Goal: Task Accomplishment & Management: Complete application form

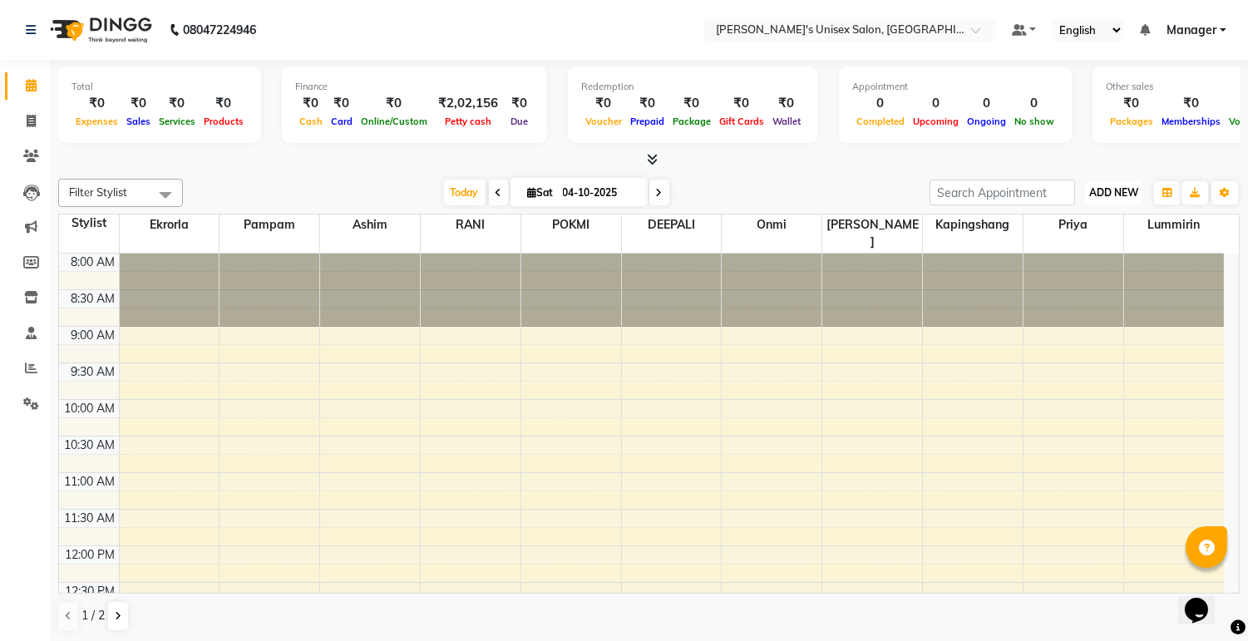
click at [1119, 195] on span "ADD NEW" at bounding box center [1113, 192] width 49 height 12
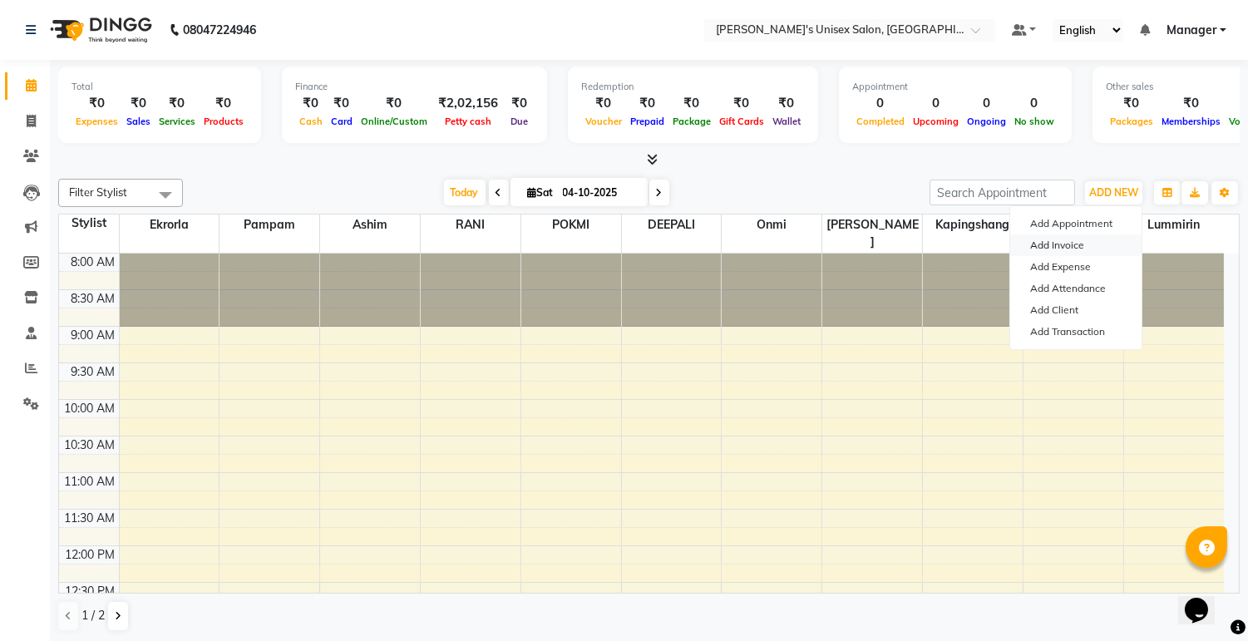
click at [1078, 246] on link "Add Invoice" at bounding box center [1075, 245] width 131 height 22
select select "service"
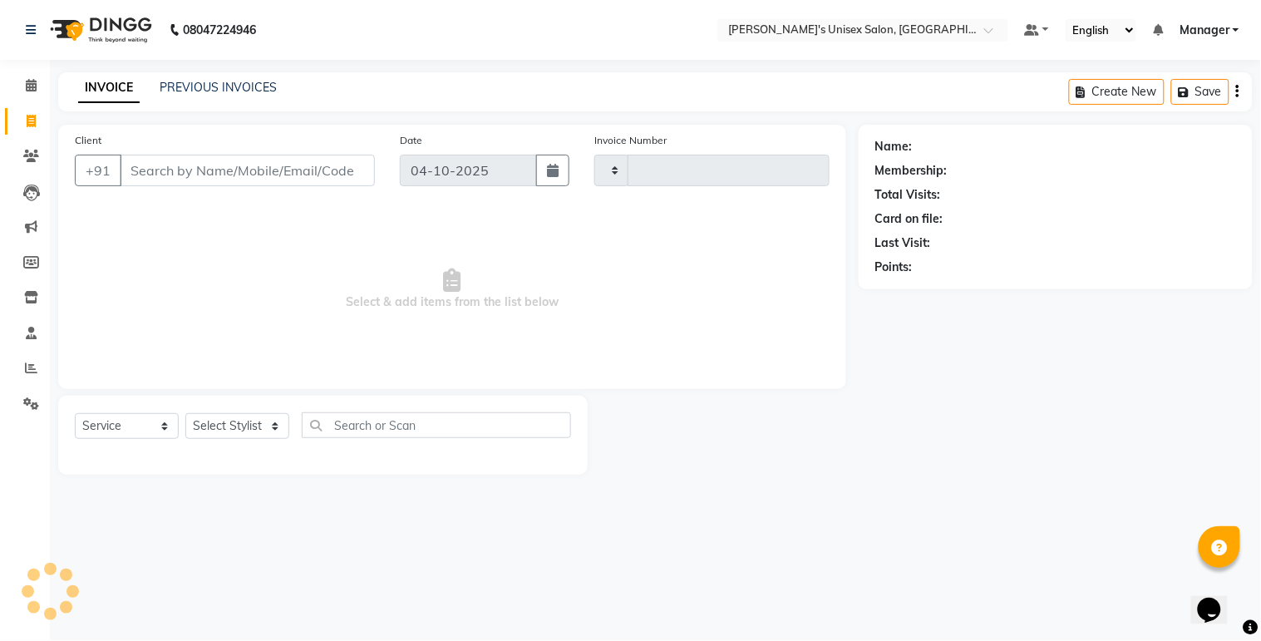
type input "0642"
select select "8273"
click at [247, 176] on input "Client" at bounding box center [247, 171] width 255 height 32
select select "79756"
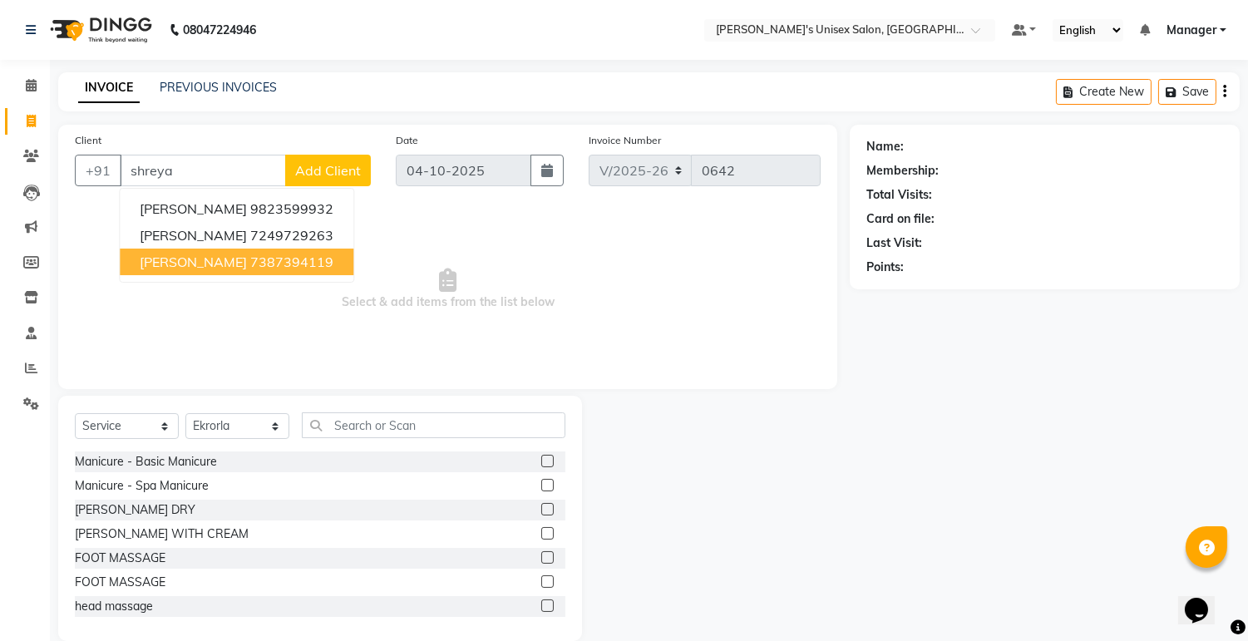
click at [177, 269] on span "[PERSON_NAME]" at bounding box center [193, 262] width 107 height 17
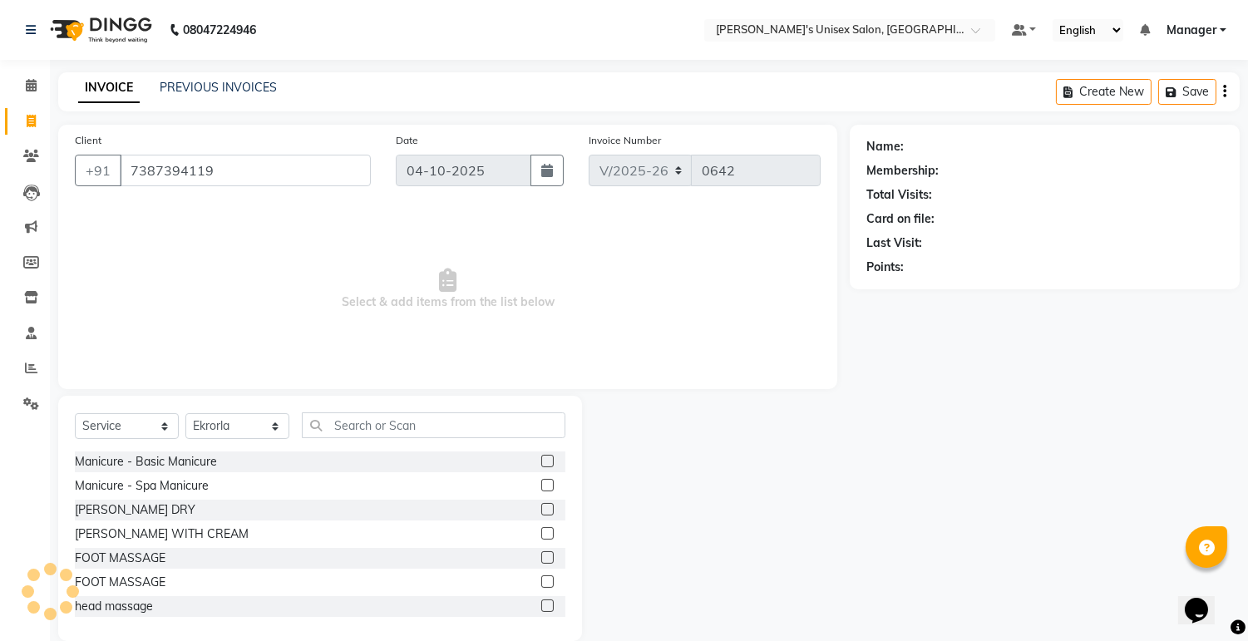
type input "7387394119"
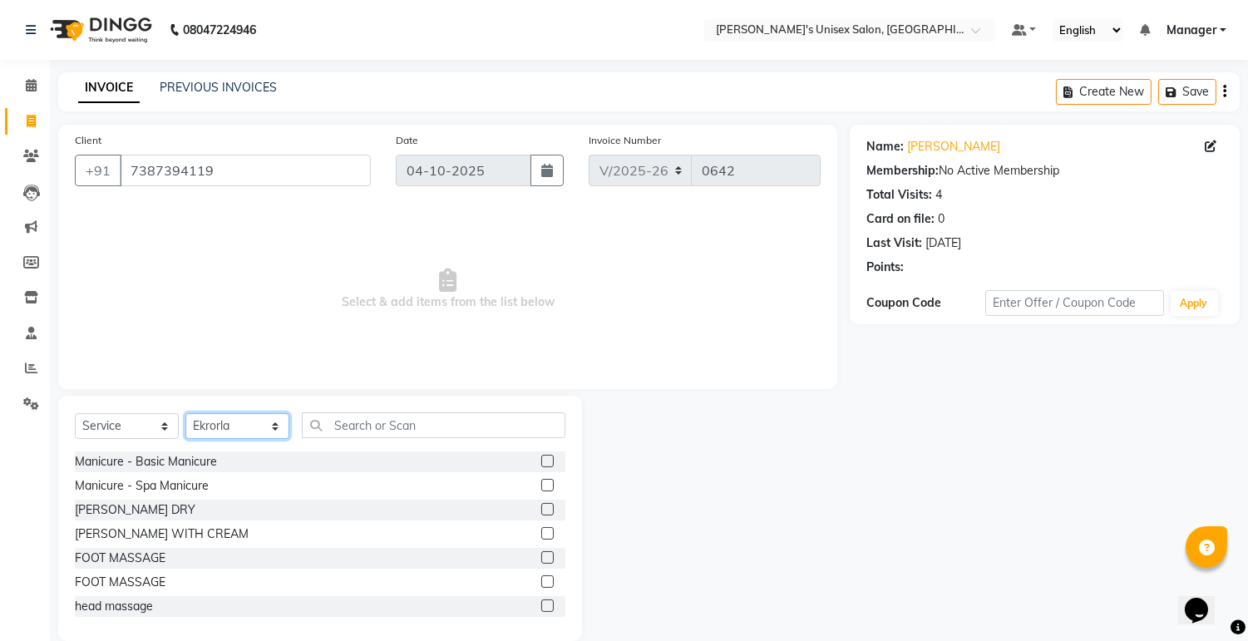
click at [248, 425] on select "Select Stylist [PERSON_NAME] Ekrorla kapingshang Lummirin Manager onmi pampam P…" at bounding box center [237, 426] width 104 height 26
select select "79761"
click at [185, 414] on select "Select Stylist [PERSON_NAME] Ekrorla kapingshang Lummirin Manager onmi pampam P…" at bounding box center [237, 426] width 104 height 26
click at [457, 416] on input "text" at bounding box center [434, 425] width 264 height 26
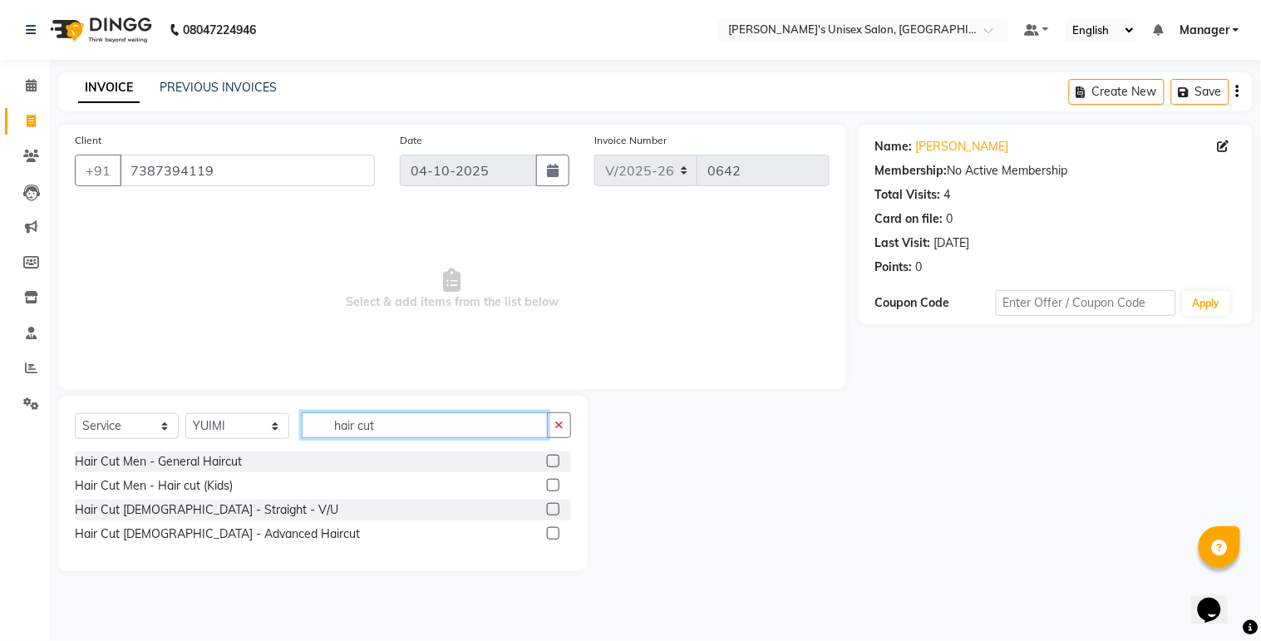
type input "hair cut"
click at [551, 489] on label at bounding box center [553, 485] width 12 height 12
click at [551, 489] on input "checkbox" at bounding box center [552, 486] width 11 height 11
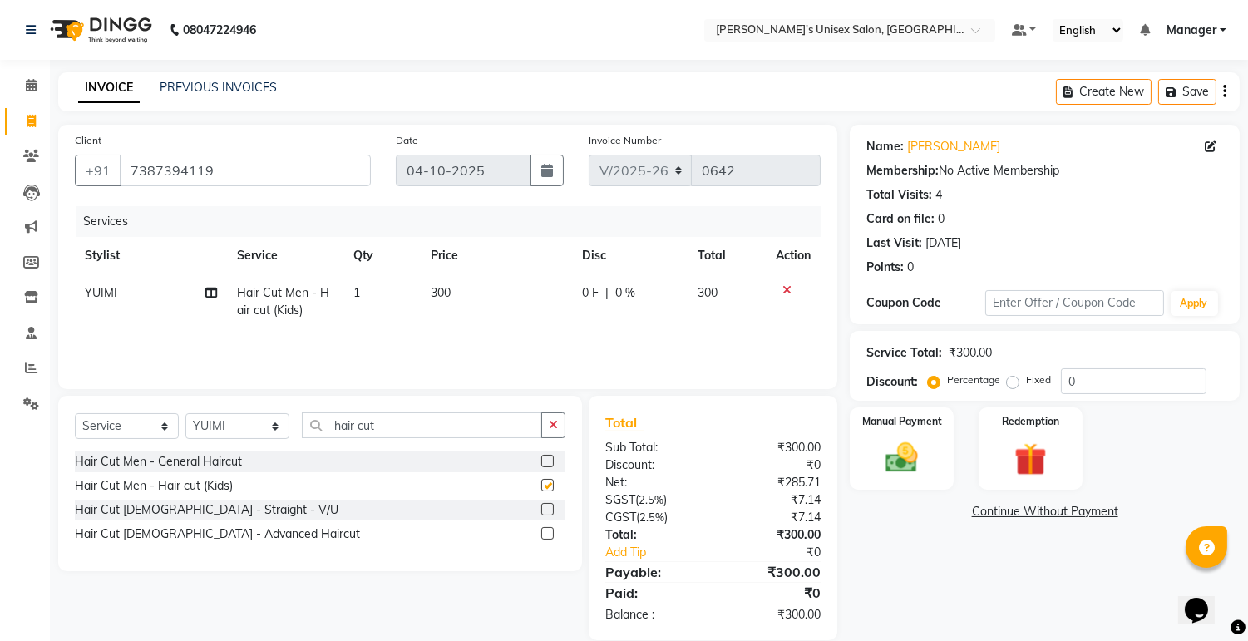
checkbox input "false"
click at [441, 288] on span "300" at bounding box center [441, 292] width 20 height 15
select select "79761"
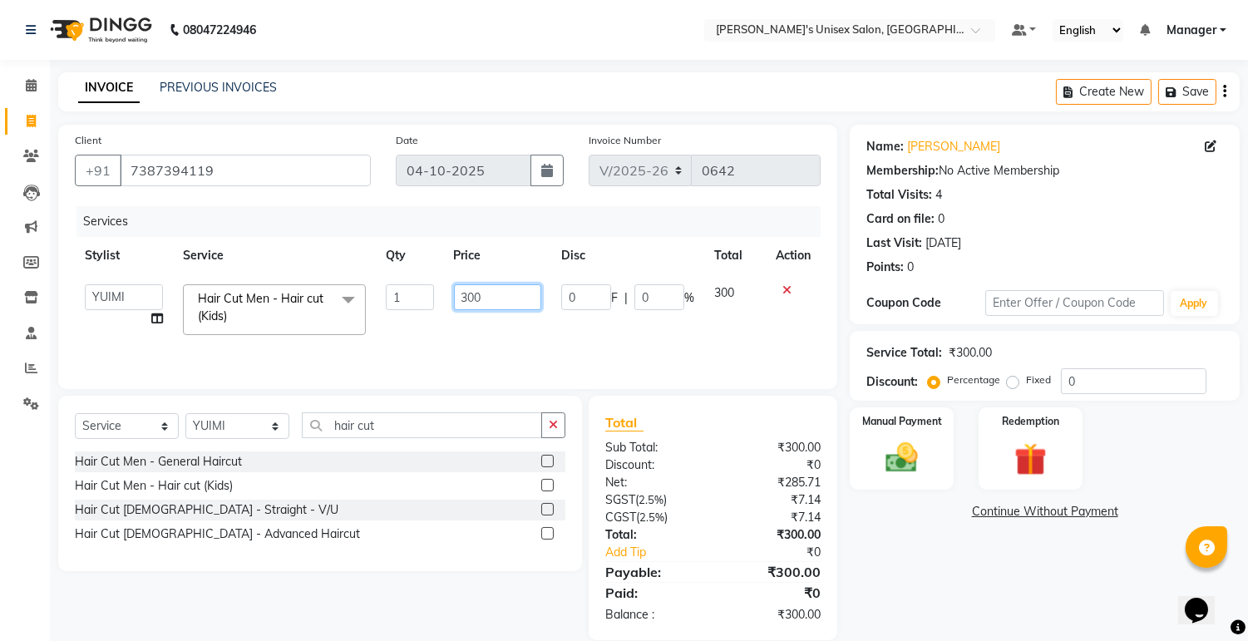
click at [472, 294] on input "300" at bounding box center [497, 297] width 87 height 26
type input "150"
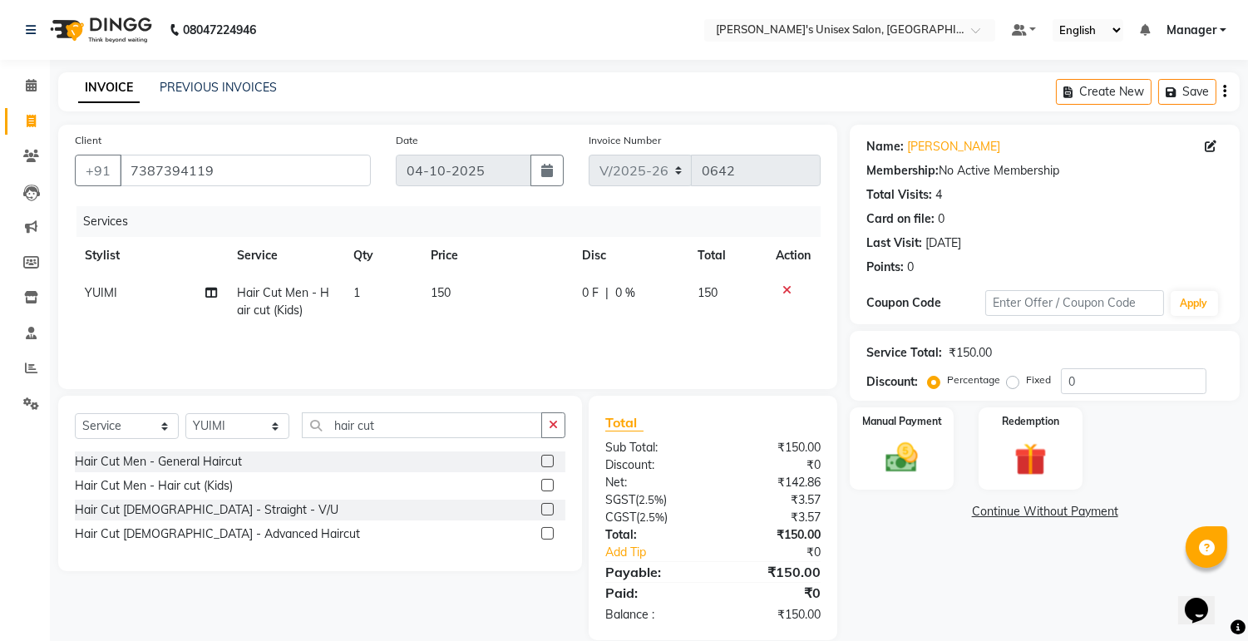
click at [1026, 383] on label "Fixed" at bounding box center [1038, 380] width 25 height 15
click at [1013, 383] on input "Fixed" at bounding box center [1016, 380] width 12 height 12
radio input "true"
click at [901, 449] on img at bounding box center [902, 458] width 55 height 39
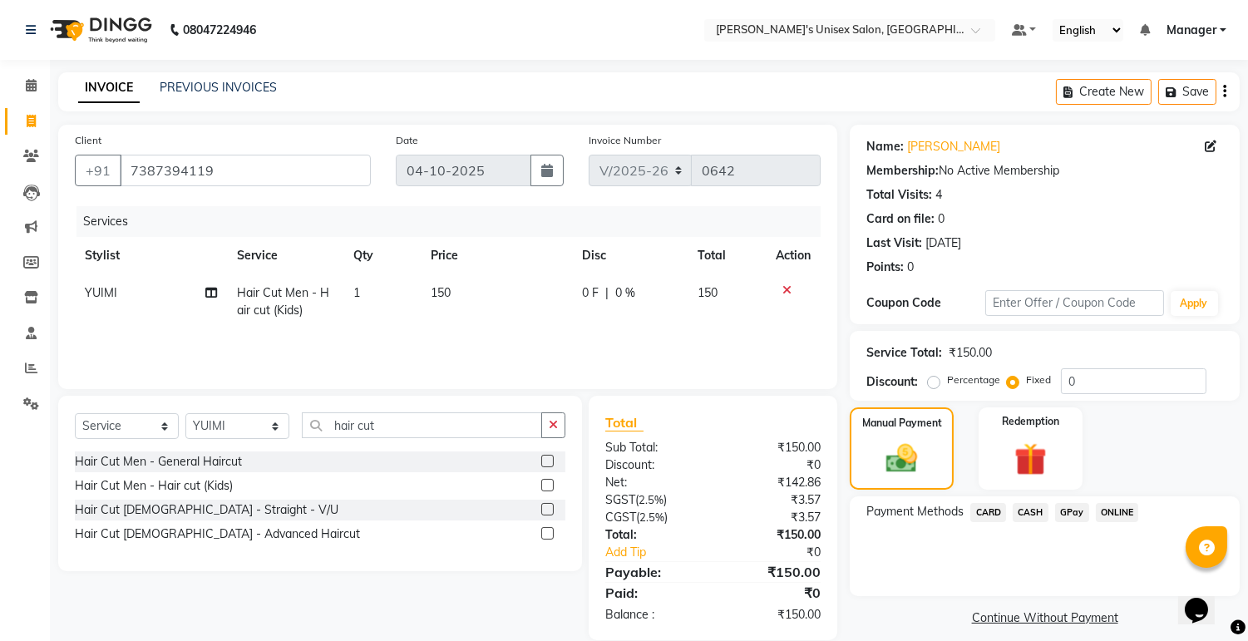
click at [1107, 513] on span "ONLINE" at bounding box center [1117, 512] width 43 height 19
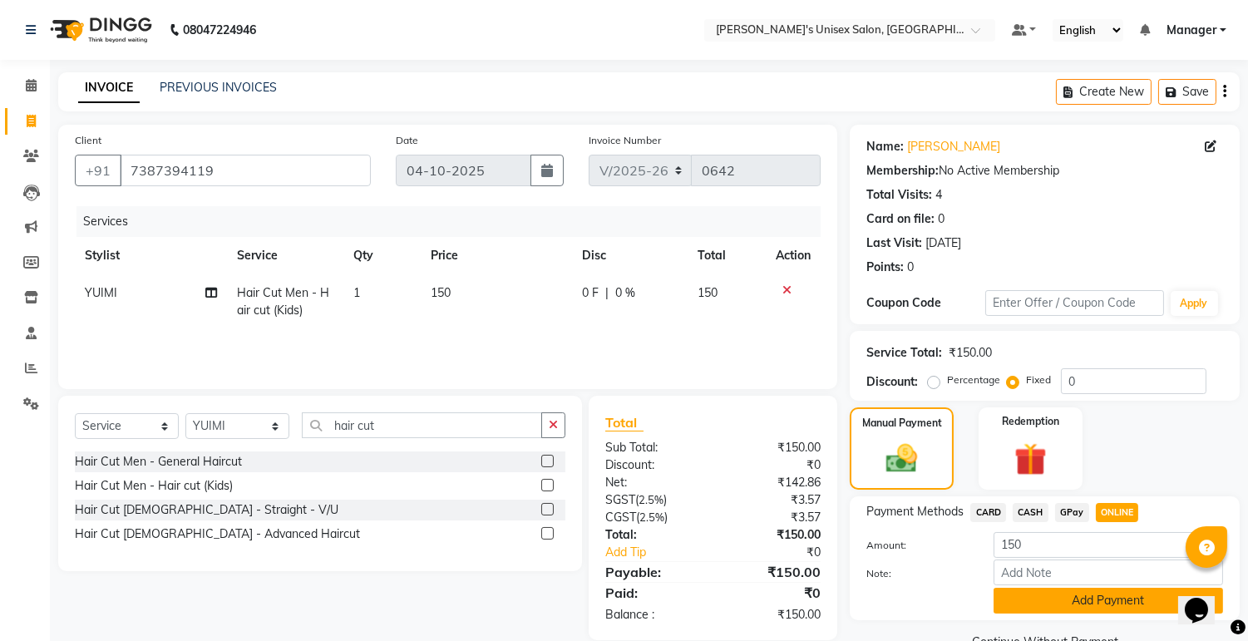
click at [1016, 594] on button "Add Payment" at bounding box center [1108, 601] width 229 height 26
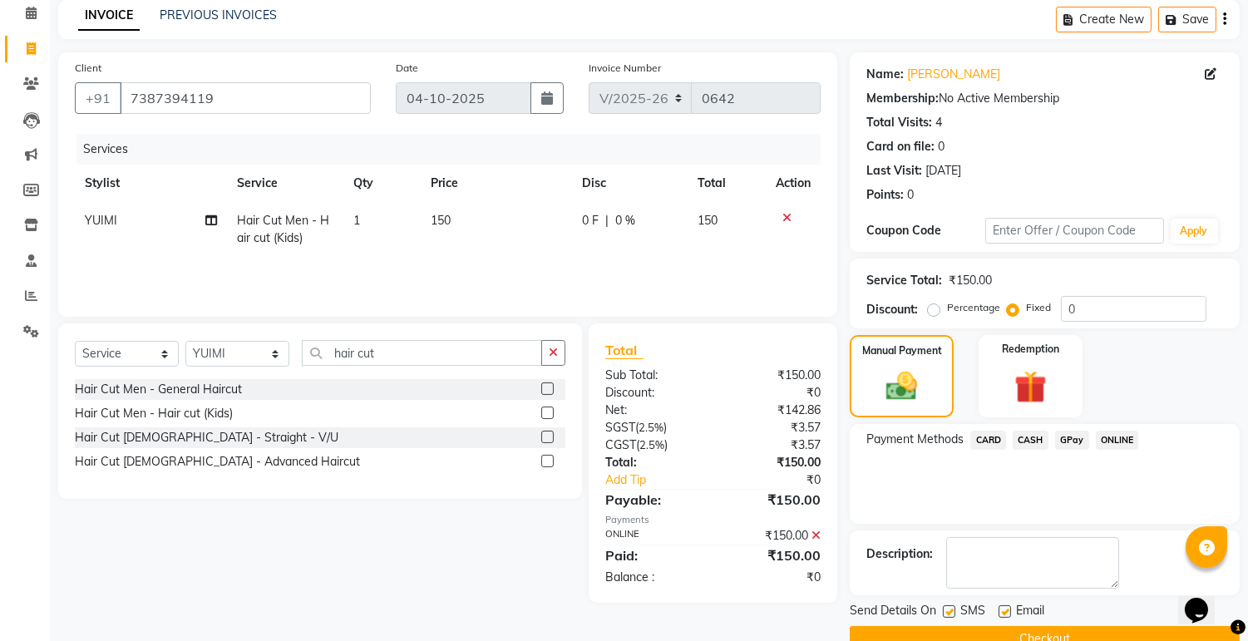
scroll to position [106, 0]
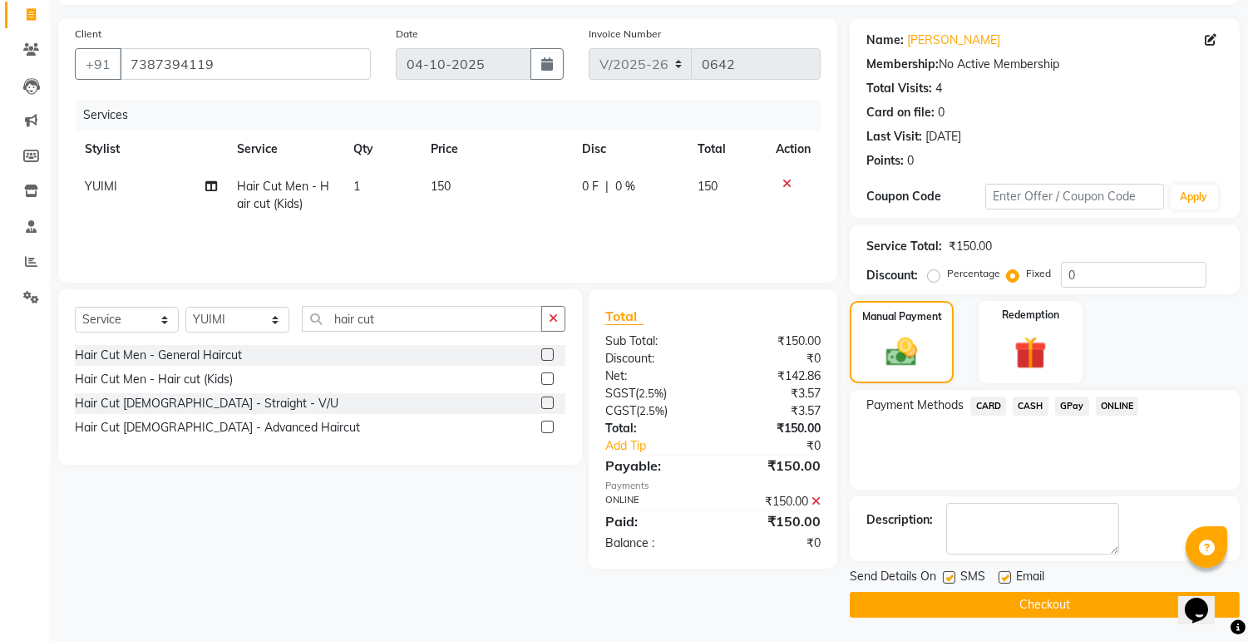
click at [1004, 576] on label at bounding box center [1005, 577] width 12 height 12
click at [1004, 576] on input "checkbox" at bounding box center [1004, 578] width 11 height 11
checkbox input "false"
click at [950, 578] on label at bounding box center [949, 577] width 12 height 12
click at [950, 578] on input "checkbox" at bounding box center [948, 578] width 11 height 11
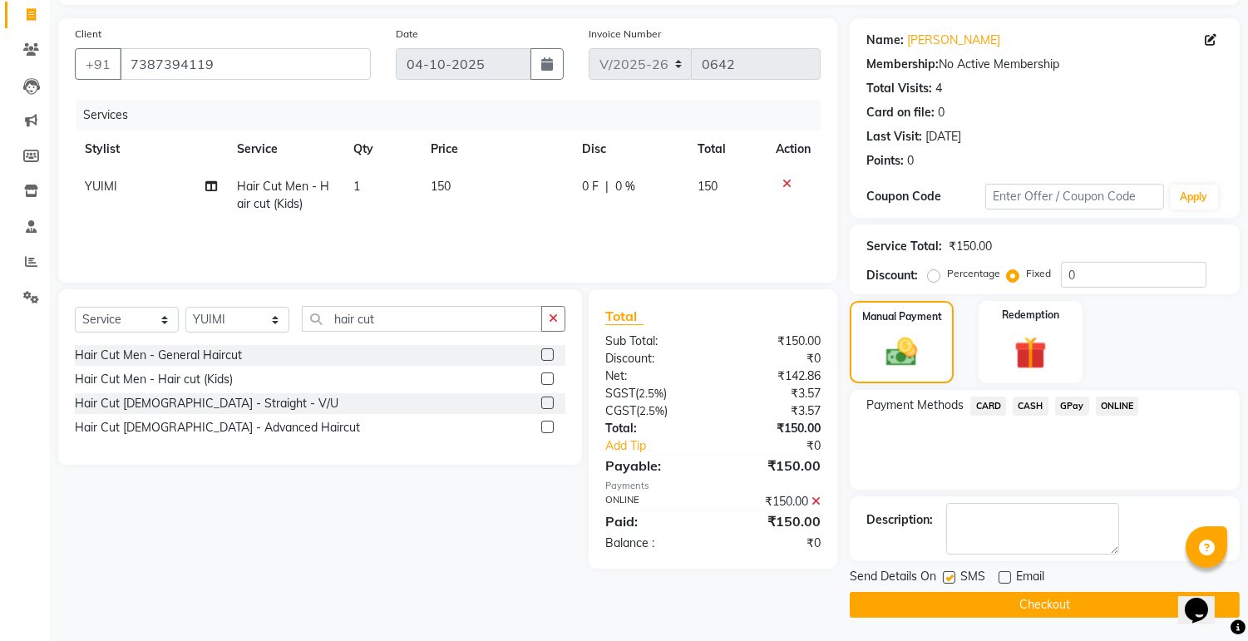
checkbox input "false"
click at [1001, 605] on button "Checkout" at bounding box center [1045, 605] width 390 height 26
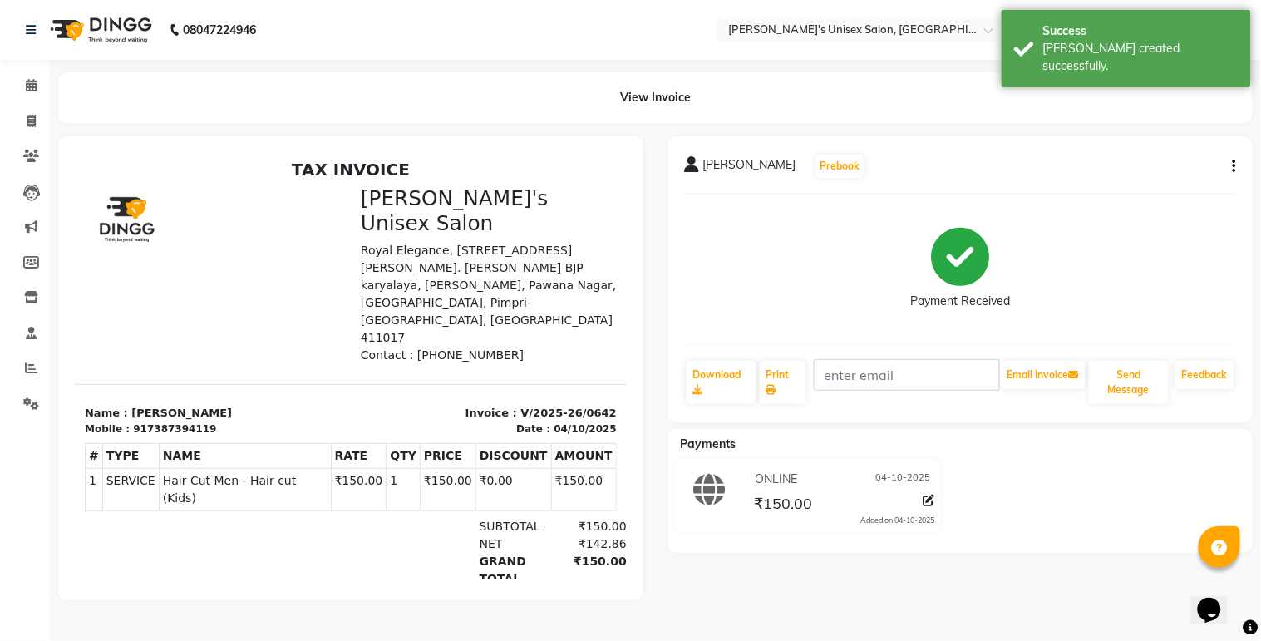
select select "service"
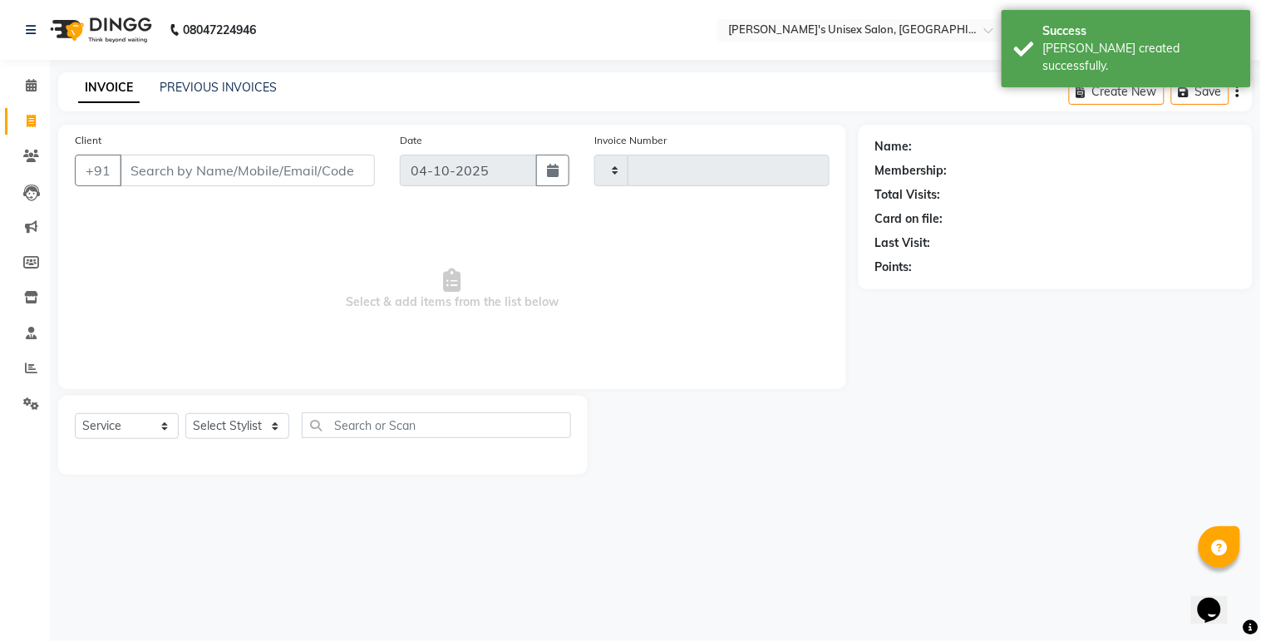
type input "0643"
select select "8273"
select select "79756"
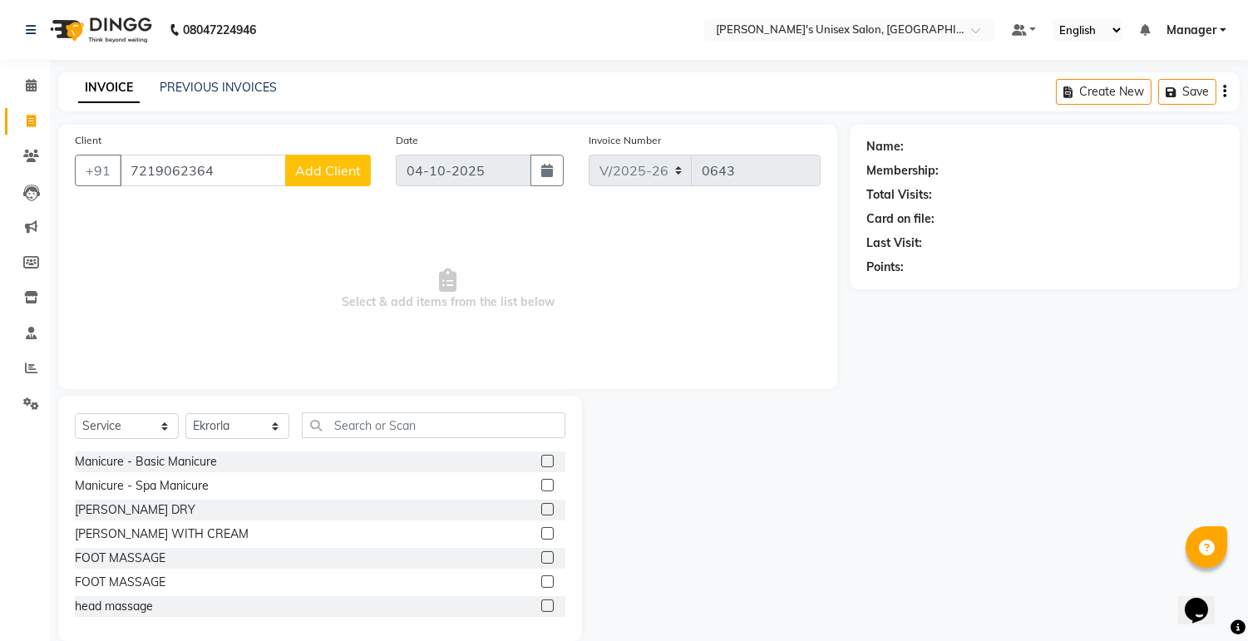
type input "7219062364"
click at [331, 169] on span "Add Client" at bounding box center [328, 170] width 66 height 17
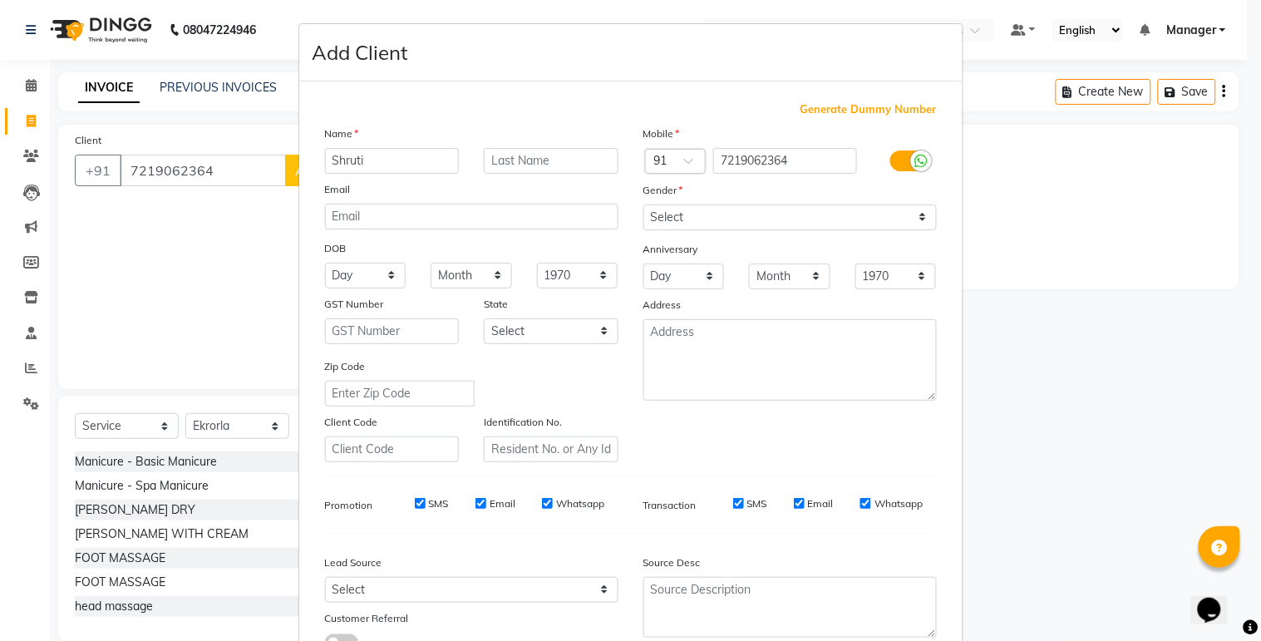
type input "Shruti"
click at [532, 161] on input "text" at bounding box center [551, 161] width 135 height 26
type input "Sreemai"
click at [685, 222] on select "Select [DEMOGRAPHIC_DATA] [DEMOGRAPHIC_DATA] Other Prefer Not To Say" at bounding box center [791, 218] width 294 height 26
select select "[DEMOGRAPHIC_DATA]"
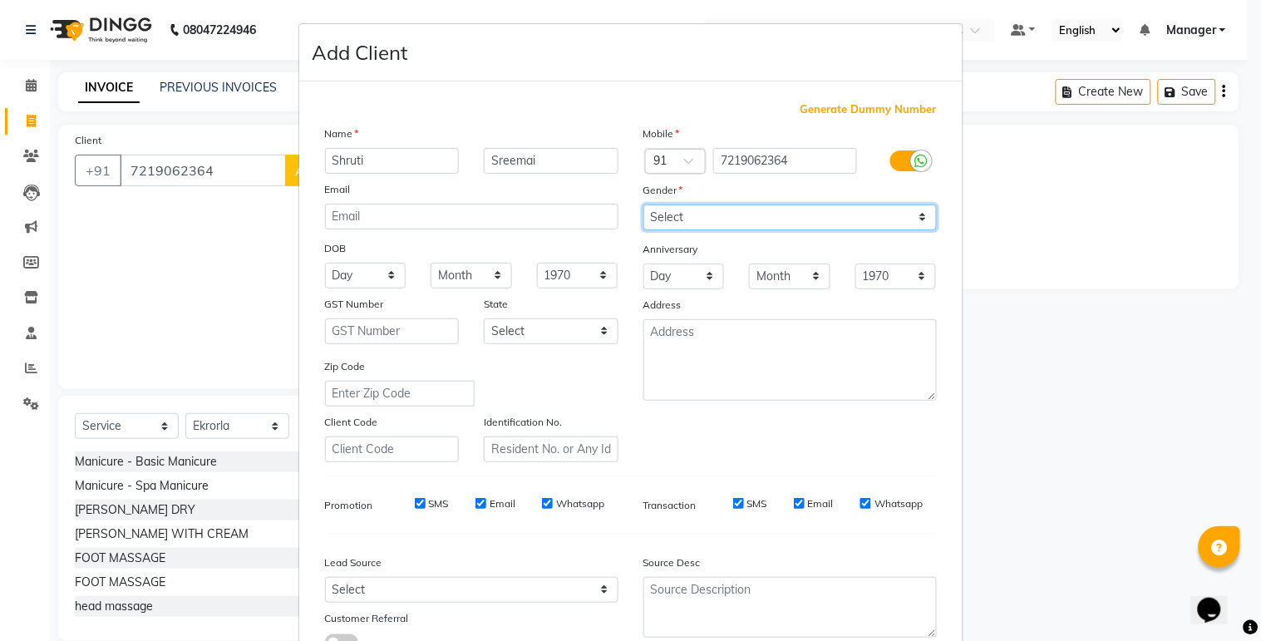
click at [644, 205] on select "Select [DEMOGRAPHIC_DATA] [DEMOGRAPHIC_DATA] Other Prefer Not To Say" at bounding box center [791, 218] width 294 height 26
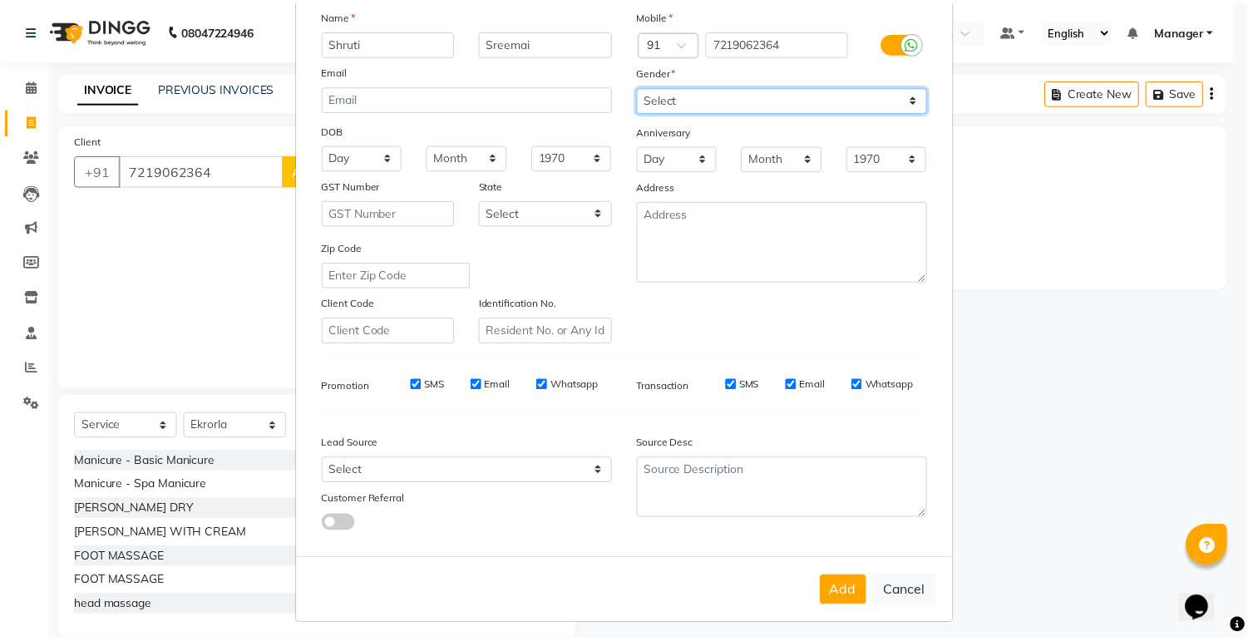
scroll to position [127, 0]
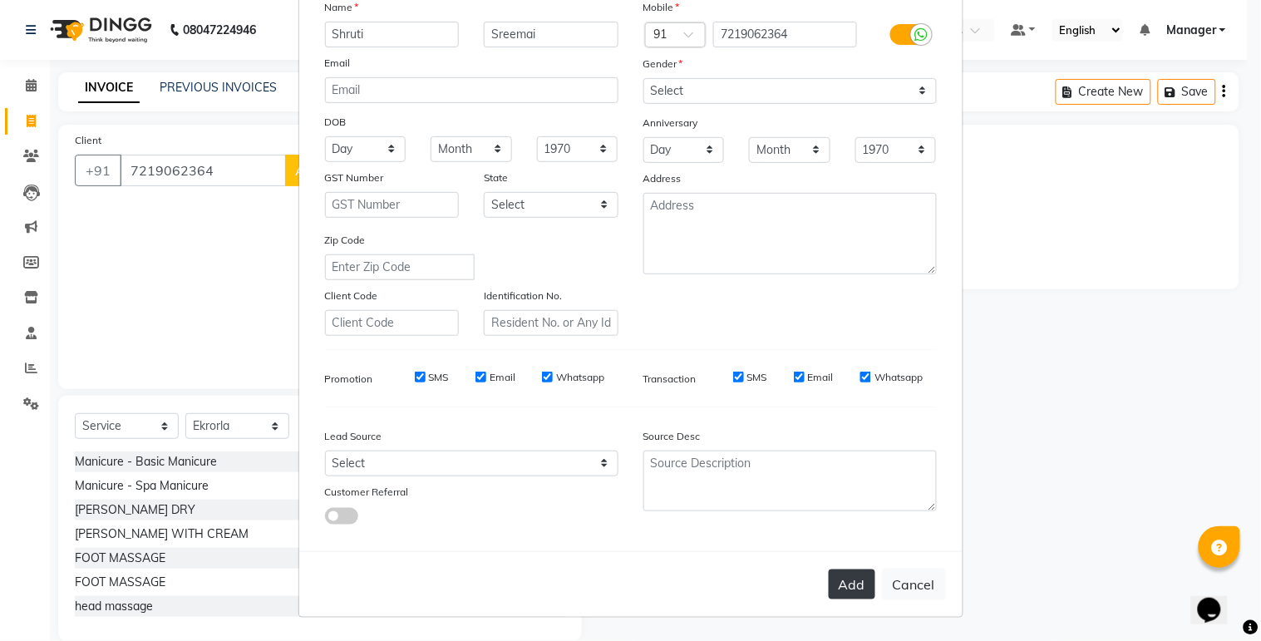
click at [829, 591] on button "Add" at bounding box center [852, 585] width 47 height 30
select select
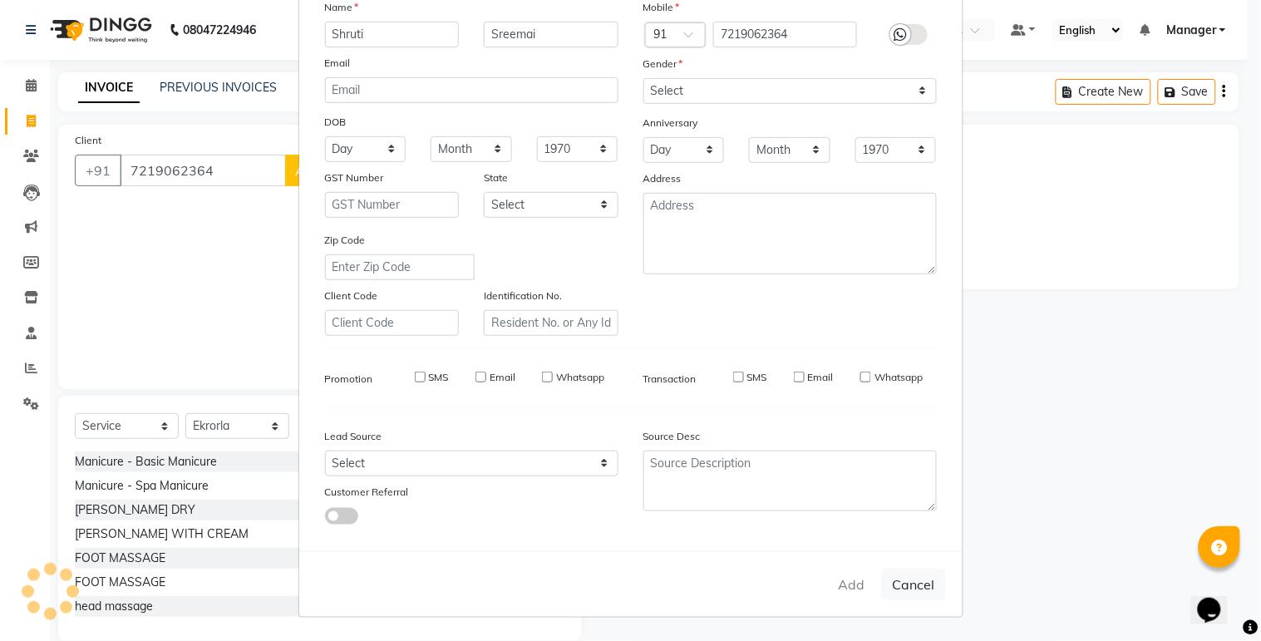
select select
checkbox input "false"
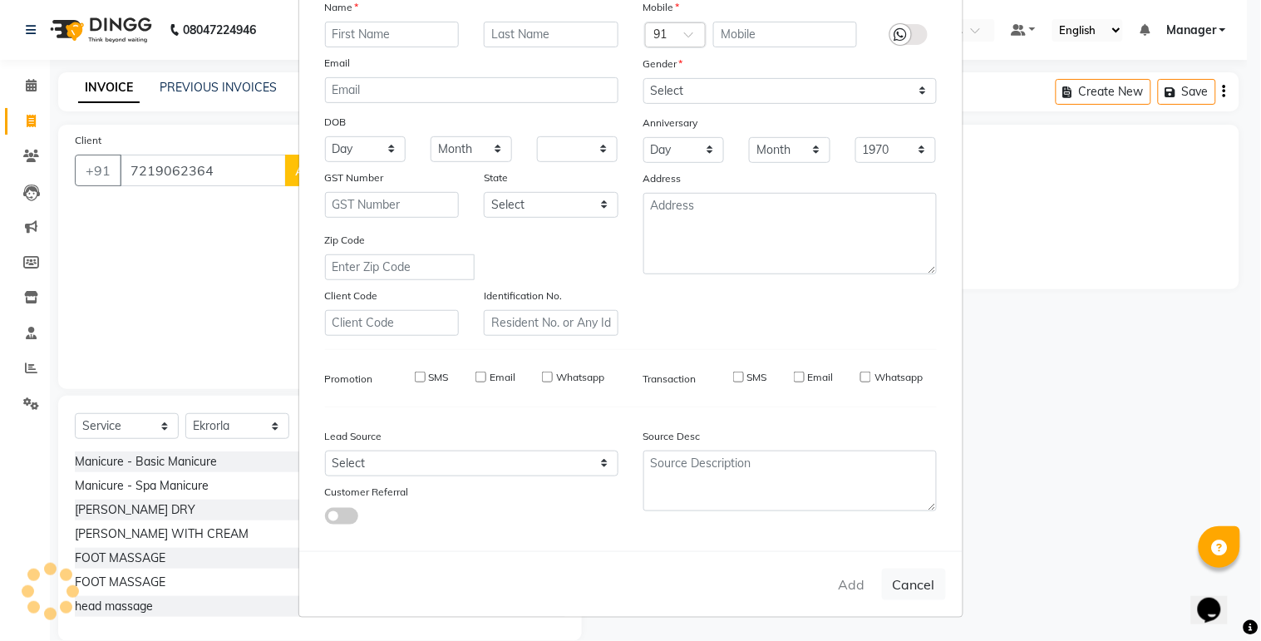
checkbox input "false"
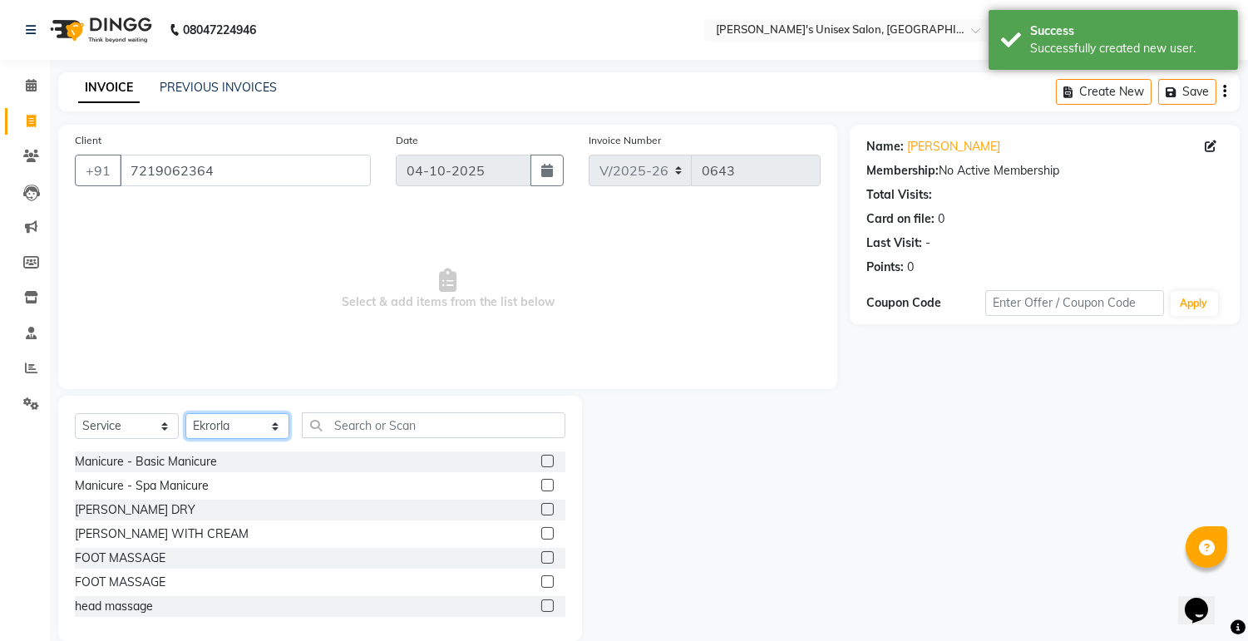
click at [221, 427] on select "Select Stylist [PERSON_NAME] Ekrorla kapingshang Lummirin Manager onmi pampam P…" at bounding box center [237, 426] width 104 height 26
select select "79807"
click at [185, 414] on select "Select Stylist [PERSON_NAME] Ekrorla kapingshang Lummirin Manager onmi pampam P…" at bounding box center [237, 426] width 104 height 26
click at [396, 424] on input "text" at bounding box center [434, 425] width 264 height 26
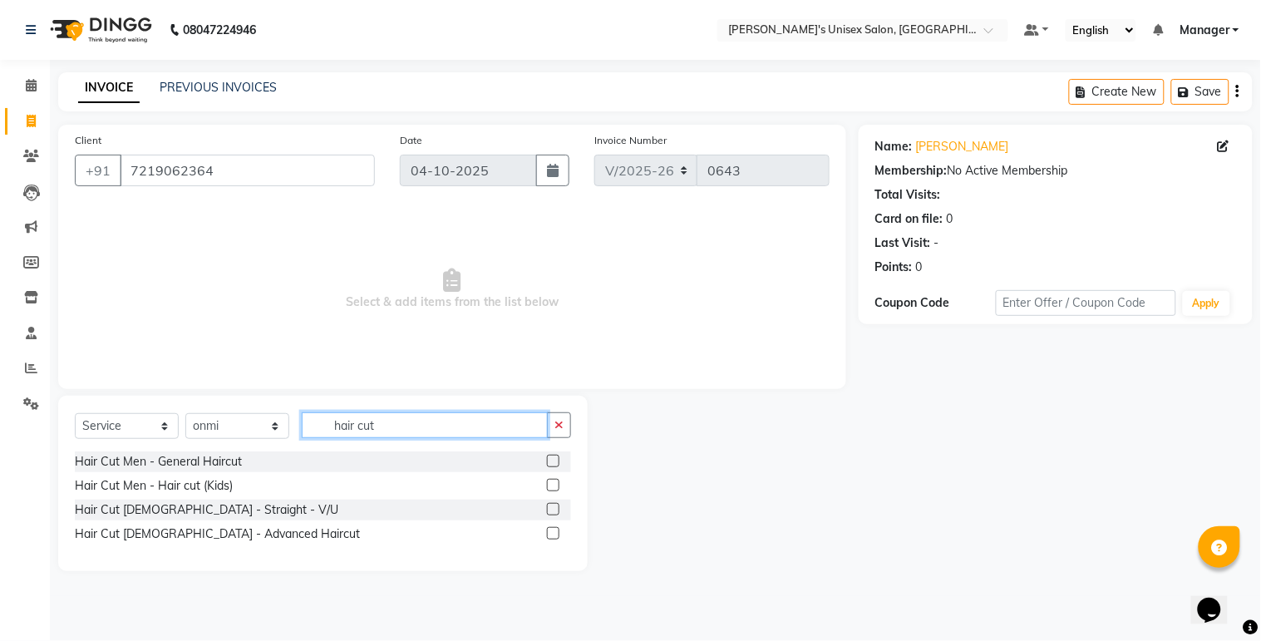
type input "hair cut"
click at [550, 487] on label at bounding box center [553, 485] width 12 height 12
click at [550, 487] on input "checkbox" at bounding box center [552, 486] width 11 height 11
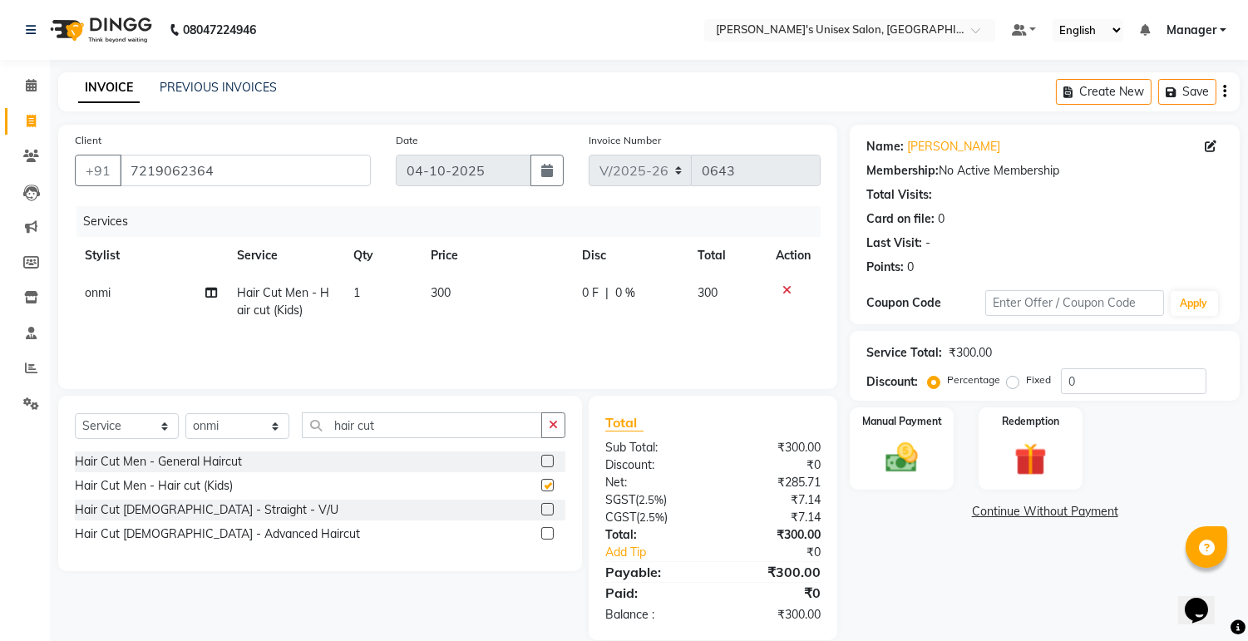
checkbox input "false"
click at [447, 293] on span "300" at bounding box center [441, 292] width 20 height 15
select select "79807"
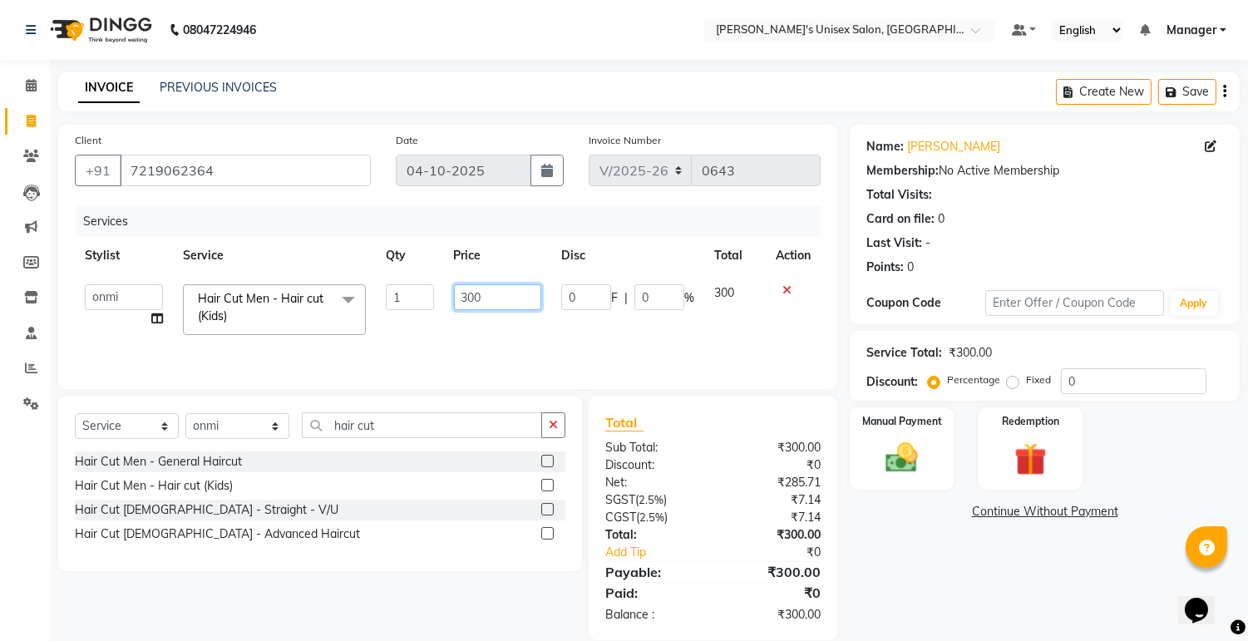
click at [471, 294] on input "300" at bounding box center [497, 297] width 87 height 26
type input "150"
click at [1026, 386] on label "Fixed" at bounding box center [1038, 380] width 25 height 15
click at [1010, 386] on input "Fixed" at bounding box center [1016, 380] width 12 height 12
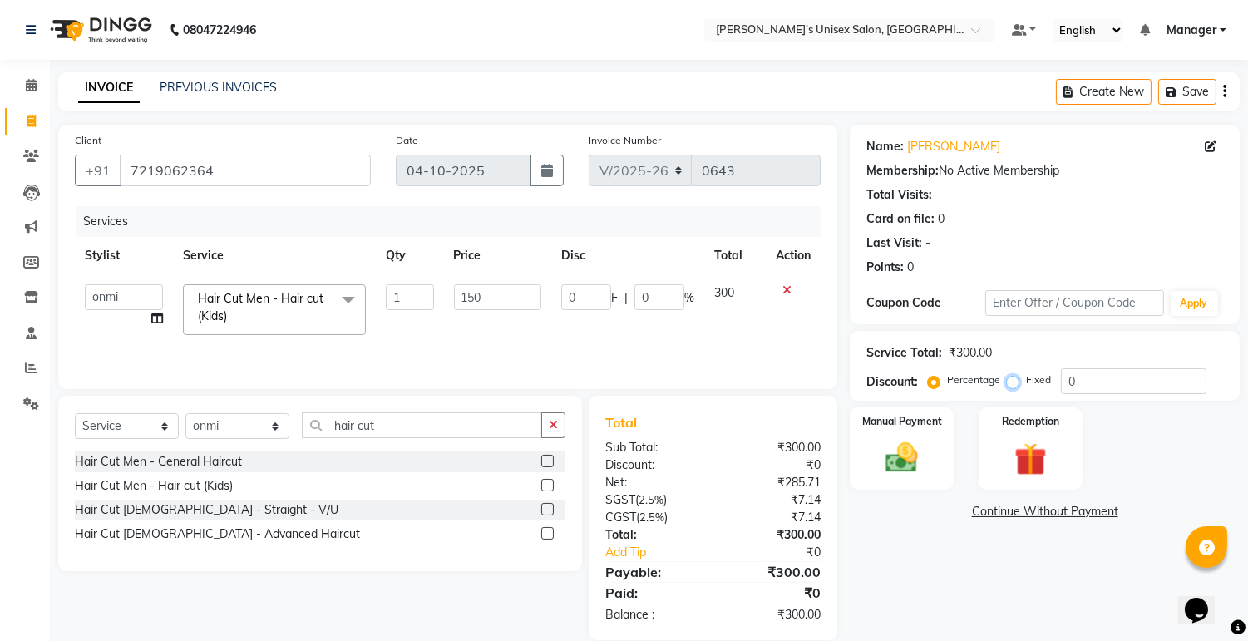
radio input "true"
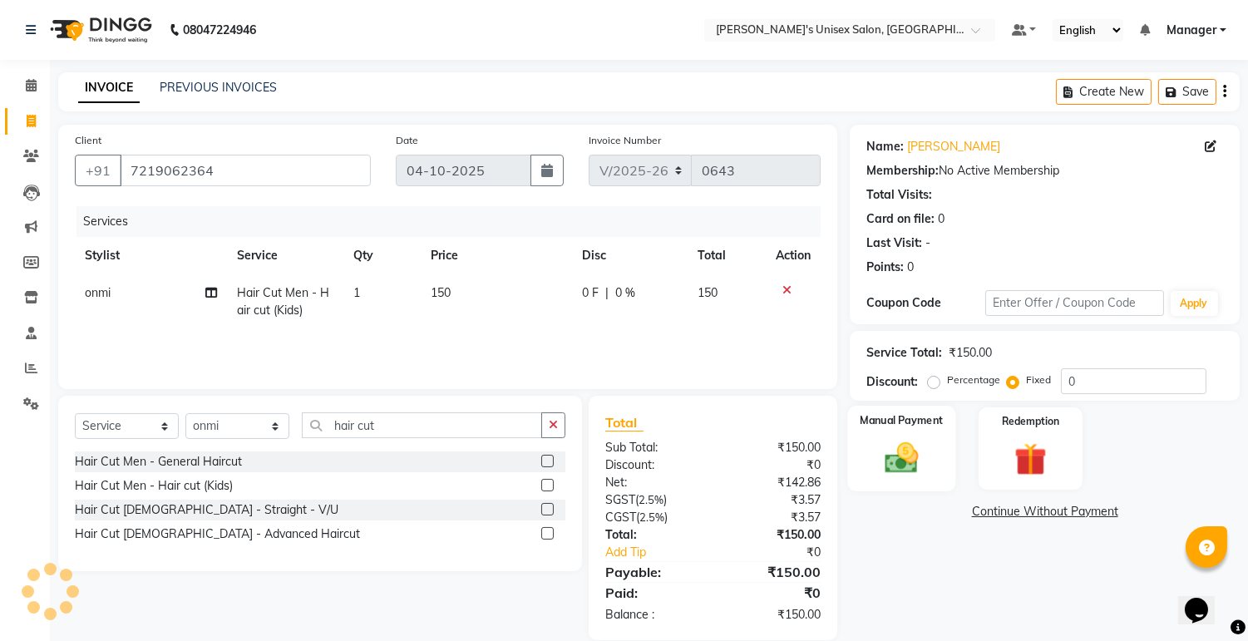
click at [923, 450] on img at bounding box center [902, 458] width 55 height 39
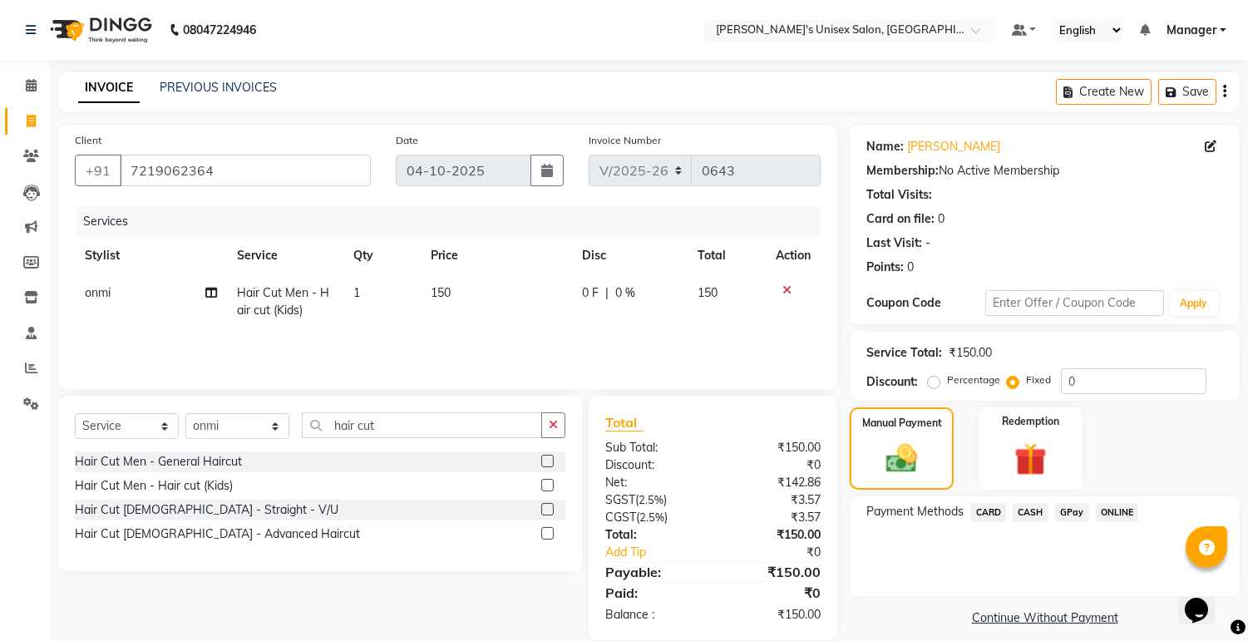
click at [1115, 514] on span "ONLINE" at bounding box center [1117, 512] width 43 height 19
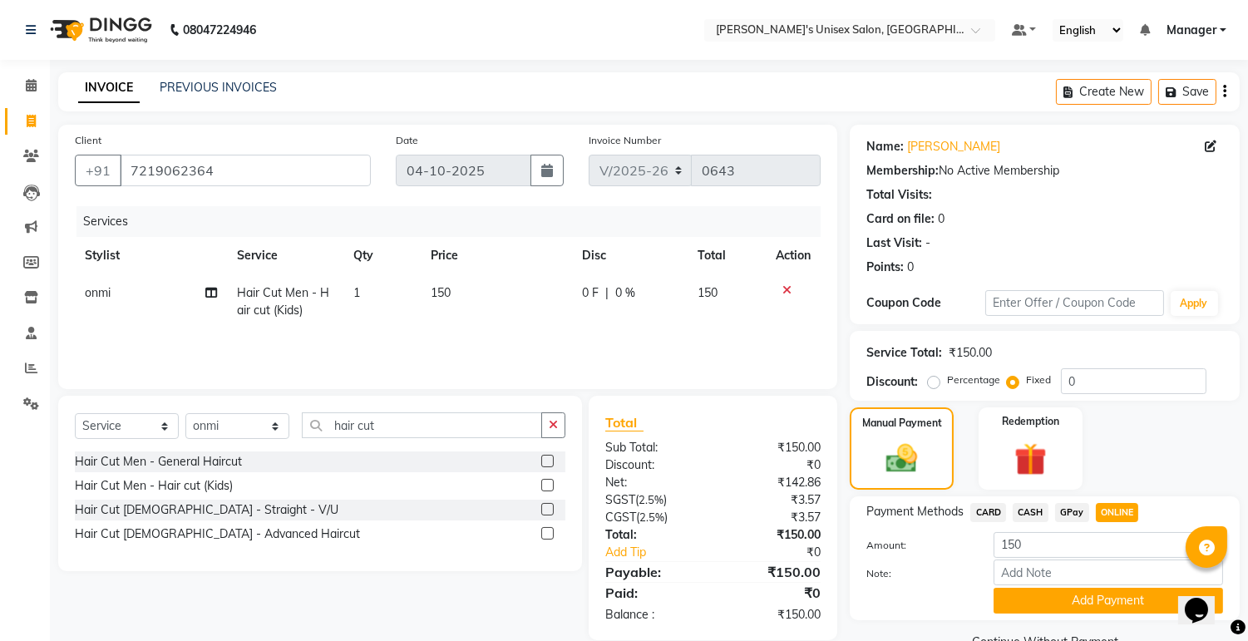
scroll to position [37, 0]
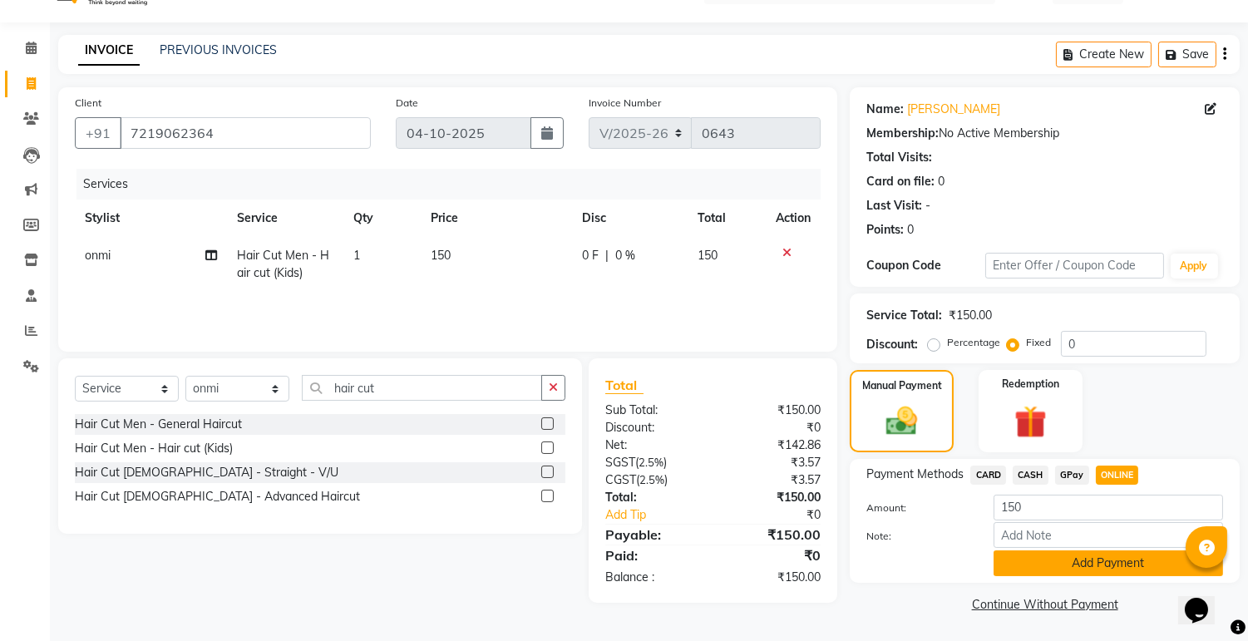
click at [1098, 566] on button "Add Payment" at bounding box center [1108, 563] width 229 height 26
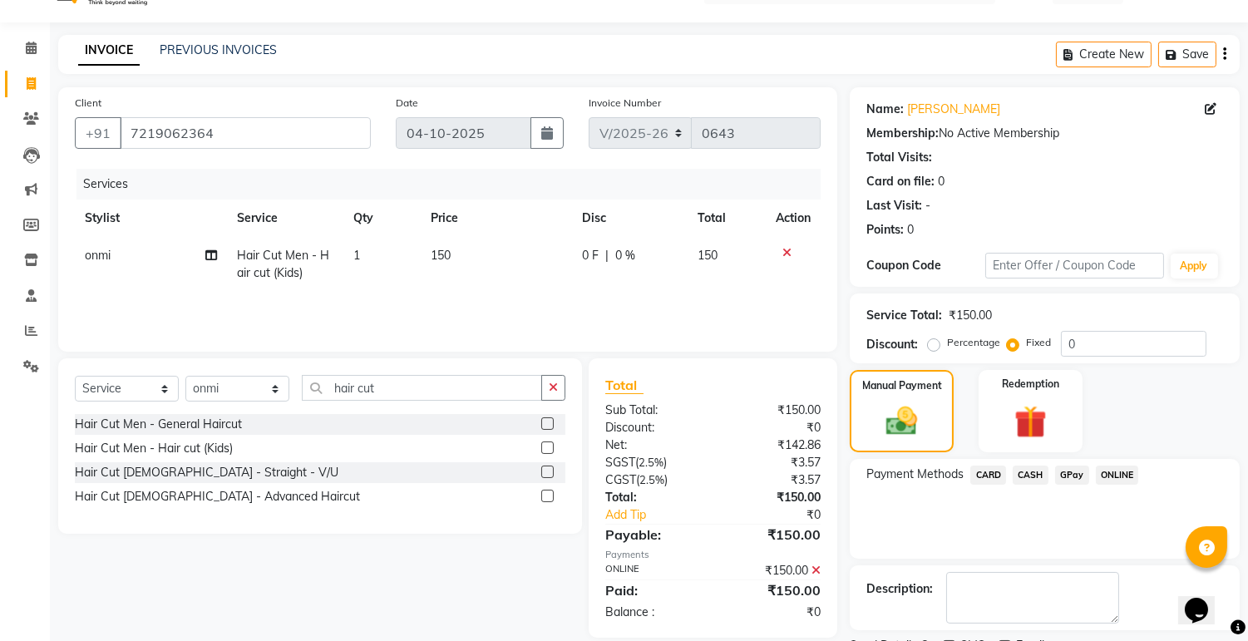
scroll to position [106, 0]
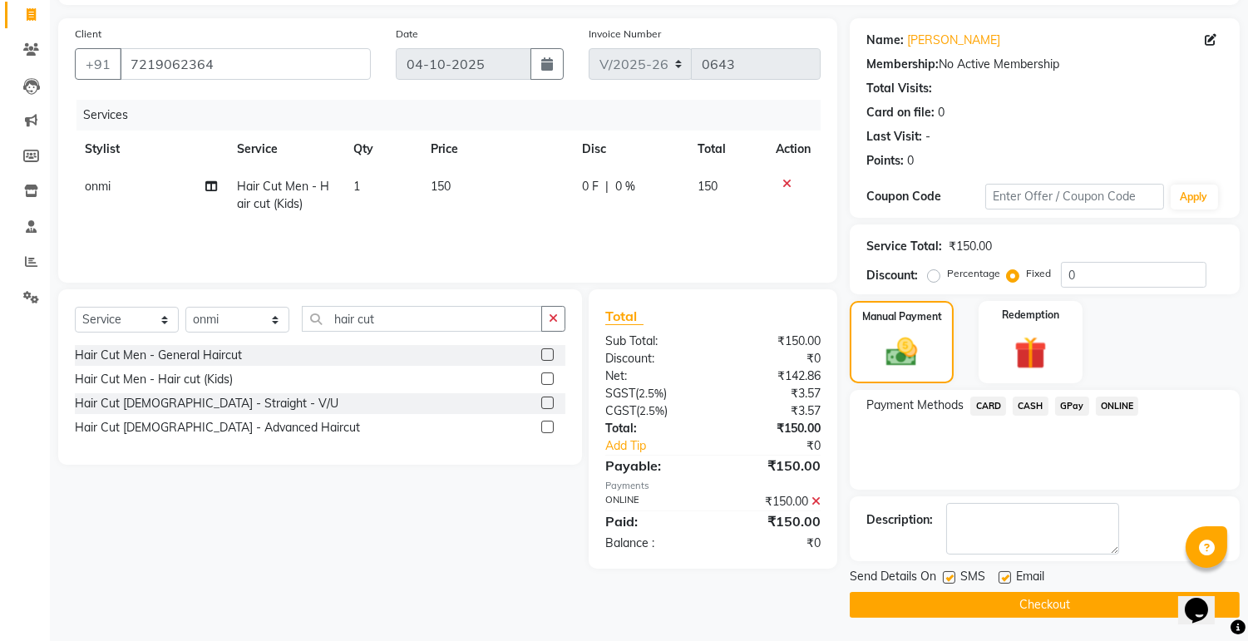
click at [952, 580] on label at bounding box center [949, 577] width 12 height 12
click at [952, 580] on input "checkbox" at bounding box center [948, 578] width 11 height 11
checkbox input "false"
click at [1011, 578] on div "Email" at bounding box center [1028, 578] width 59 height 21
click at [1009, 578] on label at bounding box center [1005, 577] width 12 height 12
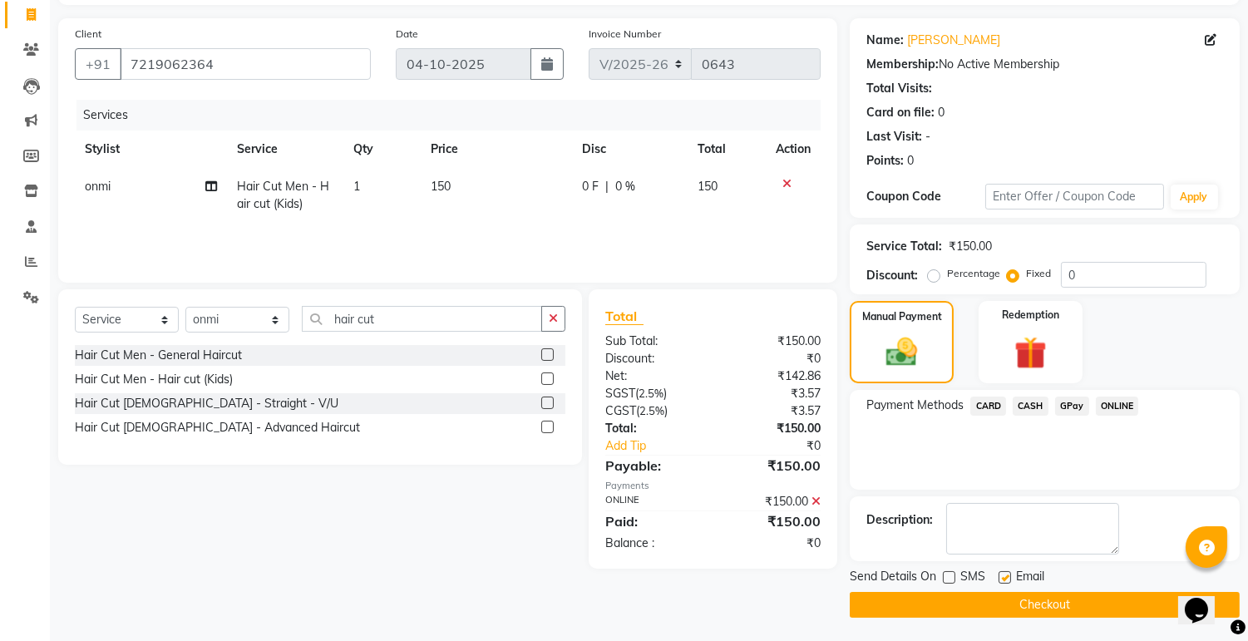
click at [1009, 578] on input "checkbox" at bounding box center [1004, 578] width 11 height 11
checkbox input "false"
click at [1011, 600] on button "Checkout" at bounding box center [1045, 605] width 390 height 26
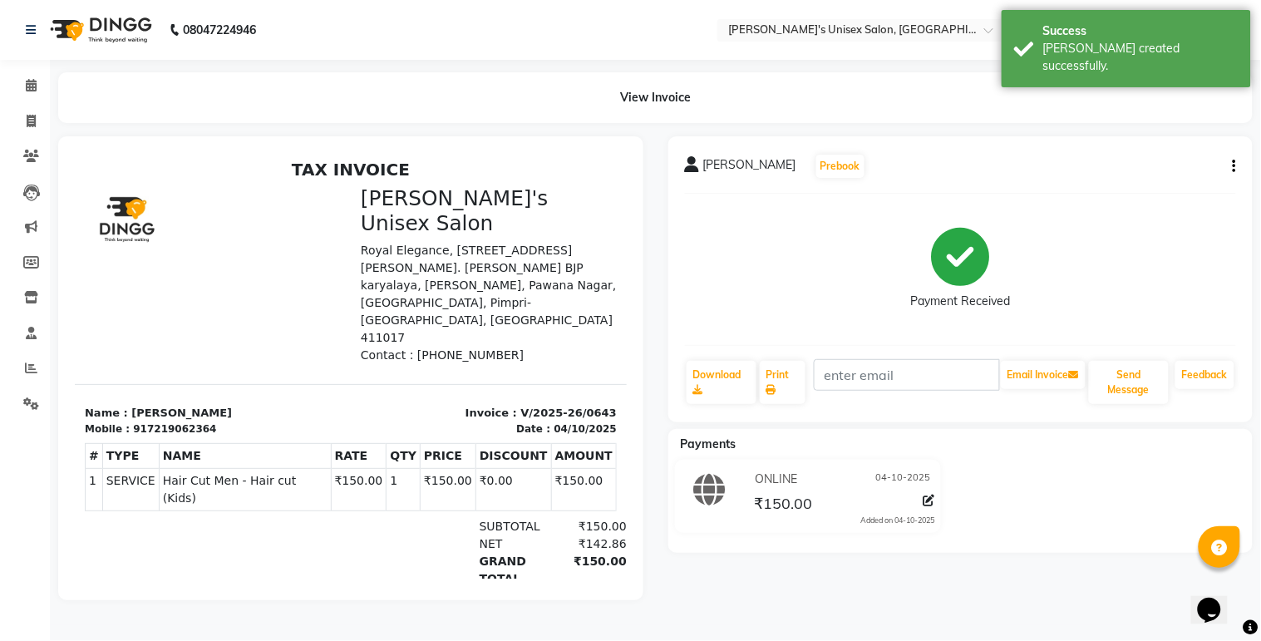
select select "service"
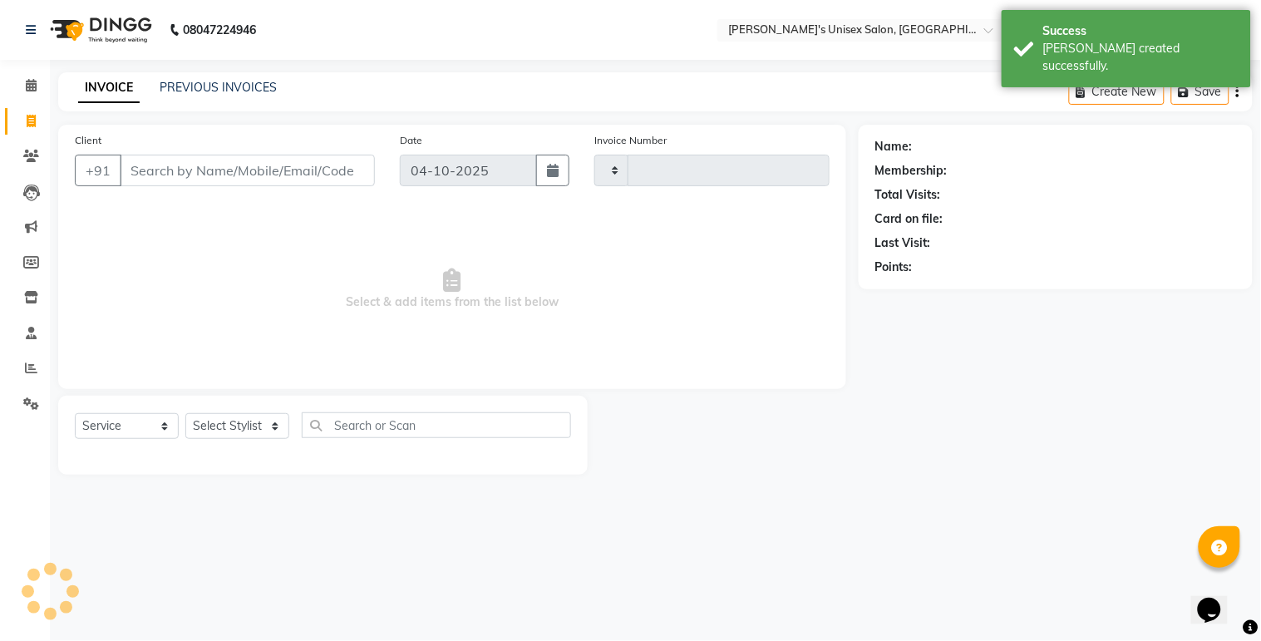
type input "0644"
select select "8273"
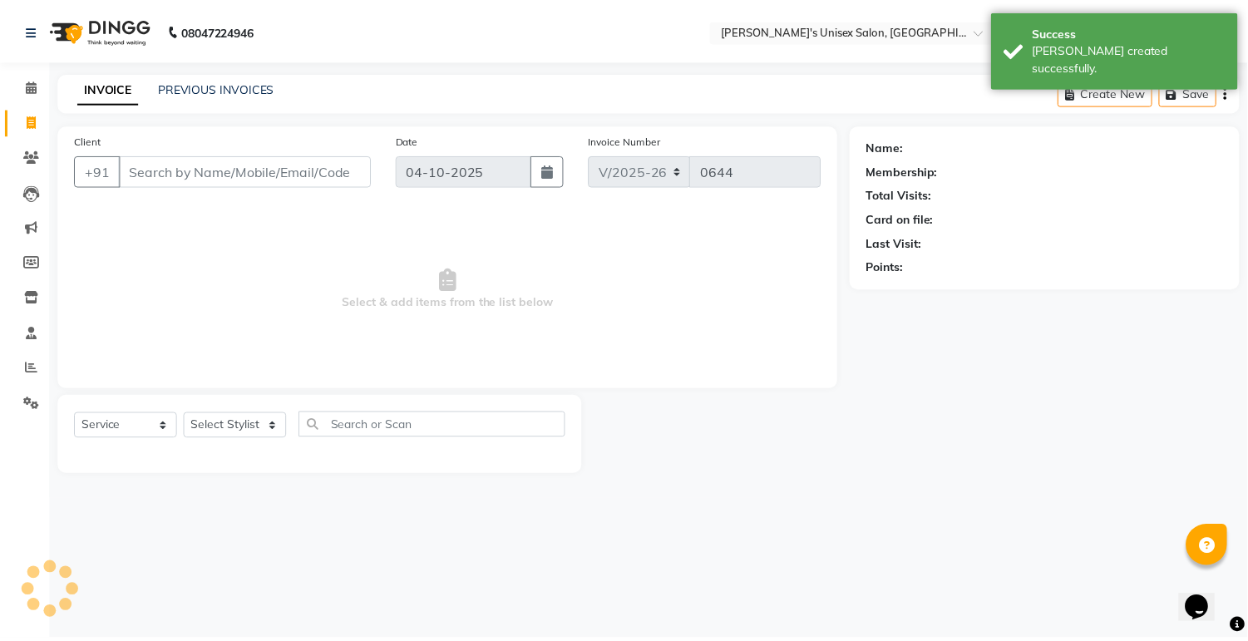
scroll to position [25, 0]
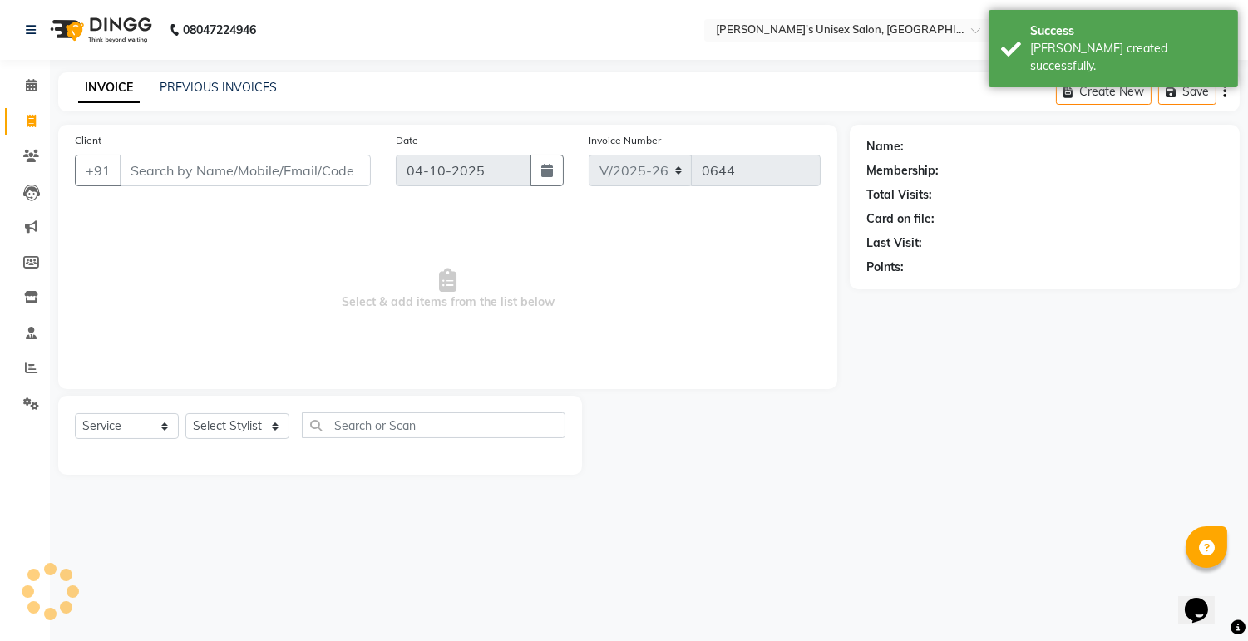
select select "79756"
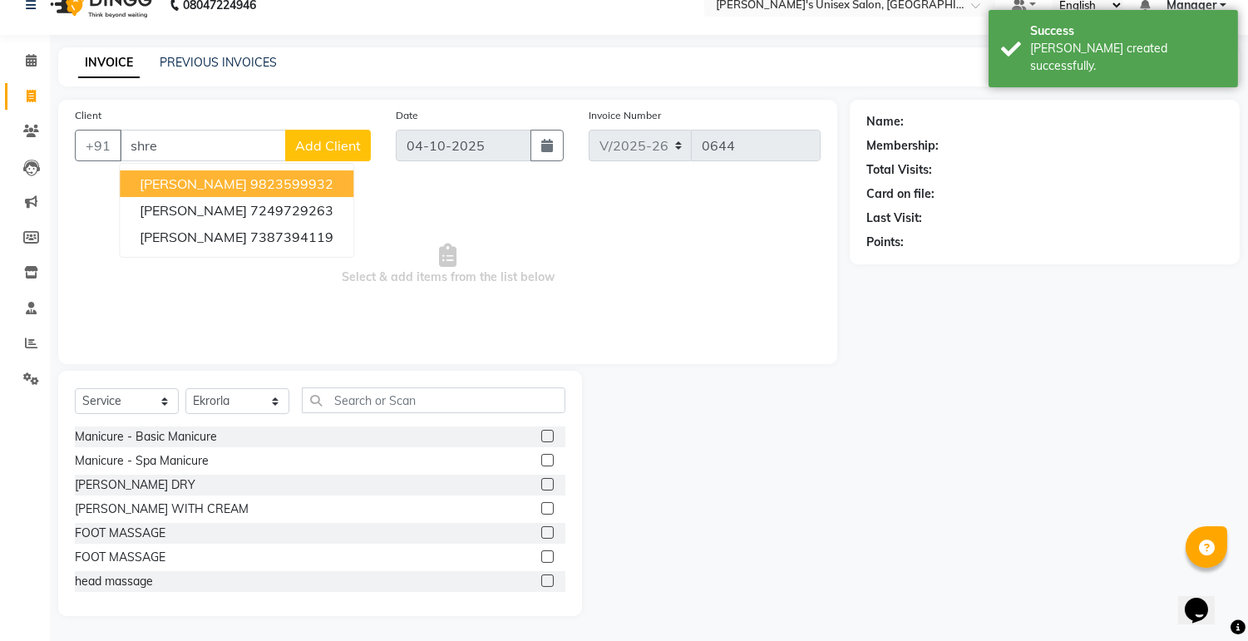
click at [208, 186] on span "[PERSON_NAME]" at bounding box center [193, 183] width 107 height 17
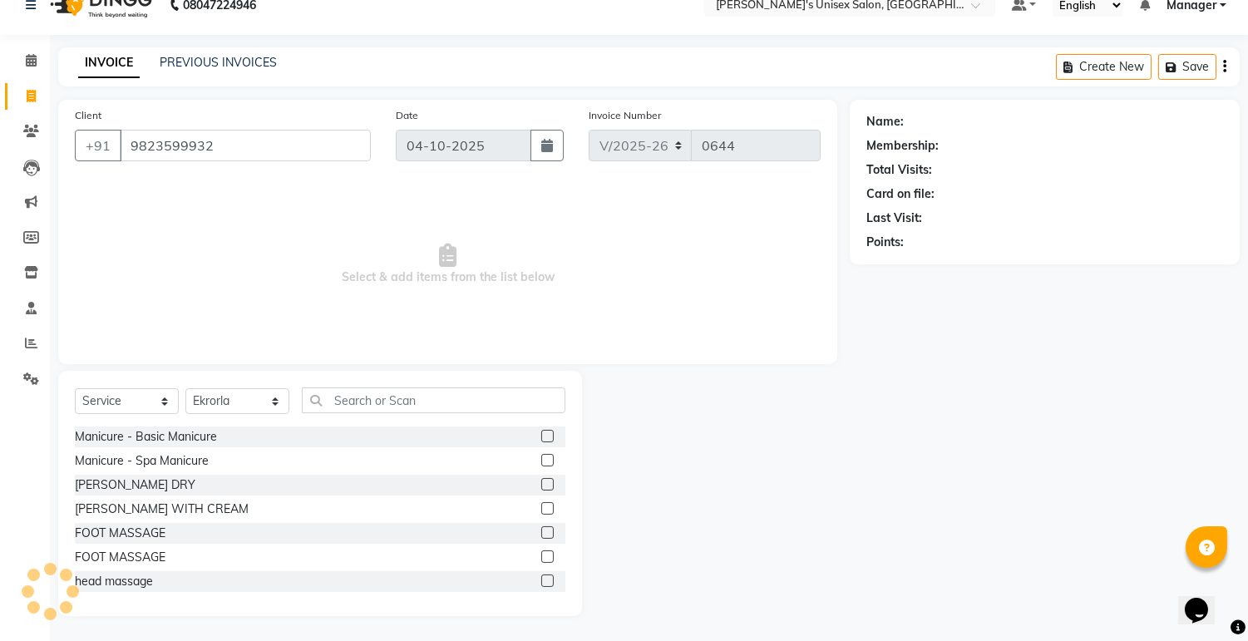
type input "9823599932"
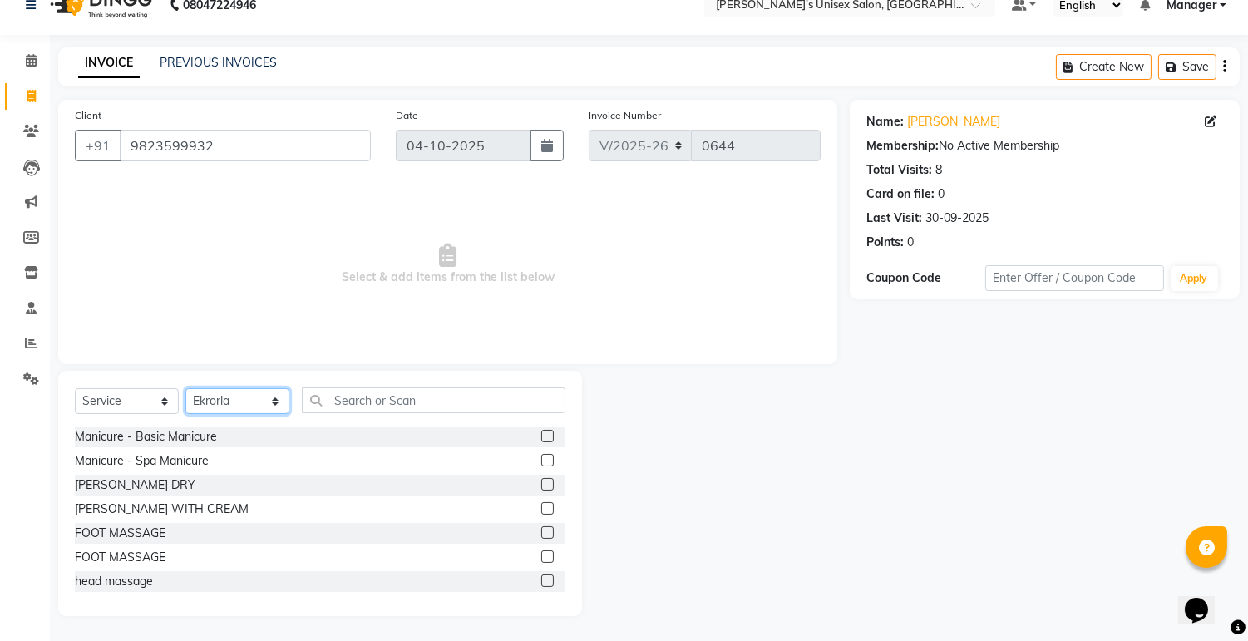
click at [266, 399] on select "Select Stylist [PERSON_NAME] Ekrorla kapingshang Lummirin Manager onmi pampam P…" at bounding box center [237, 401] width 104 height 26
select select "79777"
click at [185, 389] on select "Select Stylist [PERSON_NAME] Ekrorla kapingshang Lummirin Manager onmi pampam P…" at bounding box center [237, 401] width 104 height 26
click at [358, 395] on input "text" at bounding box center [434, 400] width 264 height 26
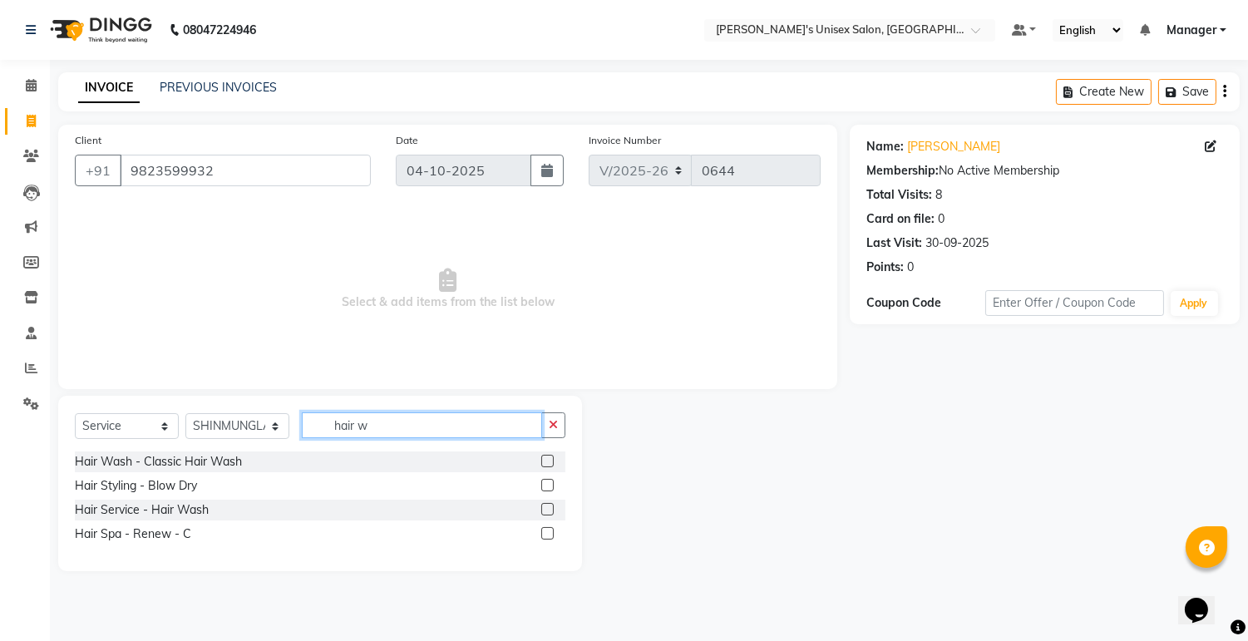
scroll to position [0, 0]
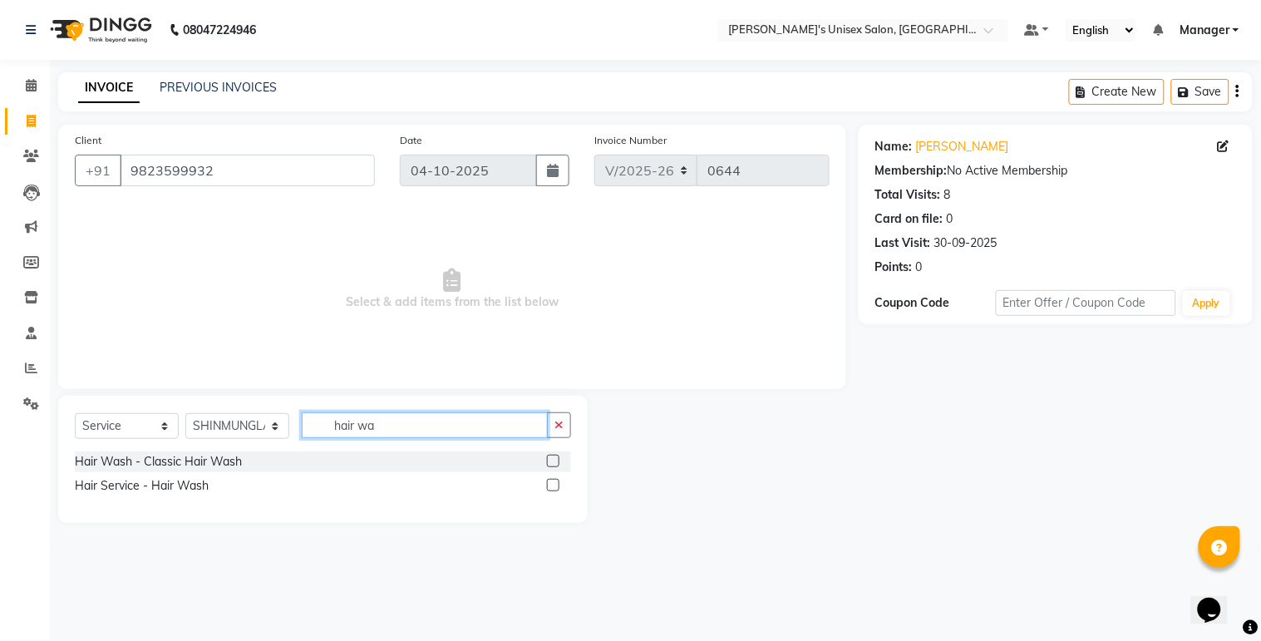
type input "hair wa"
click at [547, 487] on label at bounding box center [553, 485] width 12 height 12
click at [547, 487] on input "checkbox" at bounding box center [552, 486] width 11 height 11
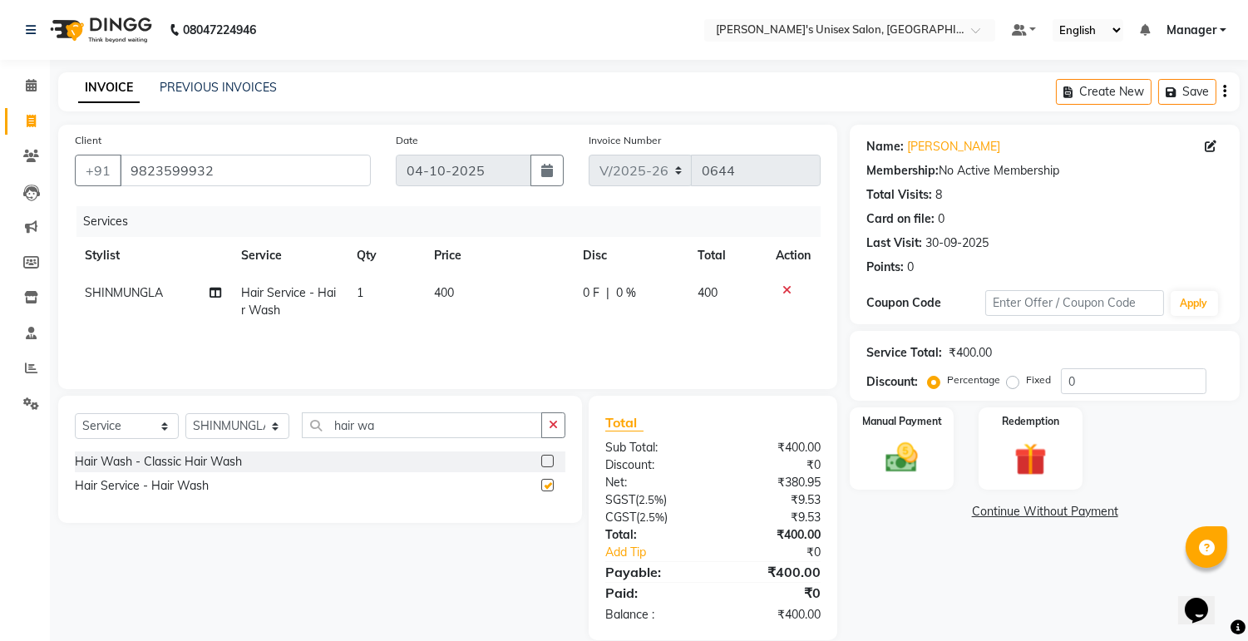
checkbox input "false"
click at [902, 461] on img at bounding box center [902, 458] width 55 height 39
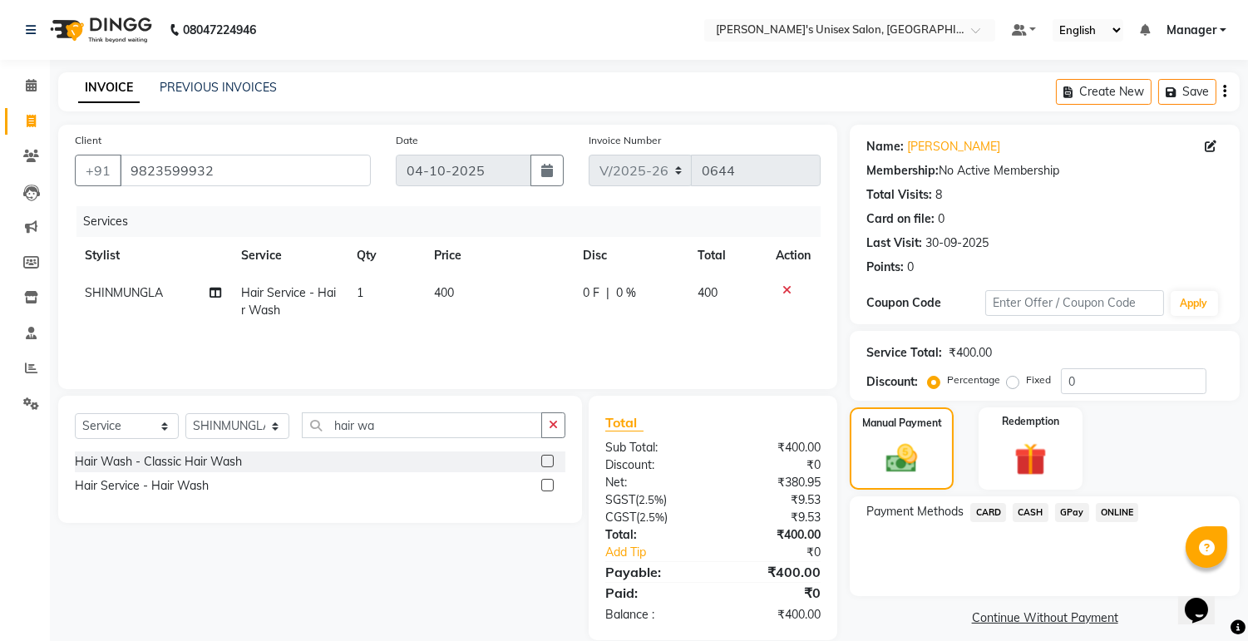
click at [1119, 516] on span "ONLINE" at bounding box center [1117, 512] width 43 height 19
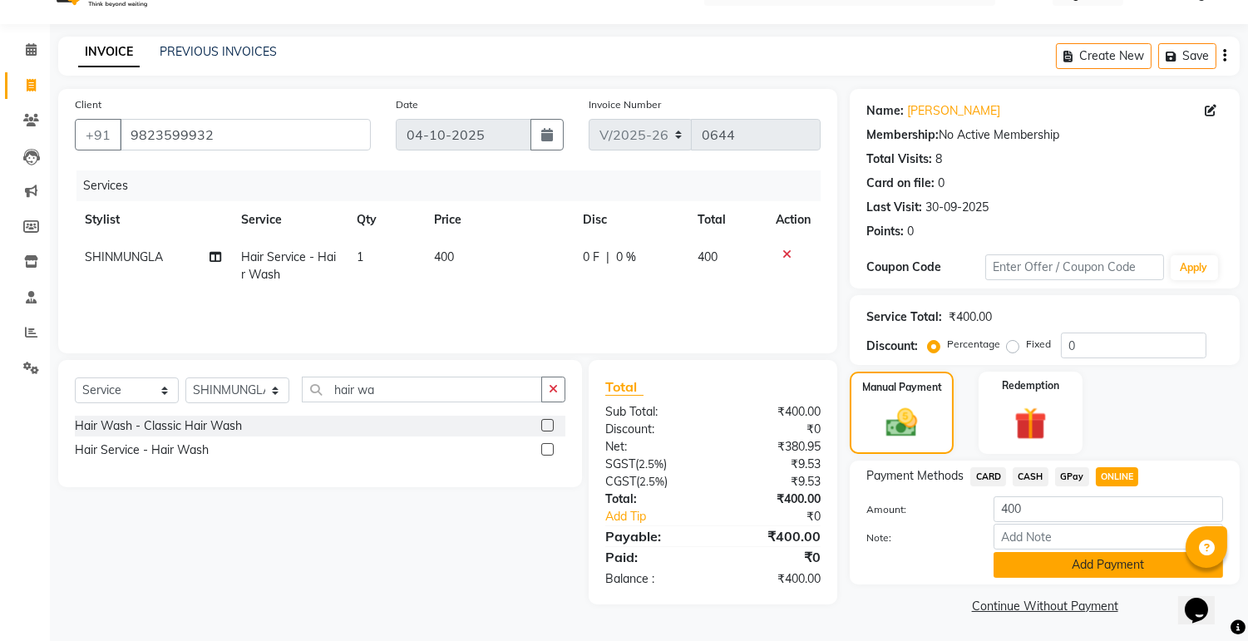
scroll to position [37, 0]
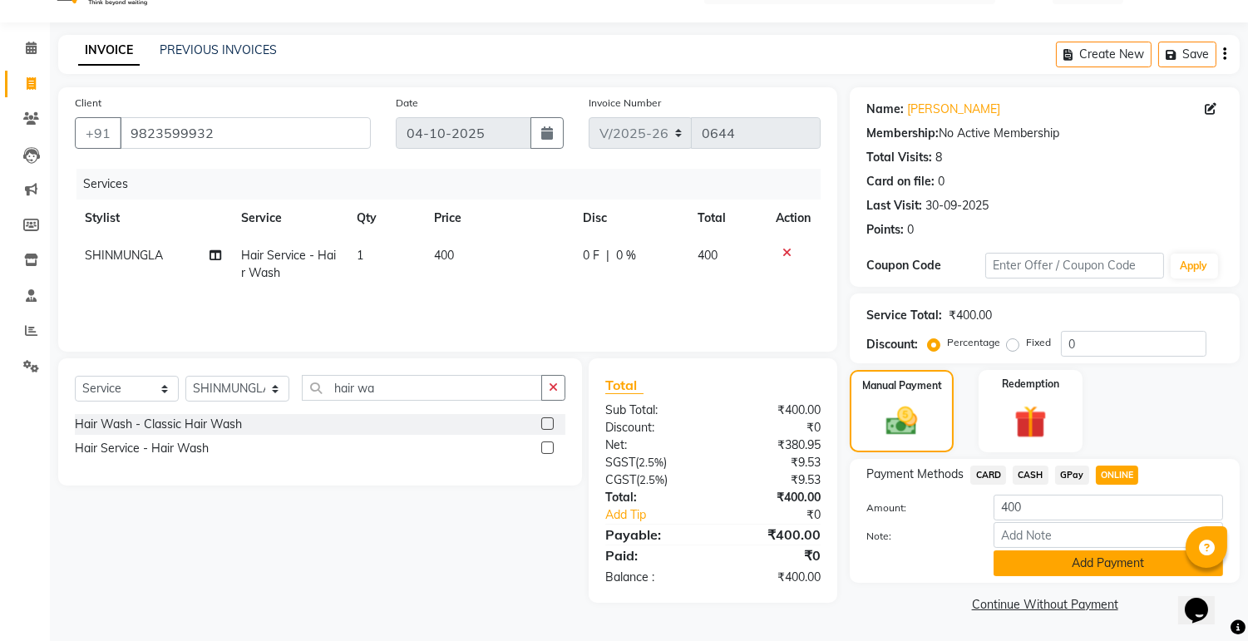
click at [1116, 569] on button "Add Payment" at bounding box center [1108, 563] width 229 height 26
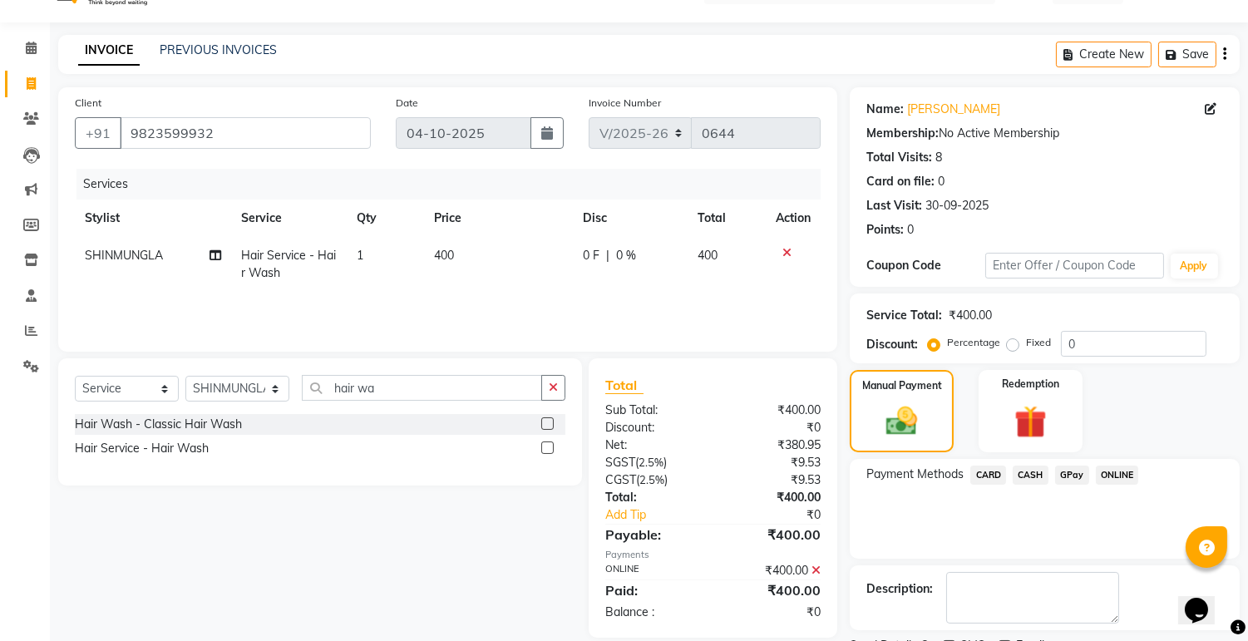
scroll to position [106, 0]
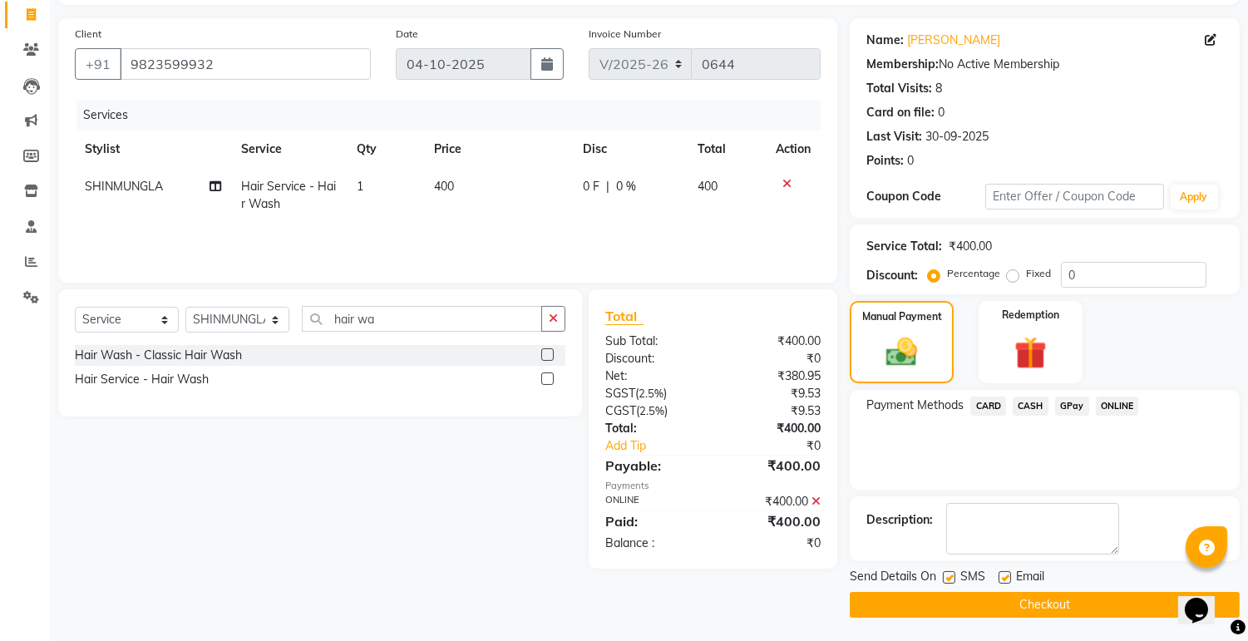
click at [1001, 571] on label at bounding box center [1005, 577] width 12 height 12
click at [1001, 573] on input "checkbox" at bounding box center [1004, 578] width 11 height 11
checkbox input "false"
click at [945, 571] on label at bounding box center [949, 577] width 12 height 12
click at [945, 573] on input "checkbox" at bounding box center [948, 578] width 11 height 11
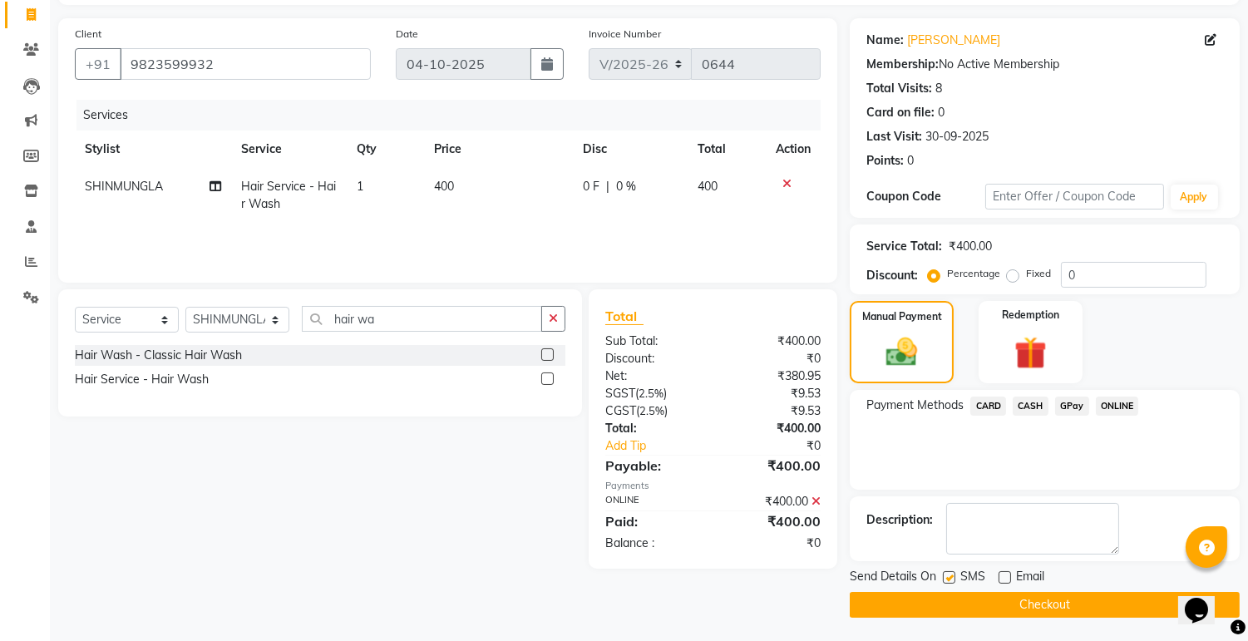
checkbox input "false"
click at [986, 609] on button "Checkout" at bounding box center [1045, 605] width 390 height 26
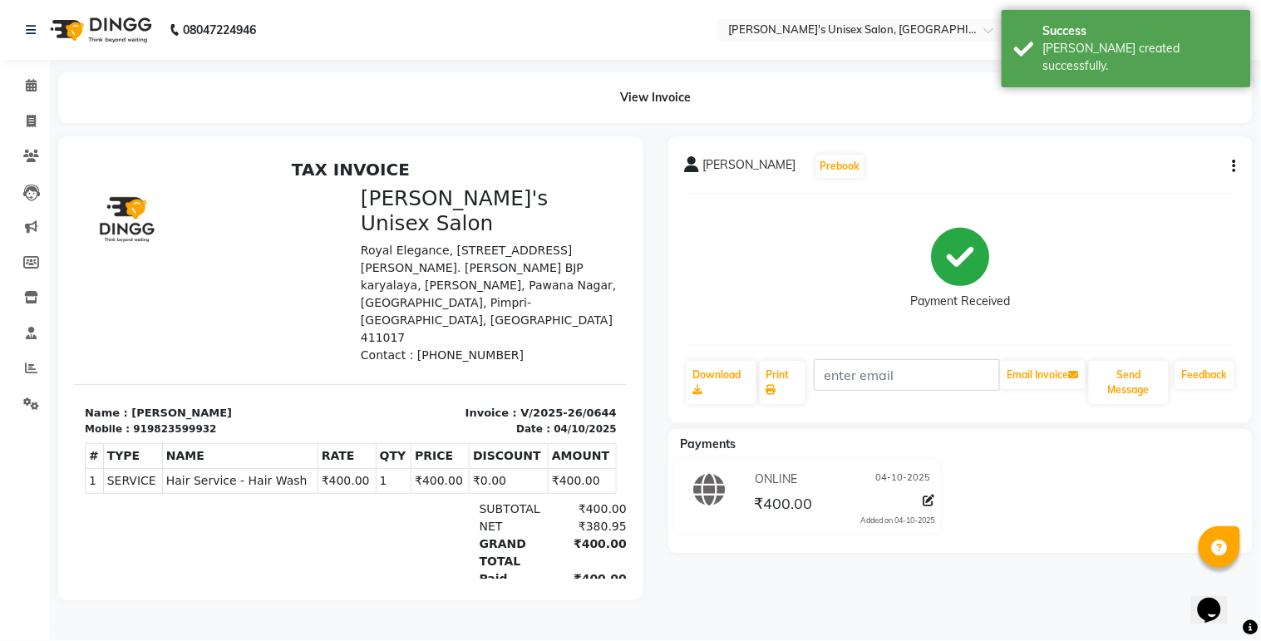
select select "8273"
select select "service"
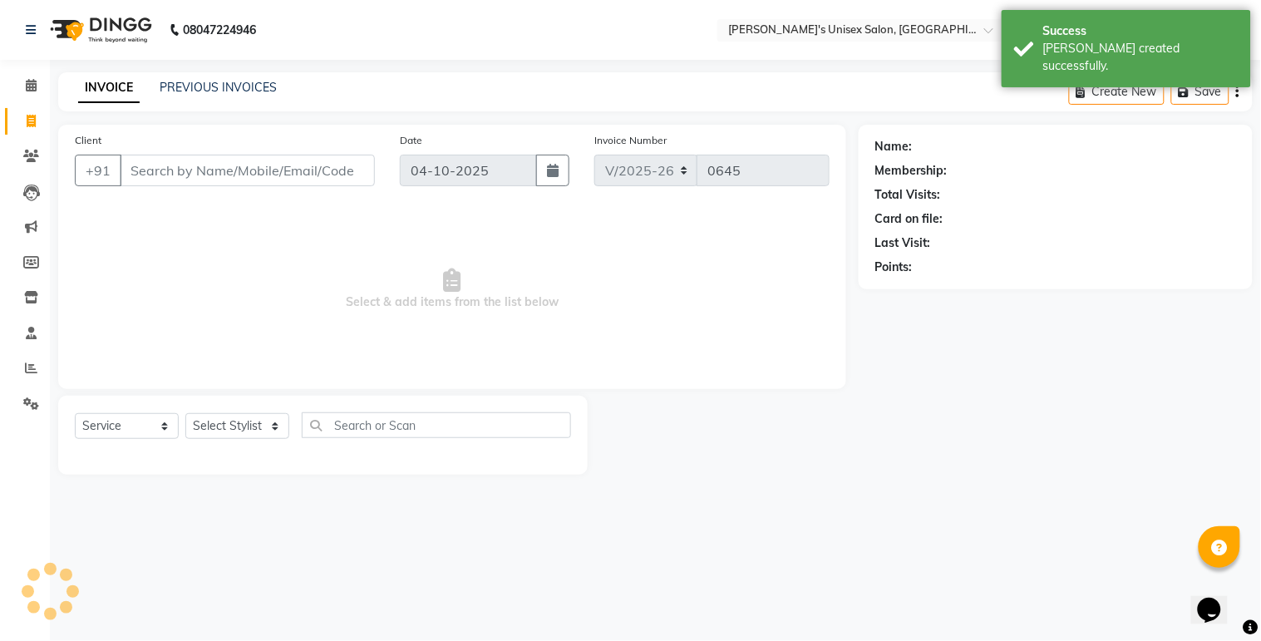
select select "79756"
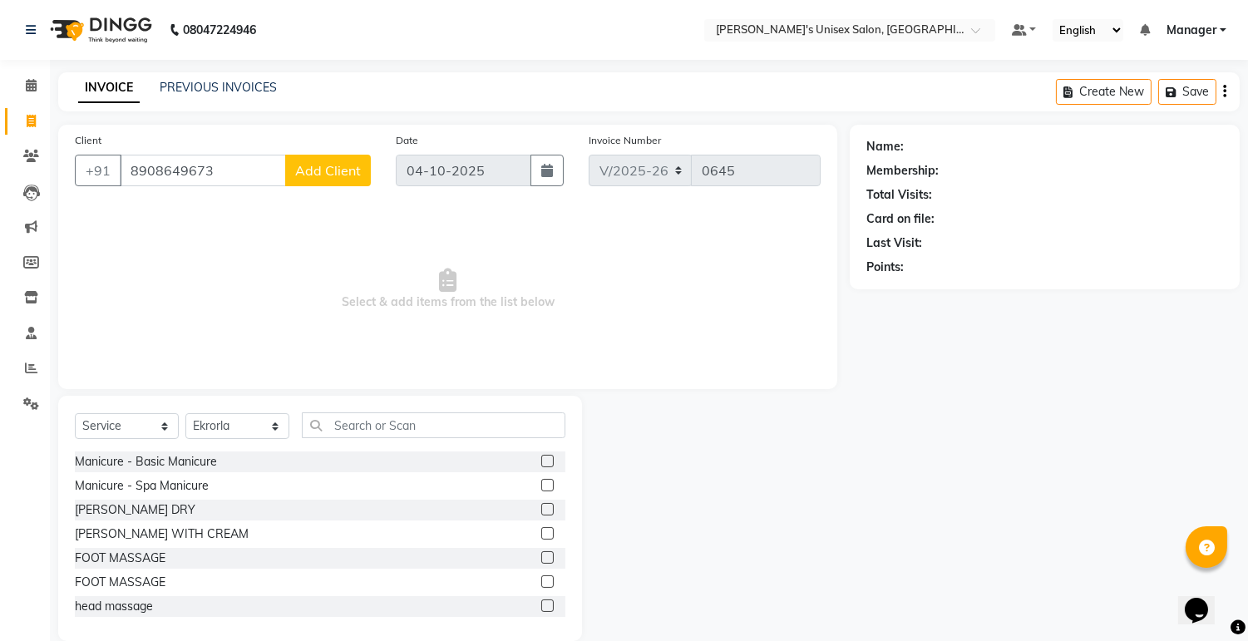
type input "8908649673"
click at [341, 167] on span "Add Client" at bounding box center [328, 170] width 66 height 17
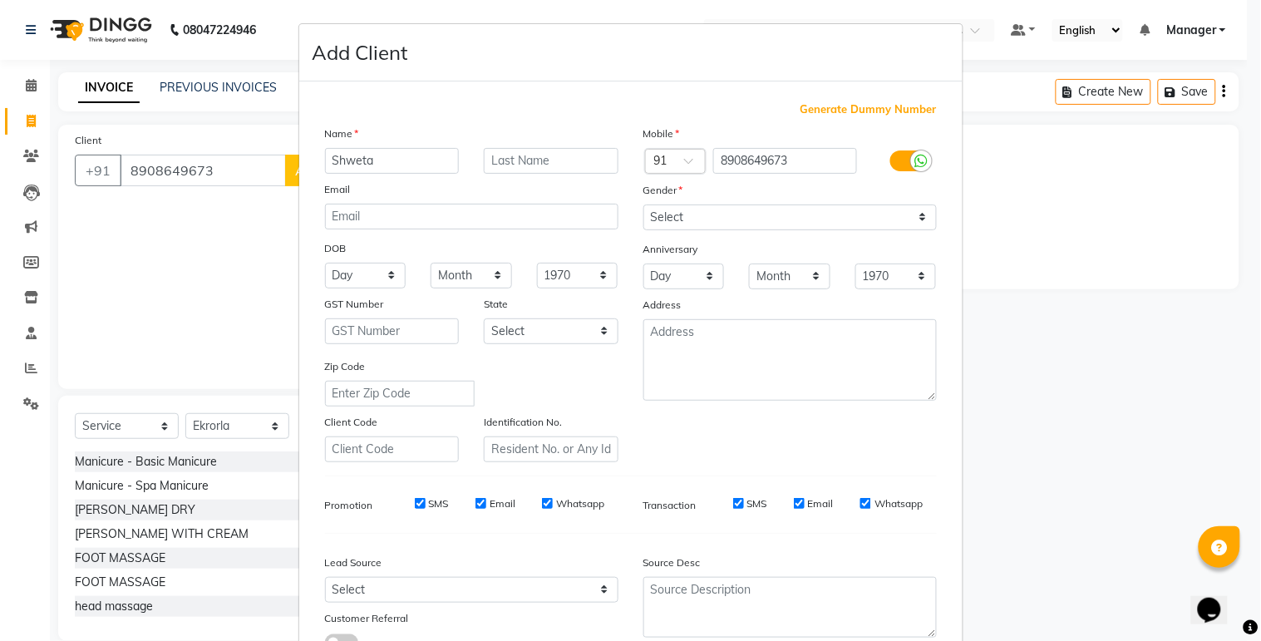
type input "Shweta"
click at [690, 216] on select "Select [DEMOGRAPHIC_DATA] [DEMOGRAPHIC_DATA] Other Prefer Not To Say" at bounding box center [791, 218] width 294 height 26
select select "[DEMOGRAPHIC_DATA]"
click at [644, 205] on select "Select [DEMOGRAPHIC_DATA] [DEMOGRAPHIC_DATA] Other Prefer Not To Say" at bounding box center [791, 218] width 294 height 26
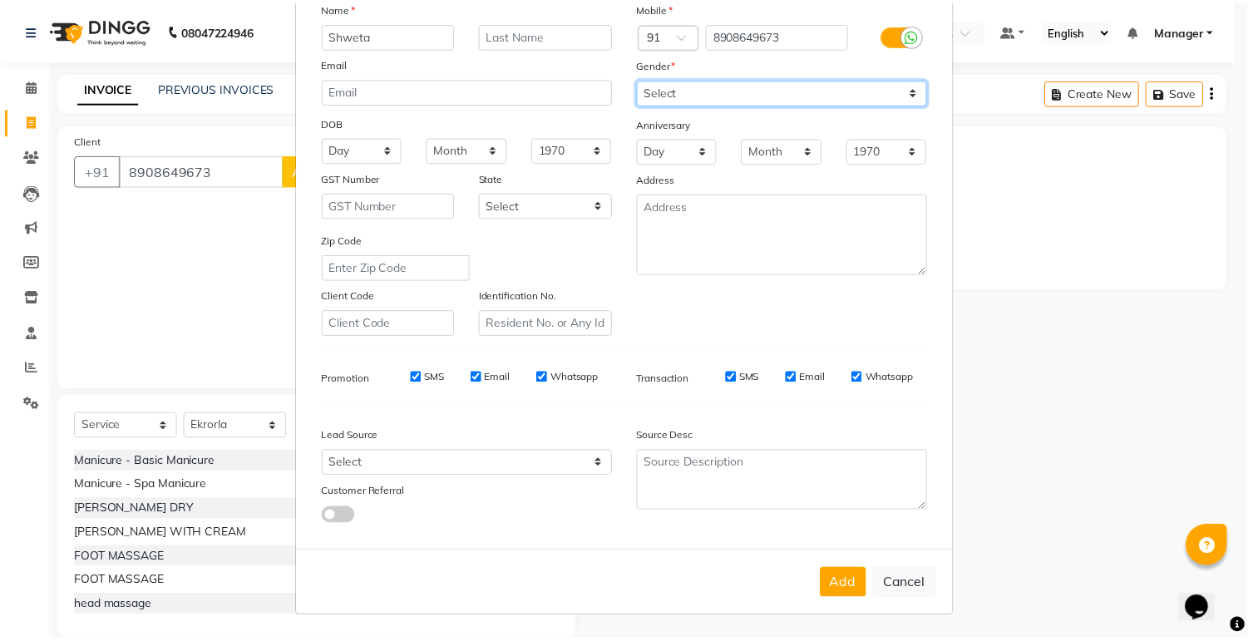
scroll to position [127, 0]
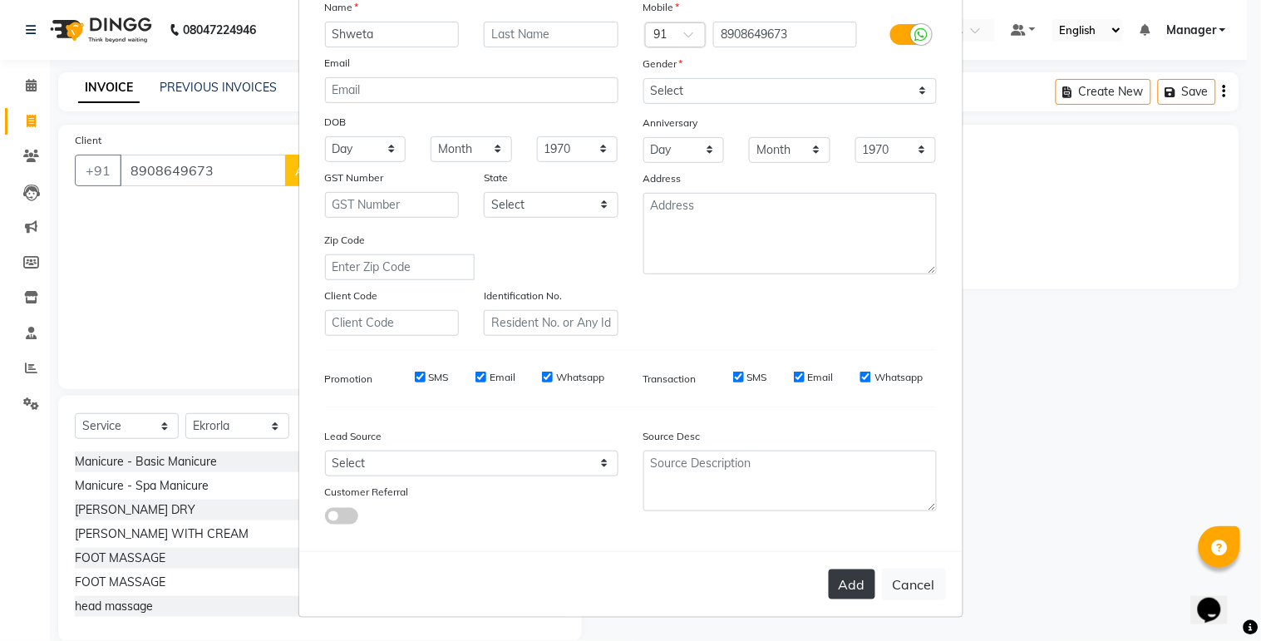
click at [845, 585] on button "Add" at bounding box center [852, 585] width 47 height 30
select select
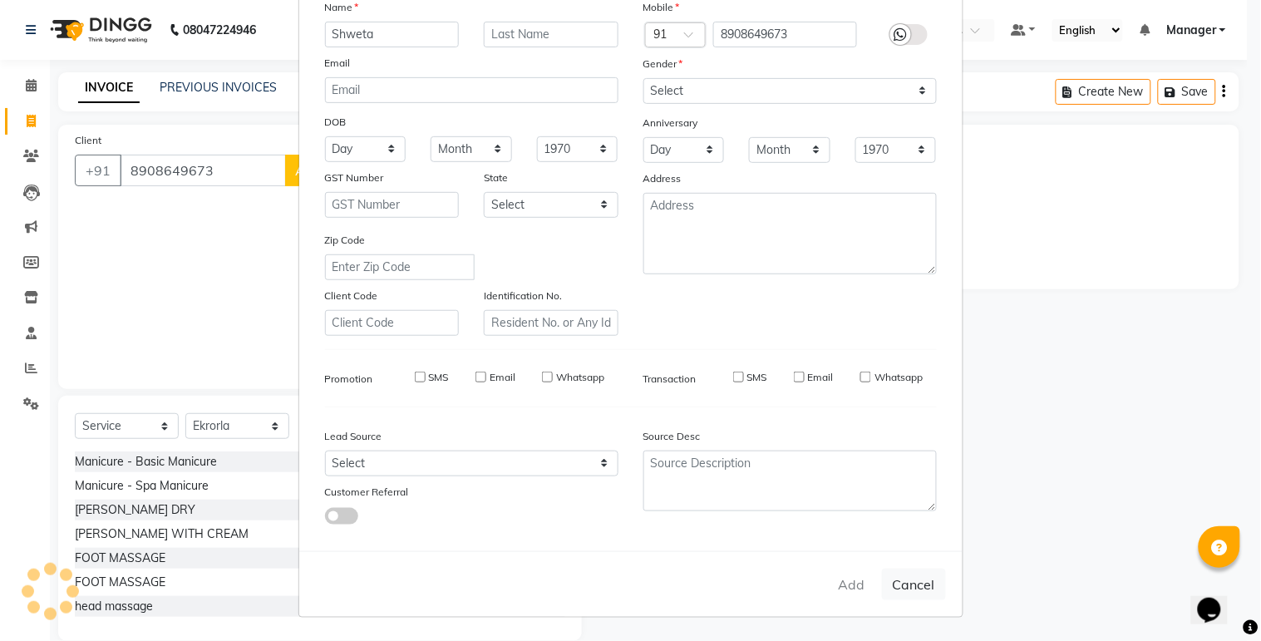
select select
checkbox input "false"
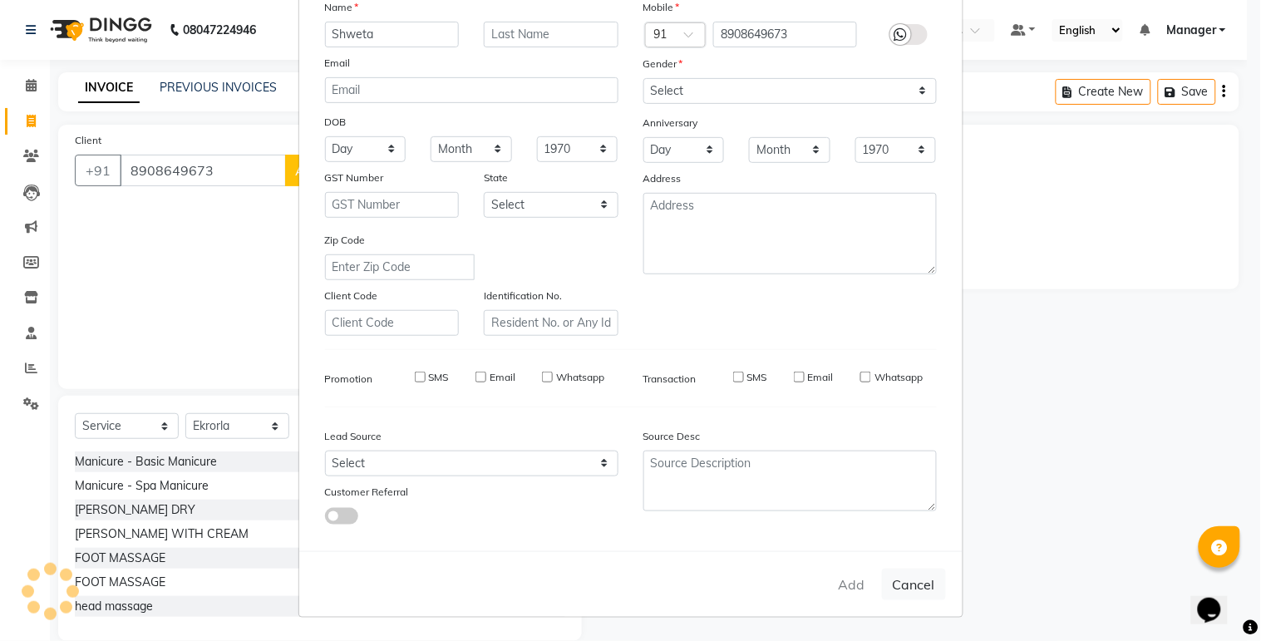
checkbox input "false"
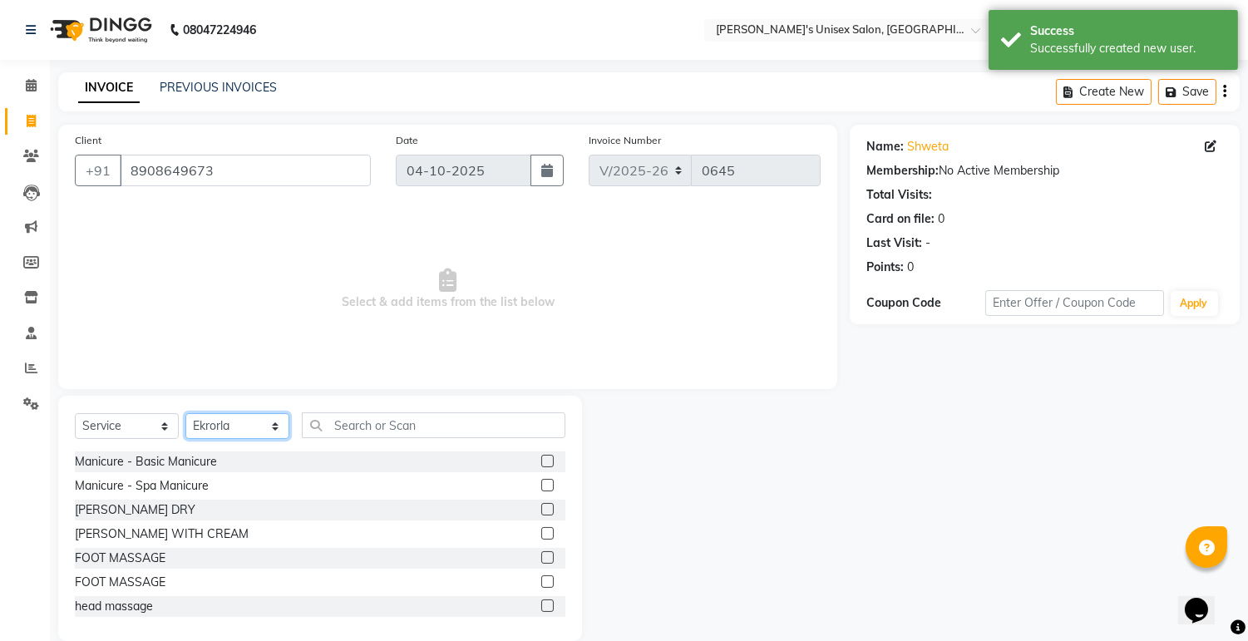
click at [261, 432] on select "Select Stylist [PERSON_NAME] Ekrorla kapingshang Lummirin Manager onmi pampam P…" at bounding box center [237, 426] width 104 height 26
select select "85454"
click at [185, 414] on select "Select Stylist [PERSON_NAME] Ekrorla kapingshang Lummirin Manager onmi pampam P…" at bounding box center [237, 426] width 104 height 26
click at [447, 427] on input "text" at bounding box center [434, 425] width 264 height 26
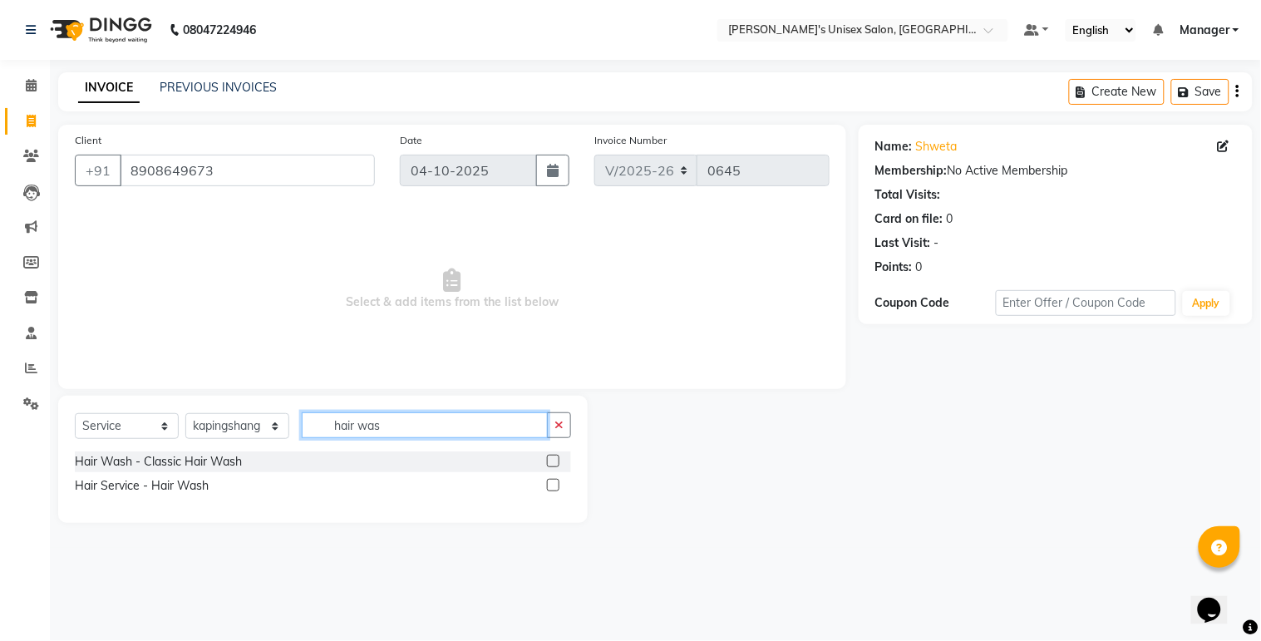
type input "hair was"
click at [553, 482] on label at bounding box center [553, 485] width 12 height 12
click at [553, 482] on input "checkbox" at bounding box center [552, 486] width 11 height 11
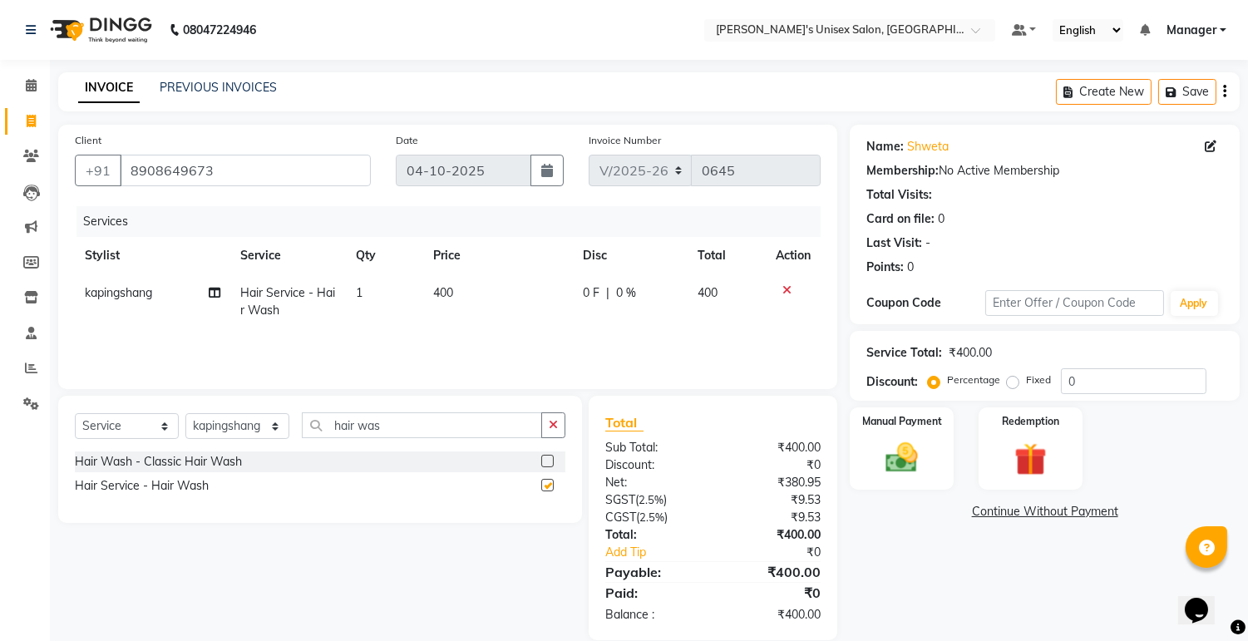
checkbox input "false"
click at [899, 457] on img at bounding box center [902, 458] width 55 height 39
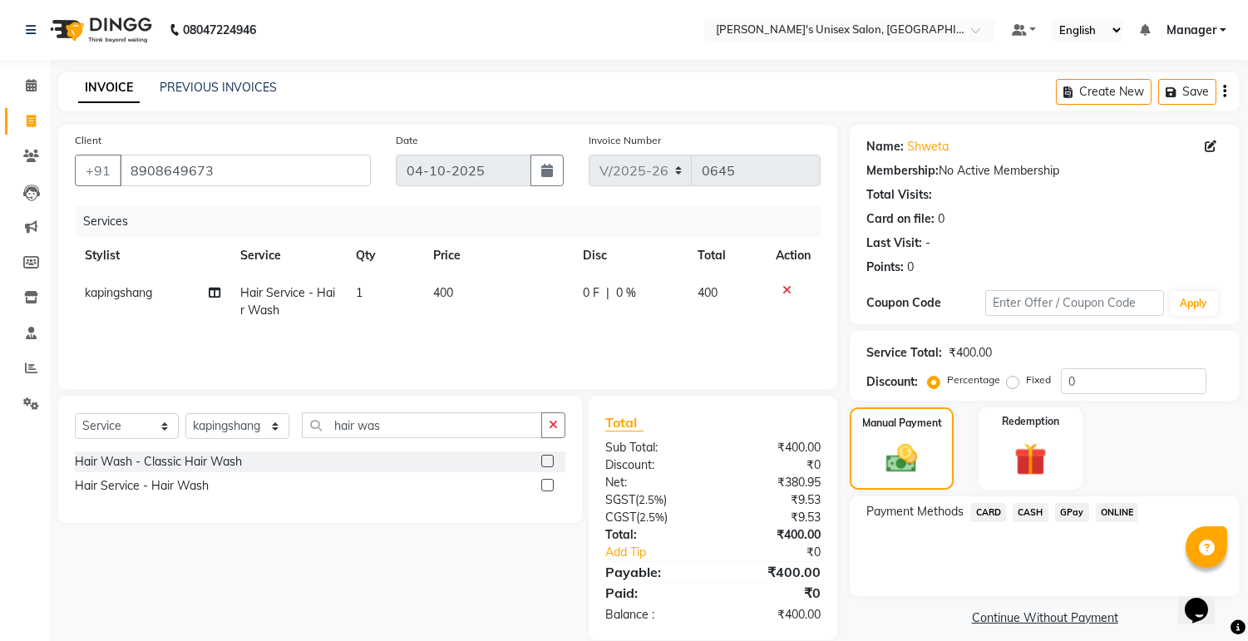
scroll to position [23, 0]
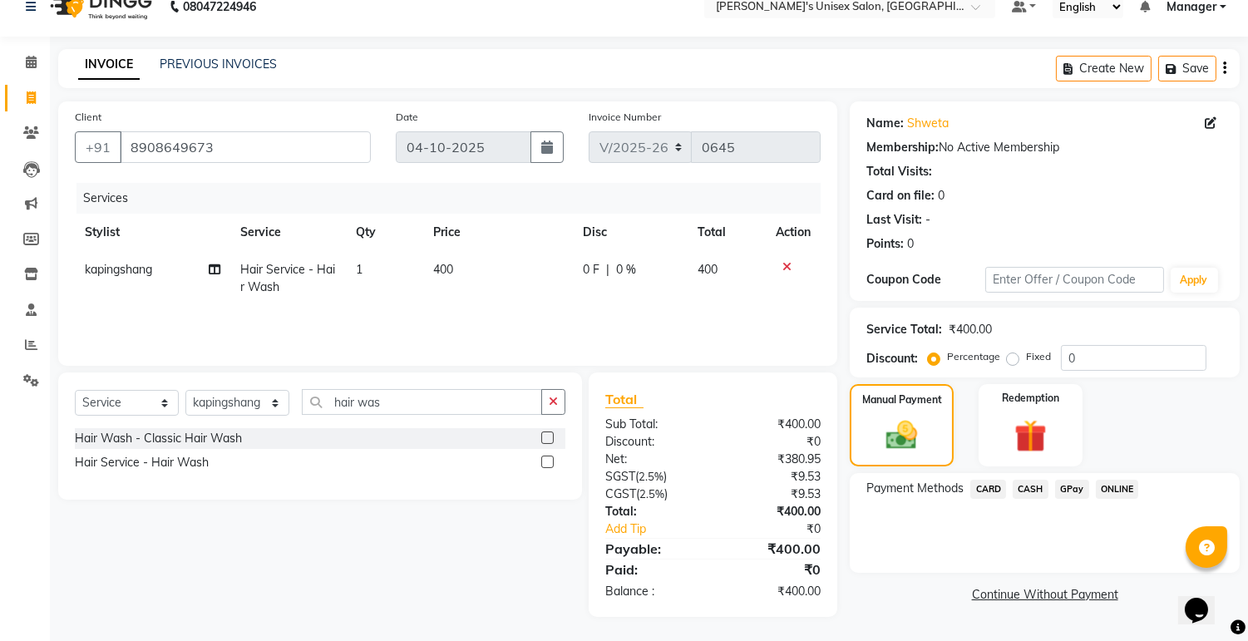
click at [1123, 486] on span "ONLINE" at bounding box center [1117, 489] width 43 height 19
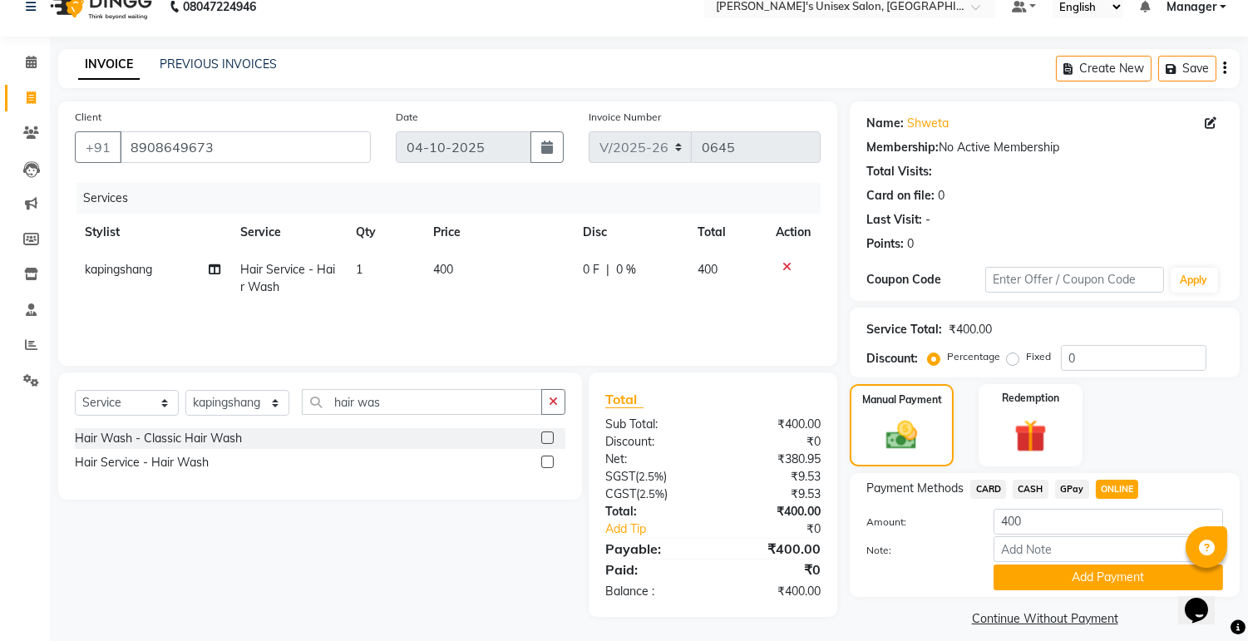
scroll to position [37, 0]
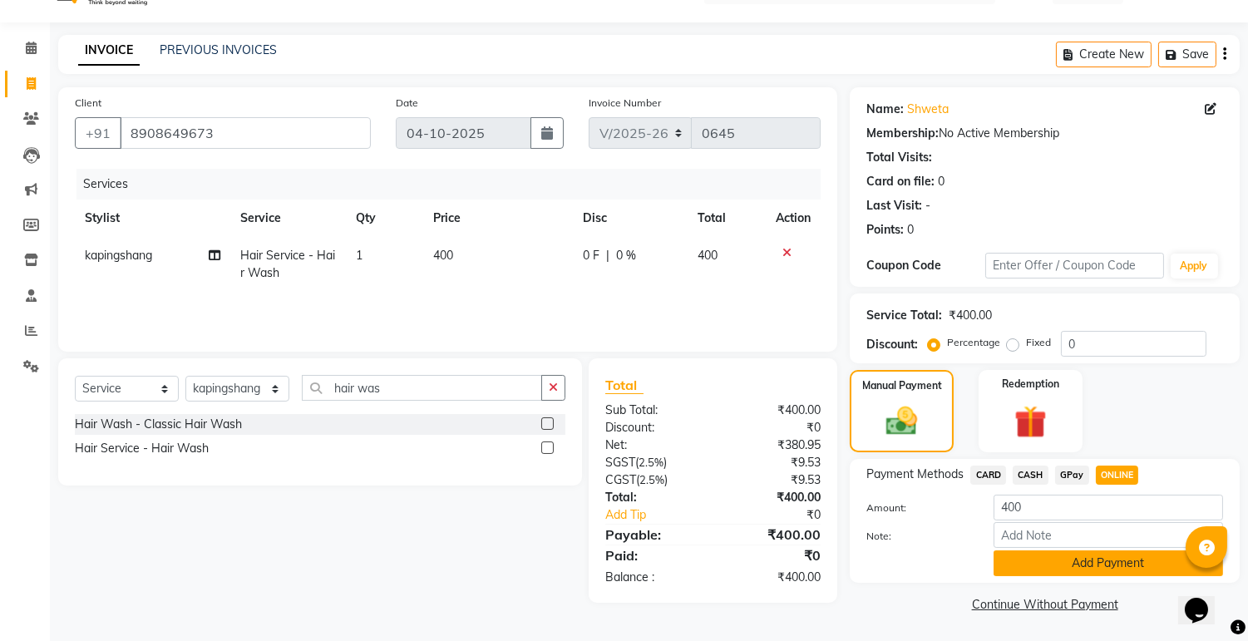
click at [1049, 567] on button "Add Payment" at bounding box center [1108, 563] width 229 height 26
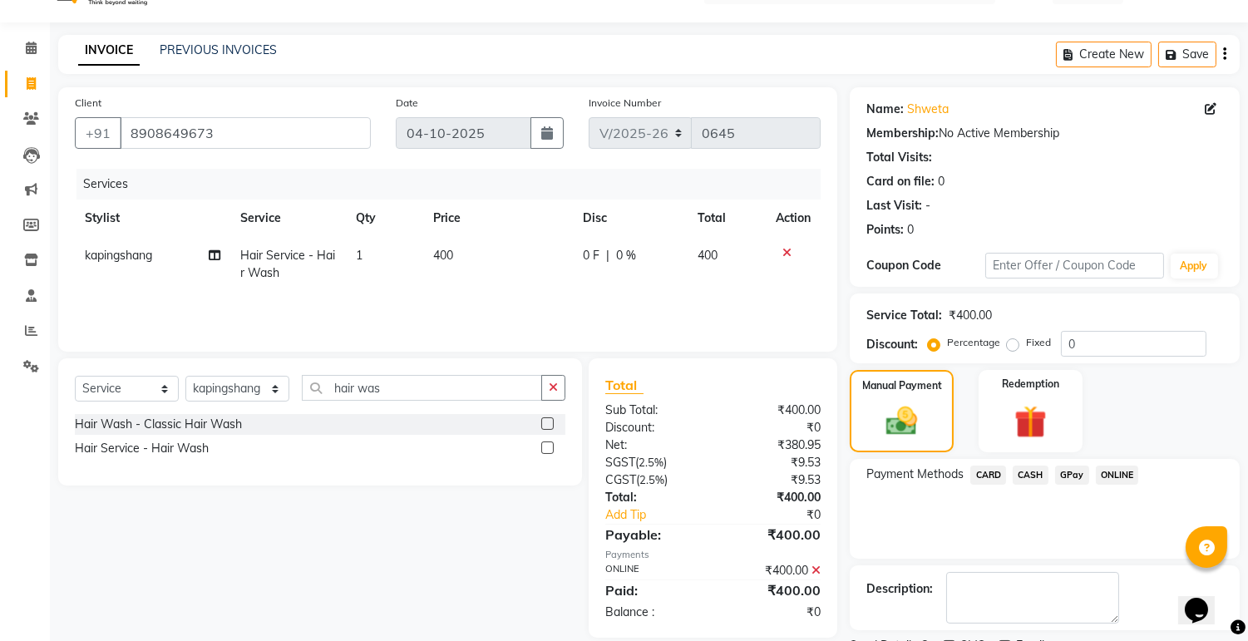
scroll to position [106, 0]
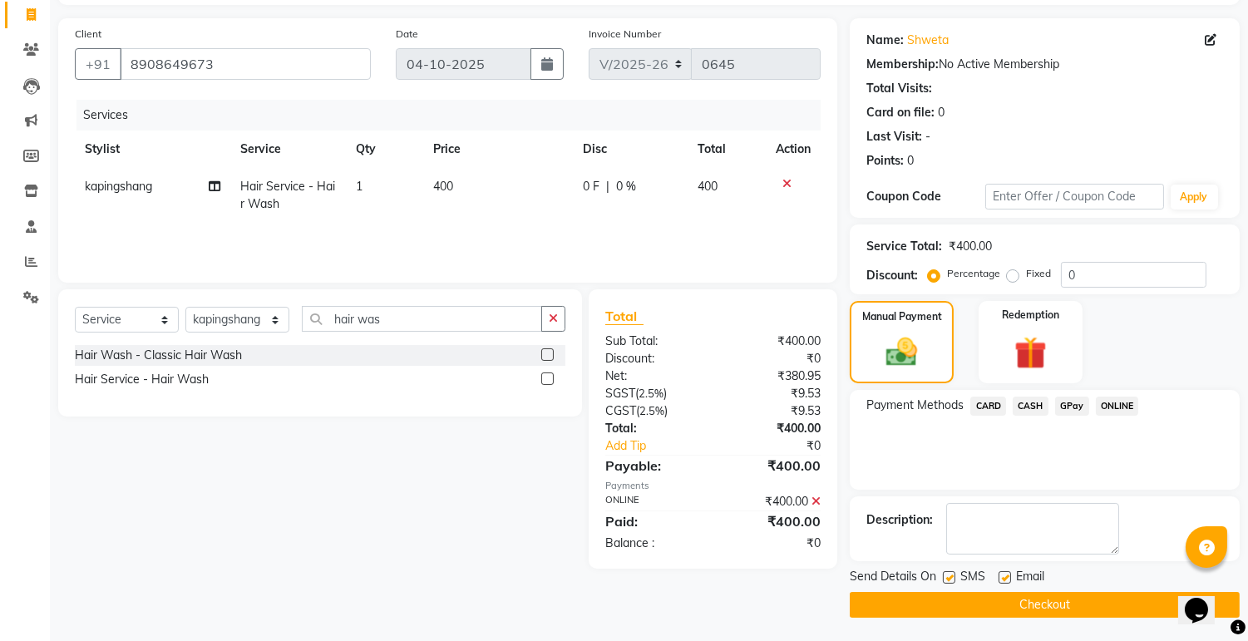
click at [999, 579] on label at bounding box center [1005, 577] width 12 height 12
click at [999, 579] on input "checkbox" at bounding box center [1004, 578] width 11 height 11
checkbox input "false"
click at [949, 575] on label at bounding box center [949, 577] width 12 height 12
click at [949, 575] on input "checkbox" at bounding box center [948, 578] width 11 height 11
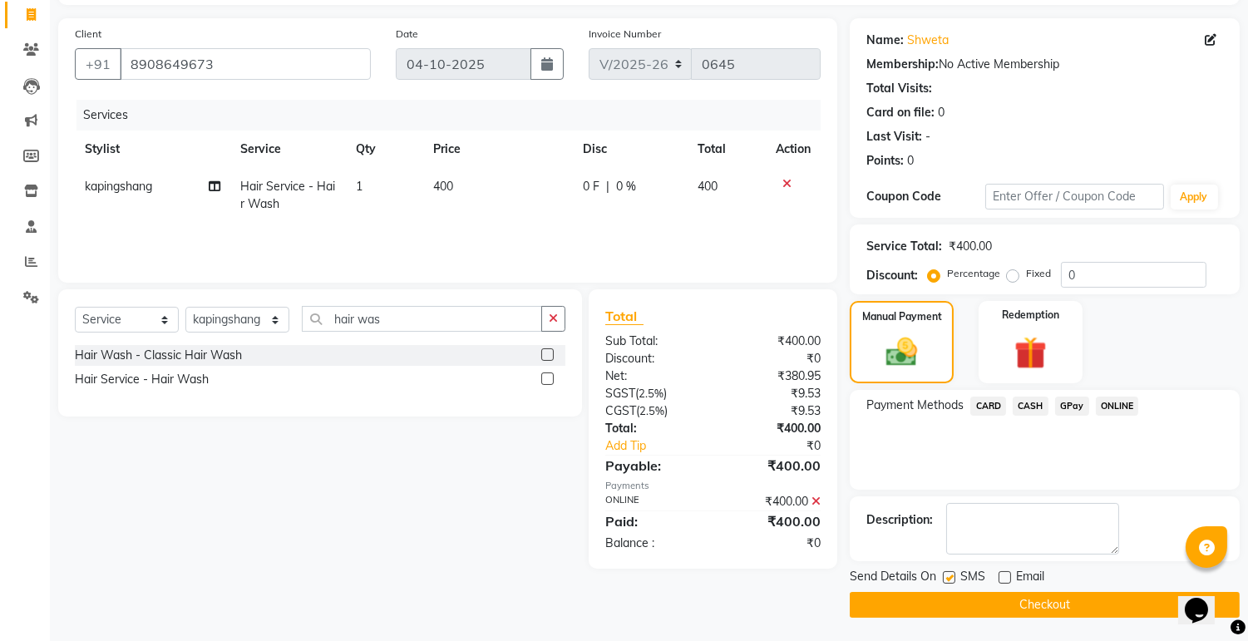
checkbox input "false"
click at [1039, 604] on button "Checkout" at bounding box center [1045, 605] width 390 height 26
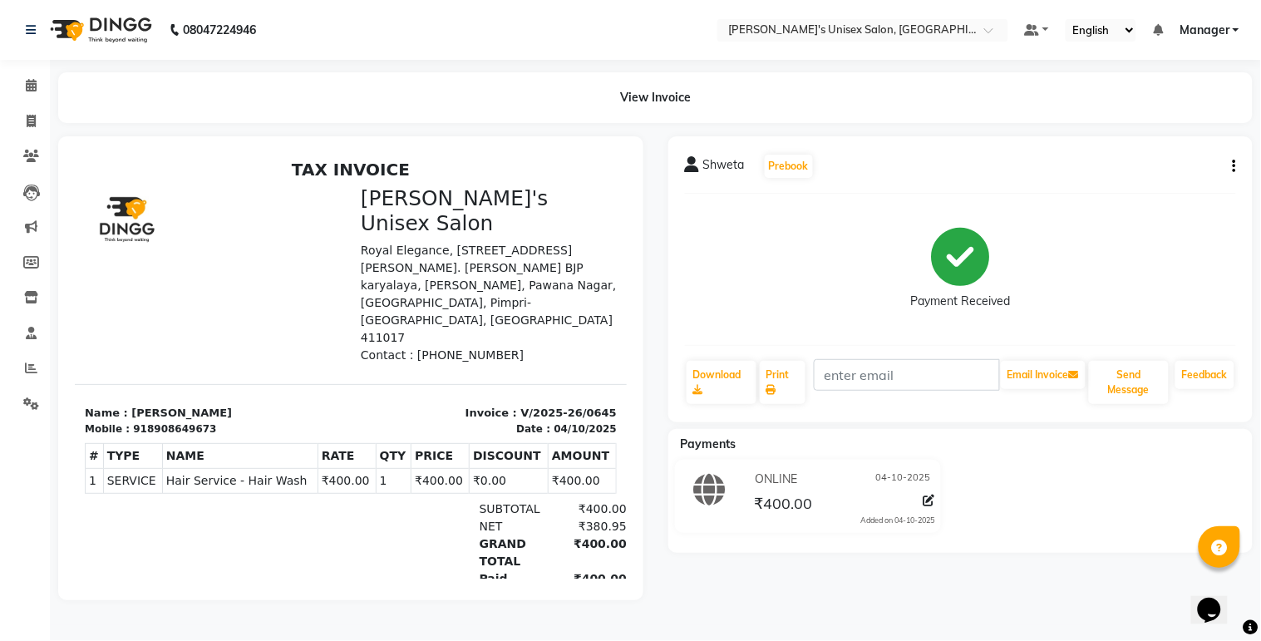
select select "service"
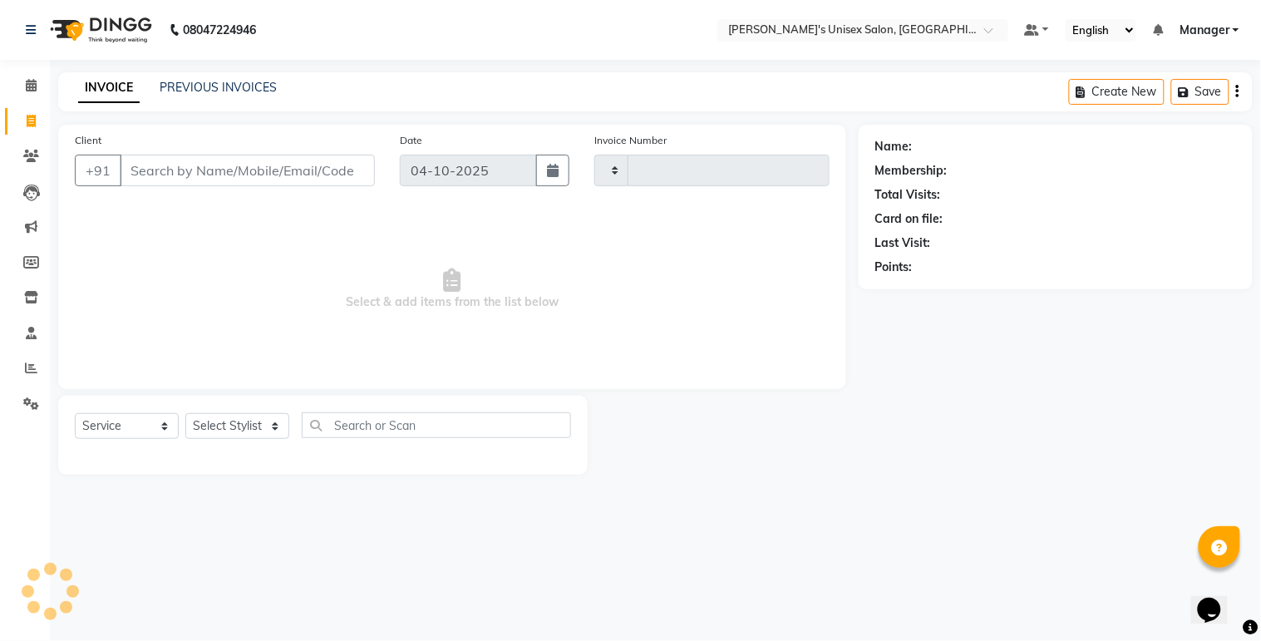
type input "0646"
select select "8273"
select select "79756"
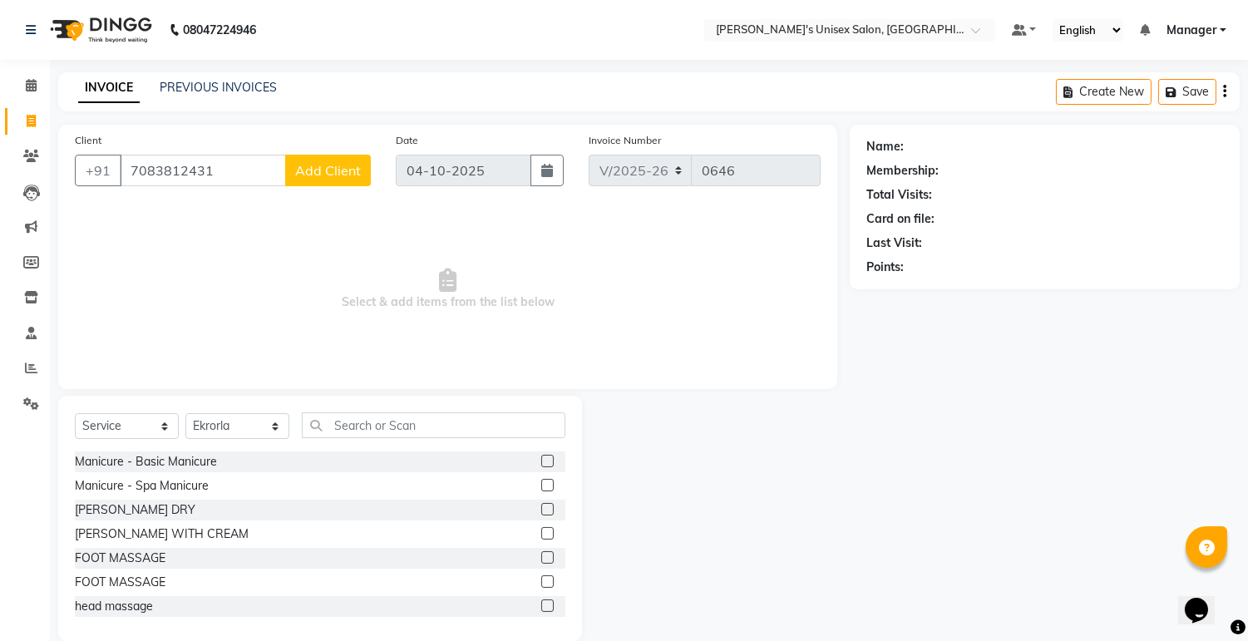
type input "7083812431"
click at [322, 171] on span "Add Client" at bounding box center [328, 170] width 66 height 17
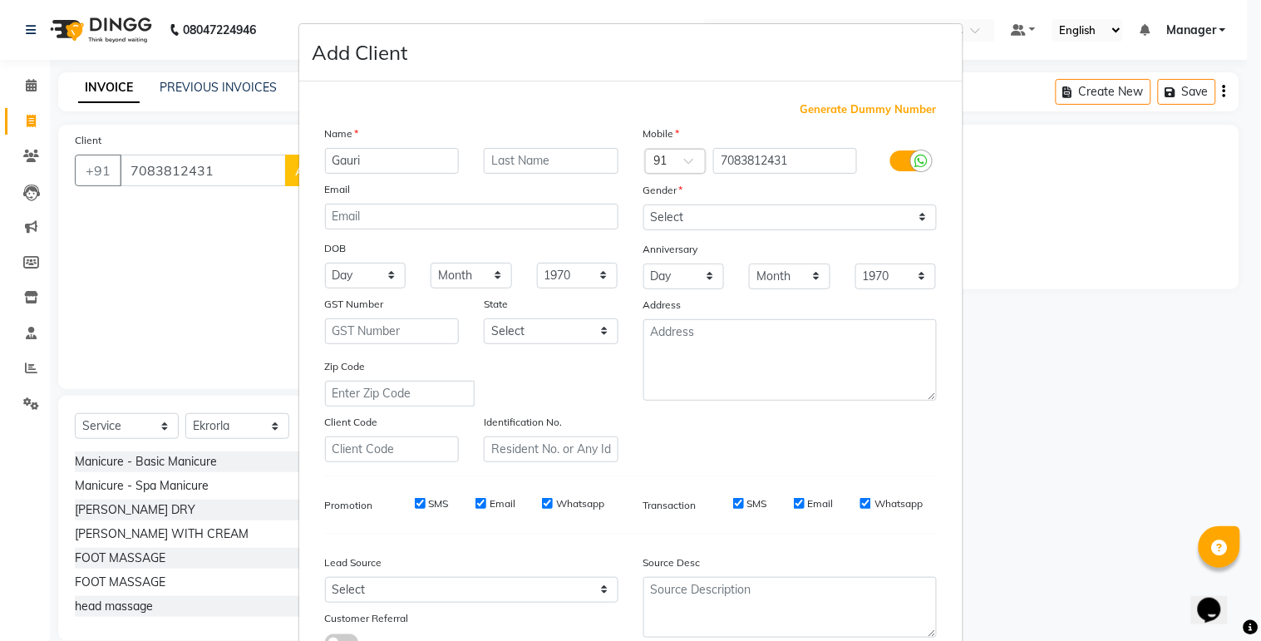
type input "Gauri"
click at [527, 165] on input "text" at bounding box center [551, 161] width 135 height 26
click at [659, 218] on select "Select [DEMOGRAPHIC_DATA] [DEMOGRAPHIC_DATA] Other Prefer Not To Say" at bounding box center [791, 218] width 294 height 26
select select "[DEMOGRAPHIC_DATA]"
click at [644, 205] on select "Select [DEMOGRAPHIC_DATA] [DEMOGRAPHIC_DATA] Other Prefer Not To Say" at bounding box center [791, 218] width 294 height 26
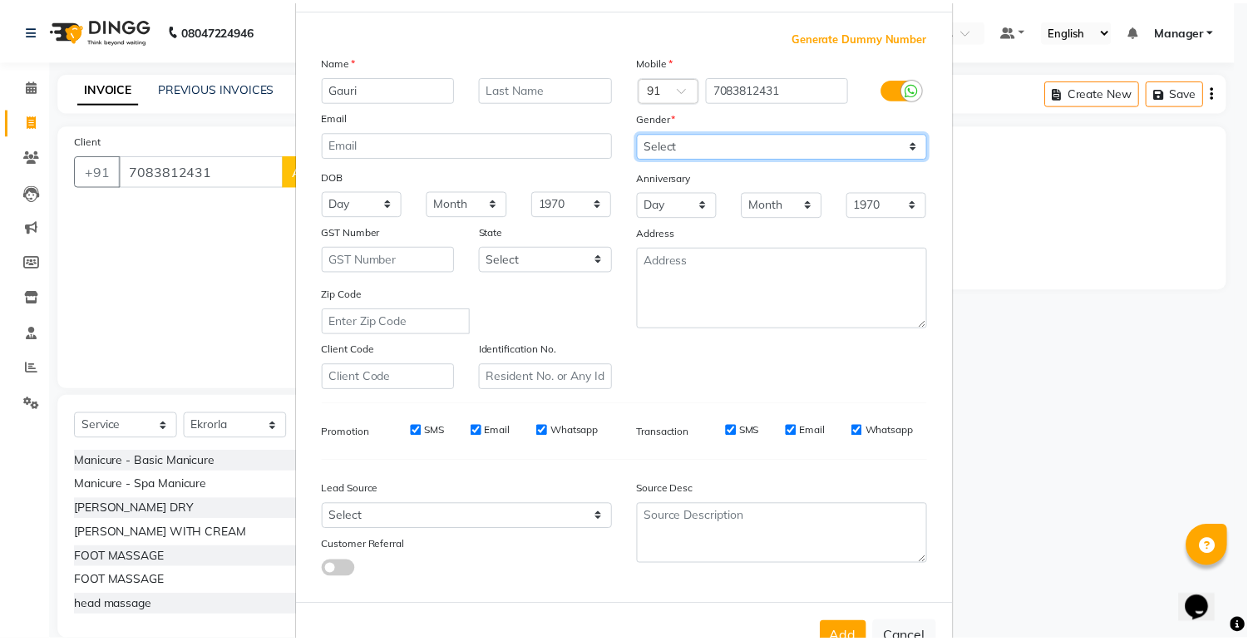
scroll to position [127, 0]
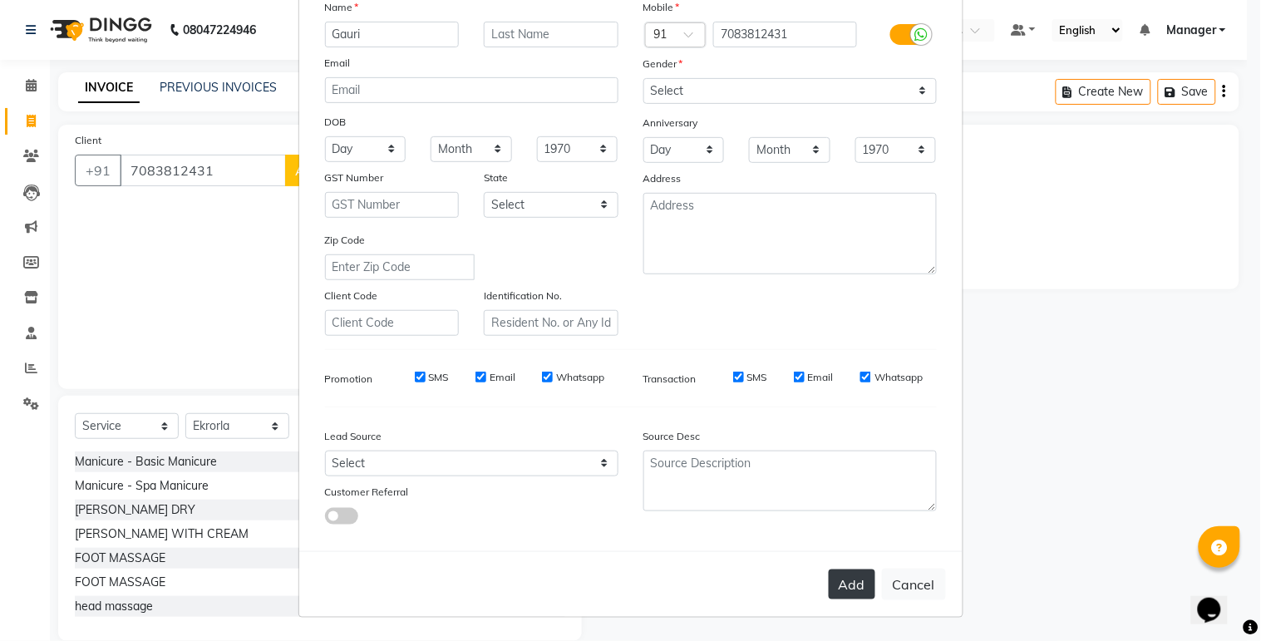
click at [853, 580] on button "Add" at bounding box center [852, 585] width 47 height 30
select select
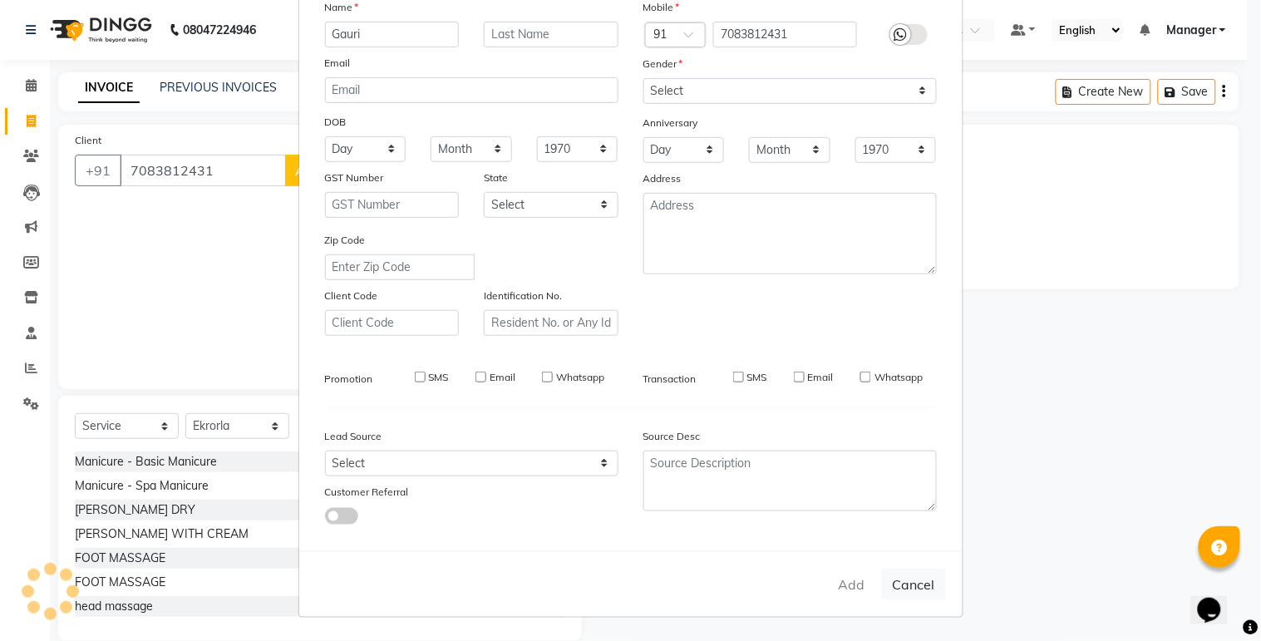
select select
checkbox input "false"
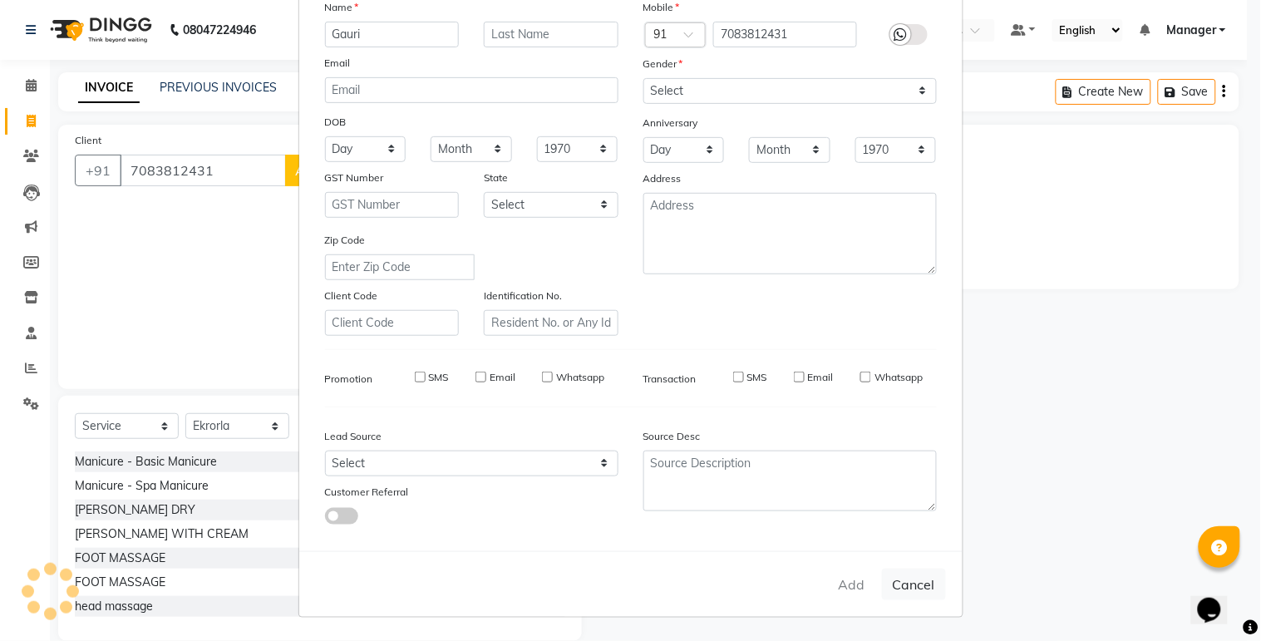
checkbox input "false"
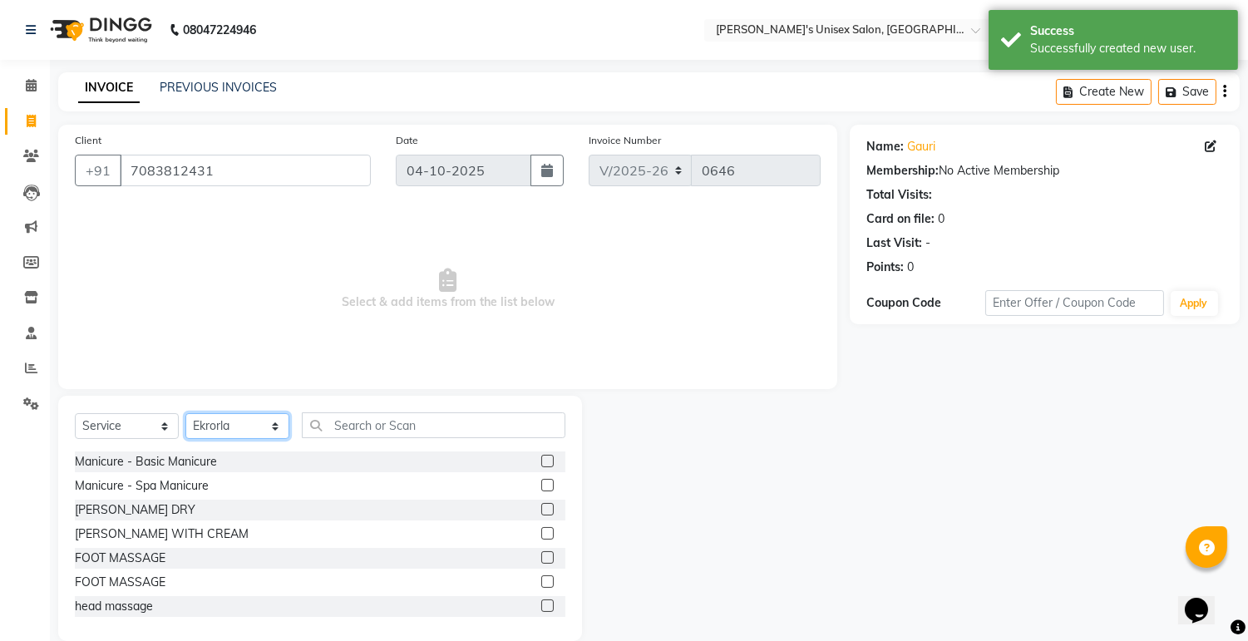
click at [248, 435] on select "Select Stylist [PERSON_NAME] Ekrorla kapingshang Lummirin Manager onmi pampam P…" at bounding box center [237, 426] width 104 height 26
select select "79807"
click at [185, 414] on select "Select Stylist [PERSON_NAME] Ekrorla kapingshang Lummirin Manager onmi pampam P…" at bounding box center [237, 426] width 104 height 26
click at [460, 426] on input "text" at bounding box center [434, 425] width 264 height 26
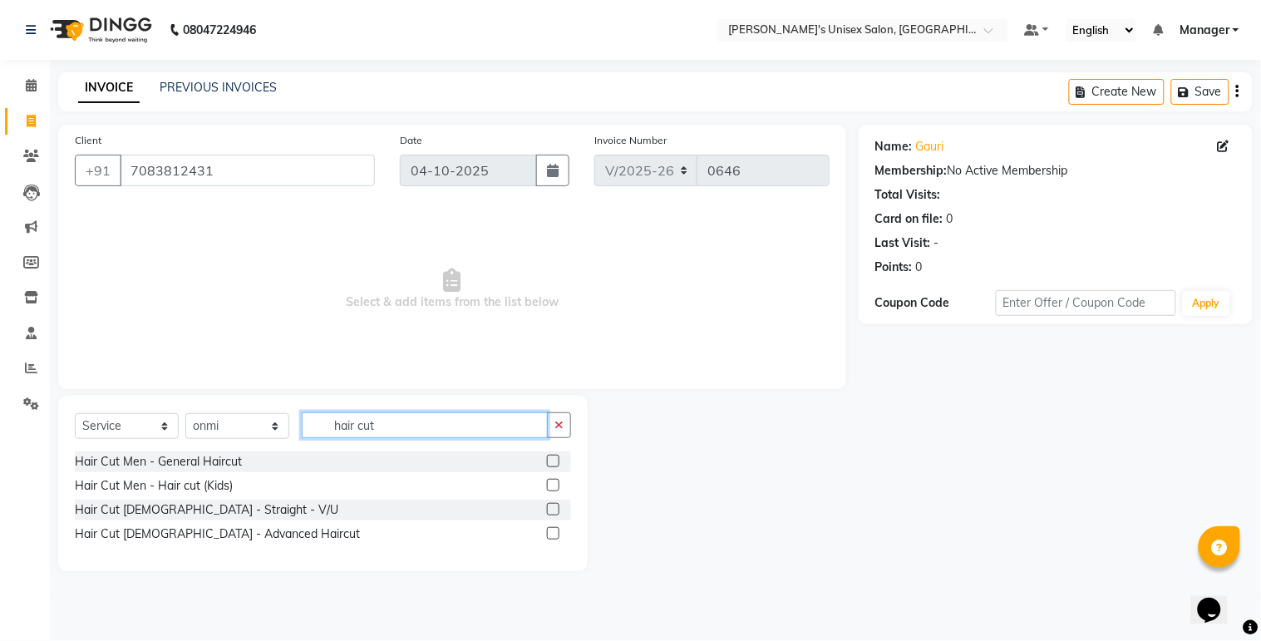
type input "hair cut"
click at [554, 507] on label at bounding box center [553, 509] width 12 height 12
click at [554, 507] on input "checkbox" at bounding box center [552, 510] width 11 height 11
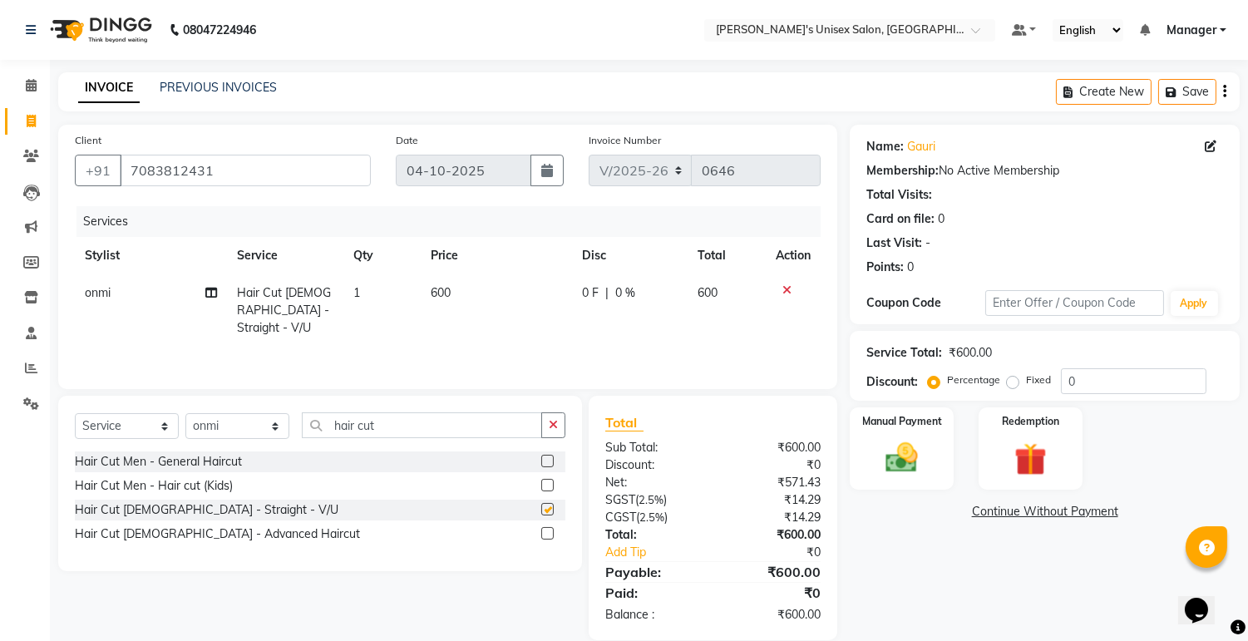
checkbox input "false"
click at [437, 287] on span "600" at bounding box center [441, 292] width 20 height 15
select select "79807"
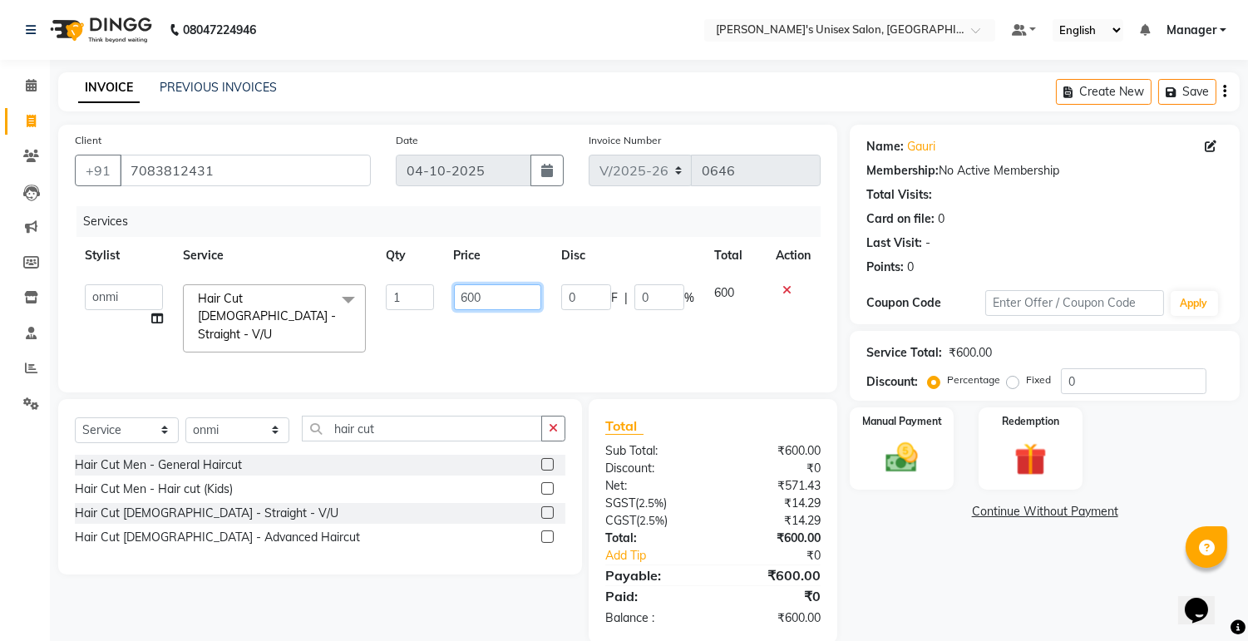
click at [470, 294] on input "600" at bounding box center [497, 297] width 87 height 26
type input "500"
click at [1026, 387] on label "Fixed" at bounding box center [1038, 380] width 25 height 15
click at [1010, 386] on input "Fixed" at bounding box center [1016, 380] width 12 height 12
radio input "true"
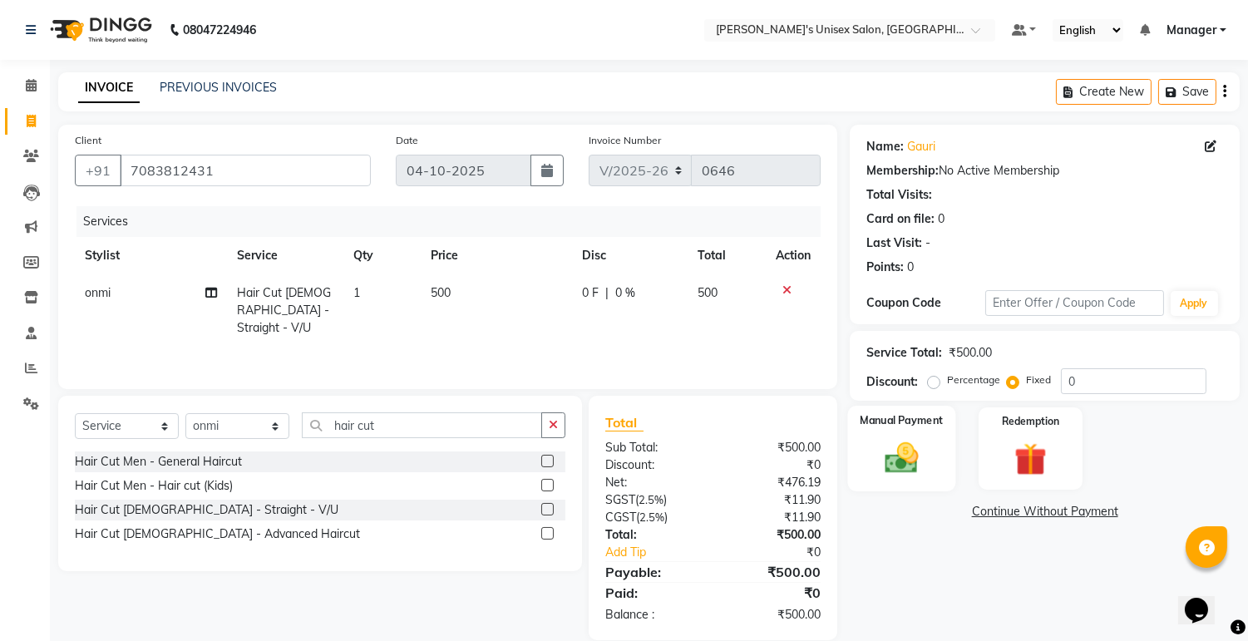
click at [925, 462] on img at bounding box center [902, 458] width 55 height 39
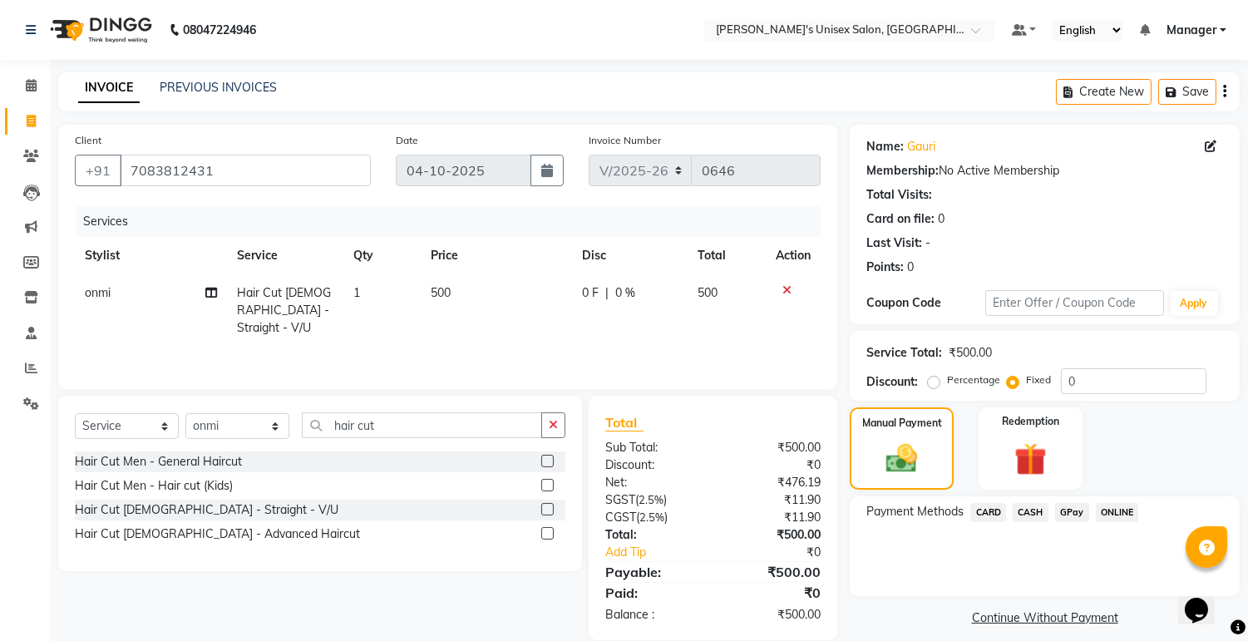
scroll to position [23, 0]
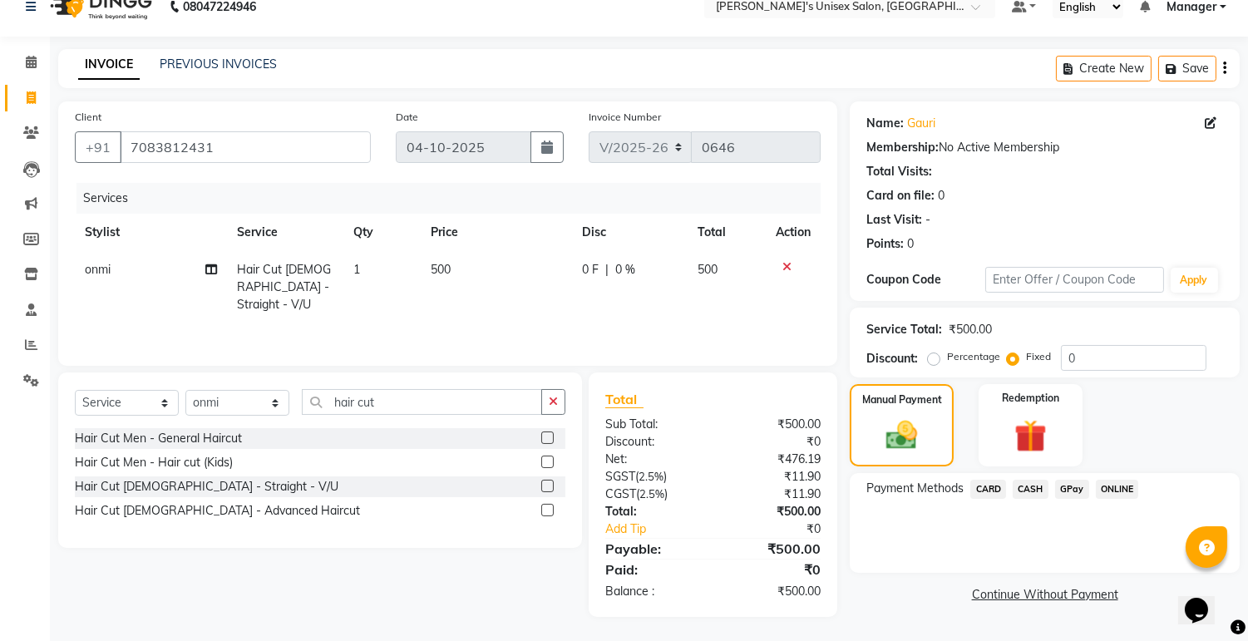
click at [1111, 491] on span "ONLINE" at bounding box center [1117, 489] width 43 height 19
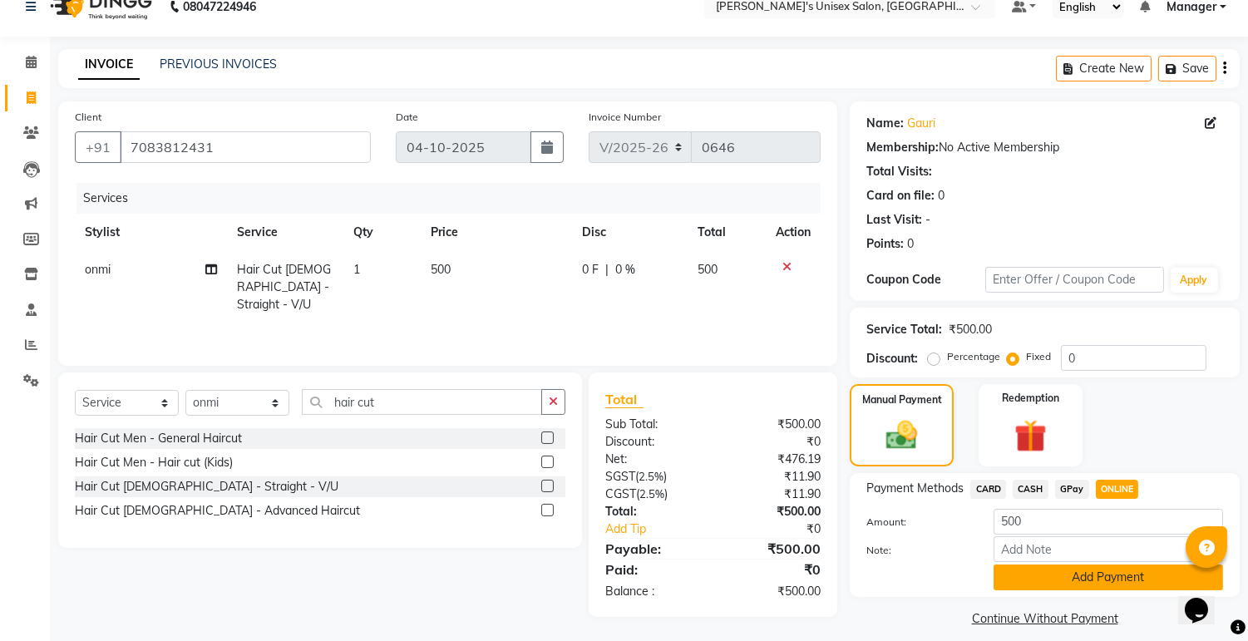
scroll to position [37, 0]
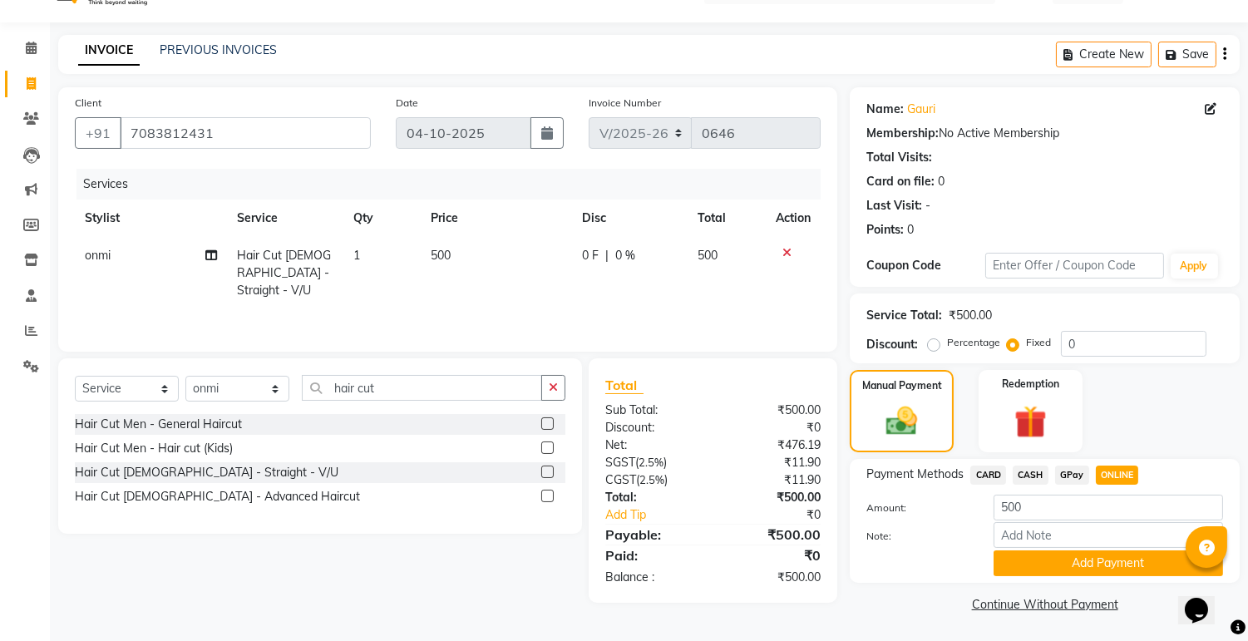
click at [1078, 557] on button "Add Payment" at bounding box center [1108, 563] width 229 height 26
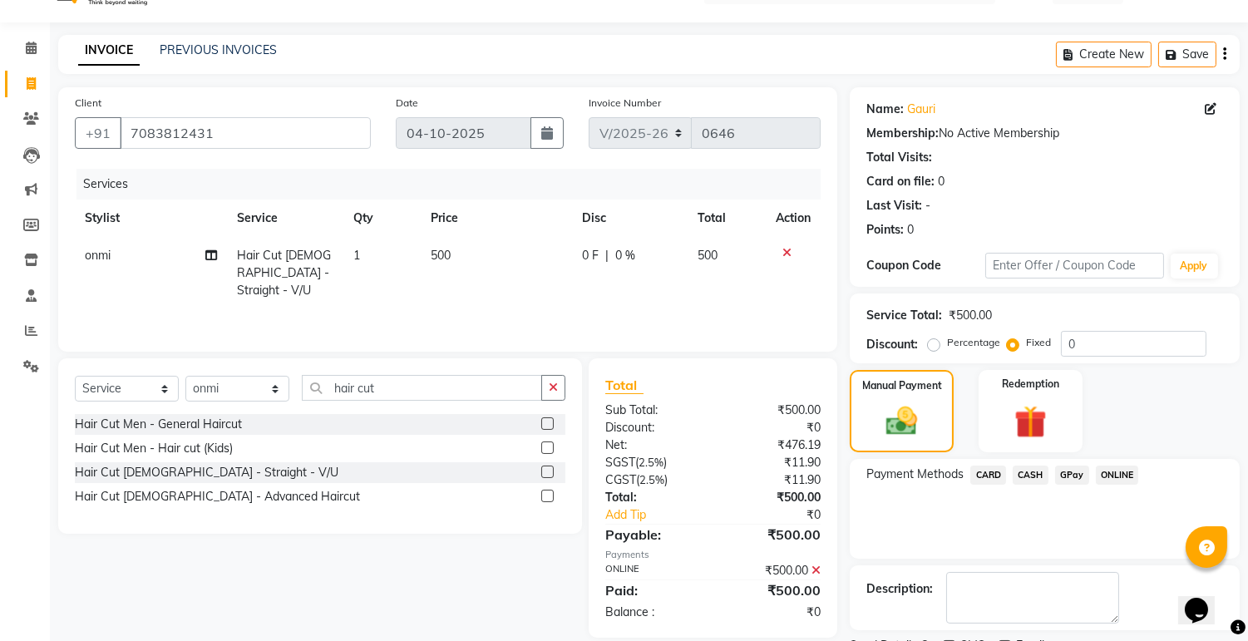
scroll to position [106, 0]
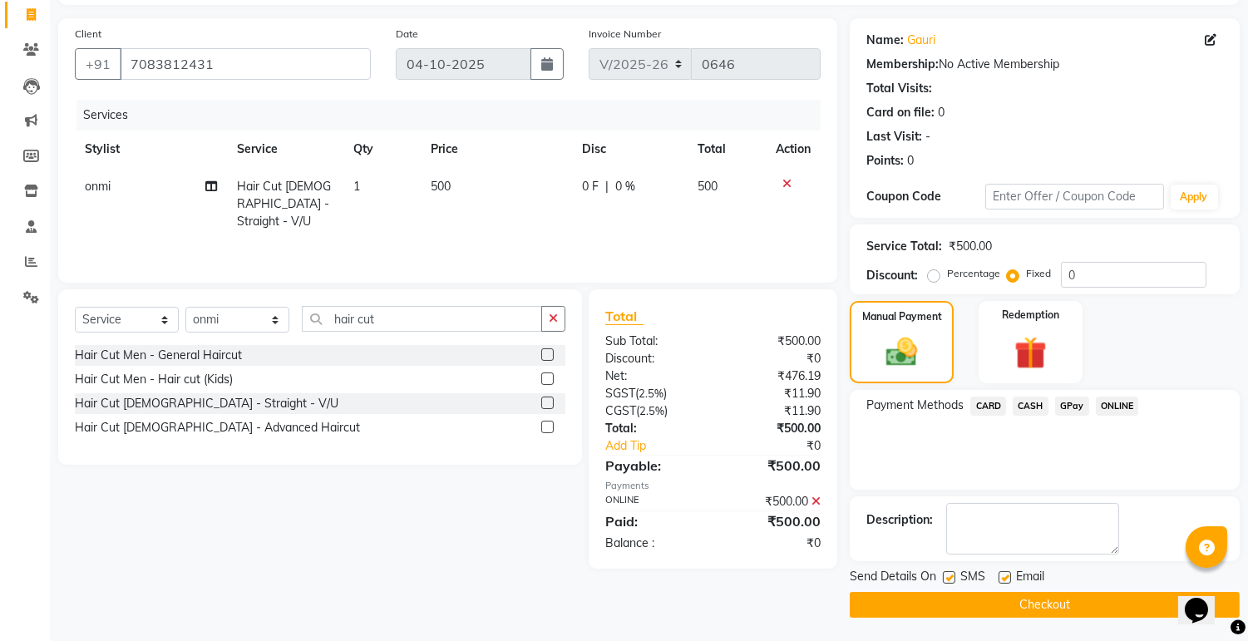
click at [1004, 579] on label at bounding box center [1005, 577] width 12 height 12
click at [1004, 579] on input "checkbox" at bounding box center [1004, 578] width 11 height 11
checkbox input "false"
click at [948, 577] on label at bounding box center [949, 577] width 12 height 12
click at [948, 577] on input "checkbox" at bounding box center [948, 578] width 11 height 11
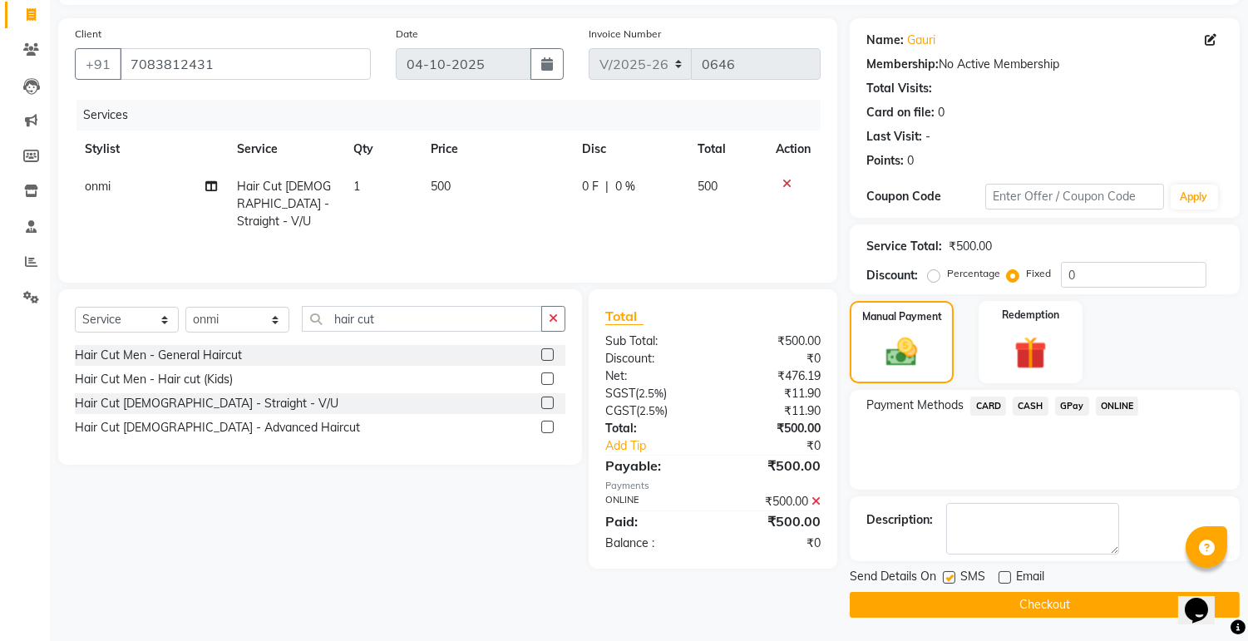
checkbox input "false"
click at [1028, 604] on button "Checkout" at bounding box center [1045, 605] width 390 height 26
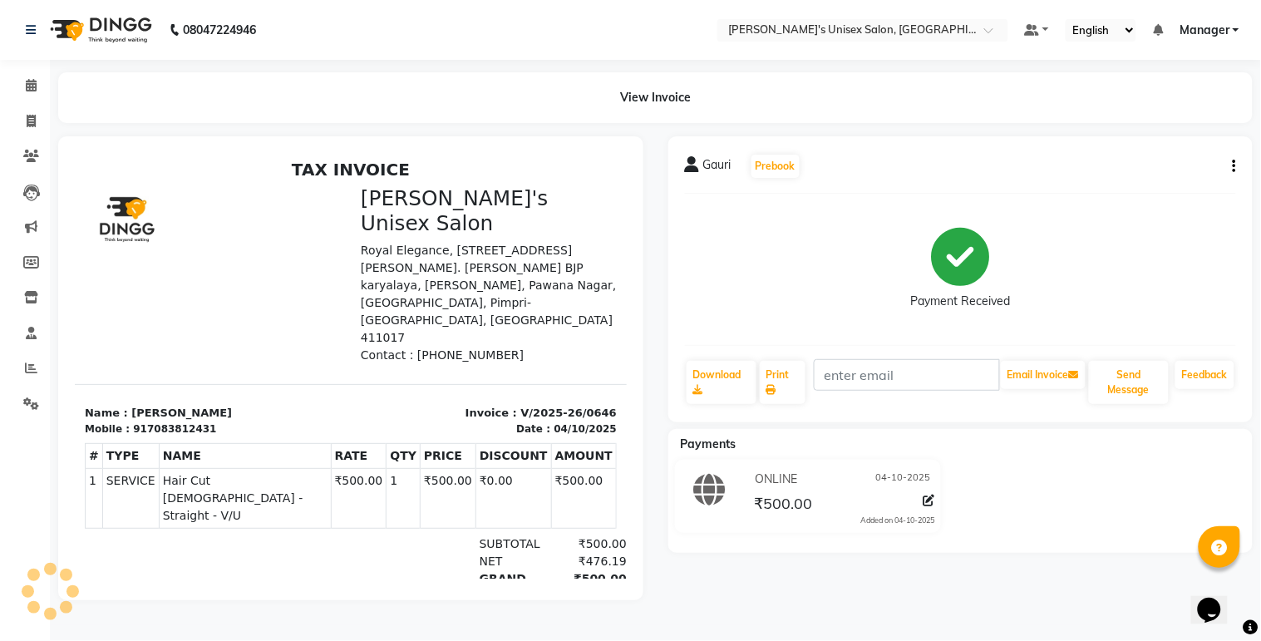
click at [0, 381] on li "Reports" at bounding box center [25, 369] width 50 height 36
